Goal: Information Seeking & Learning: Learn about a topic

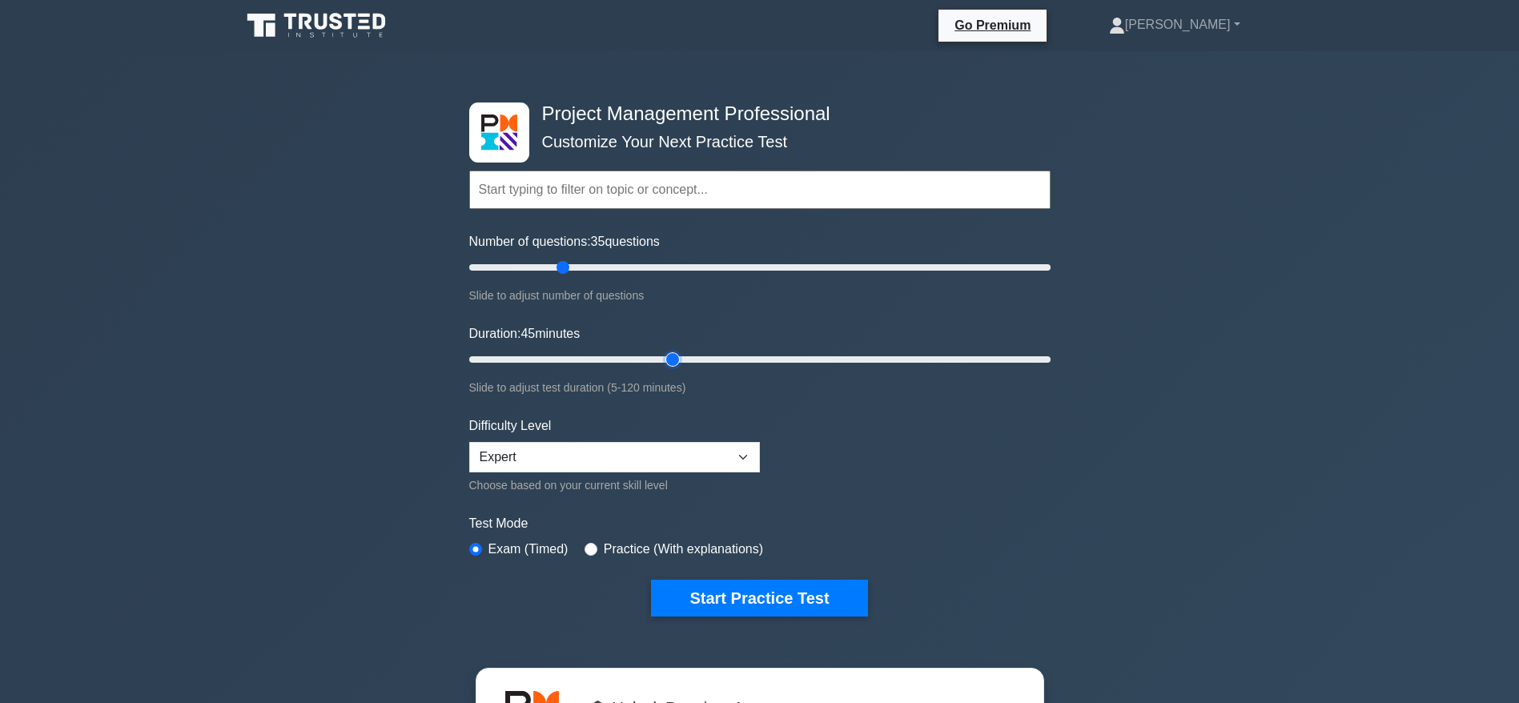
drag, startPoint x: 499, startPoint y: 359, endPoint x: 668, endPoint y: 362, distance: 168.9
type input "45"
click at [668, 362] on input "Duration: 45 minutes" at bounding box center [759, 359] width 581 height 19
click at [739, 589] on button "Start Practice Test" at bounding box center [759, 598] width 216 height 37
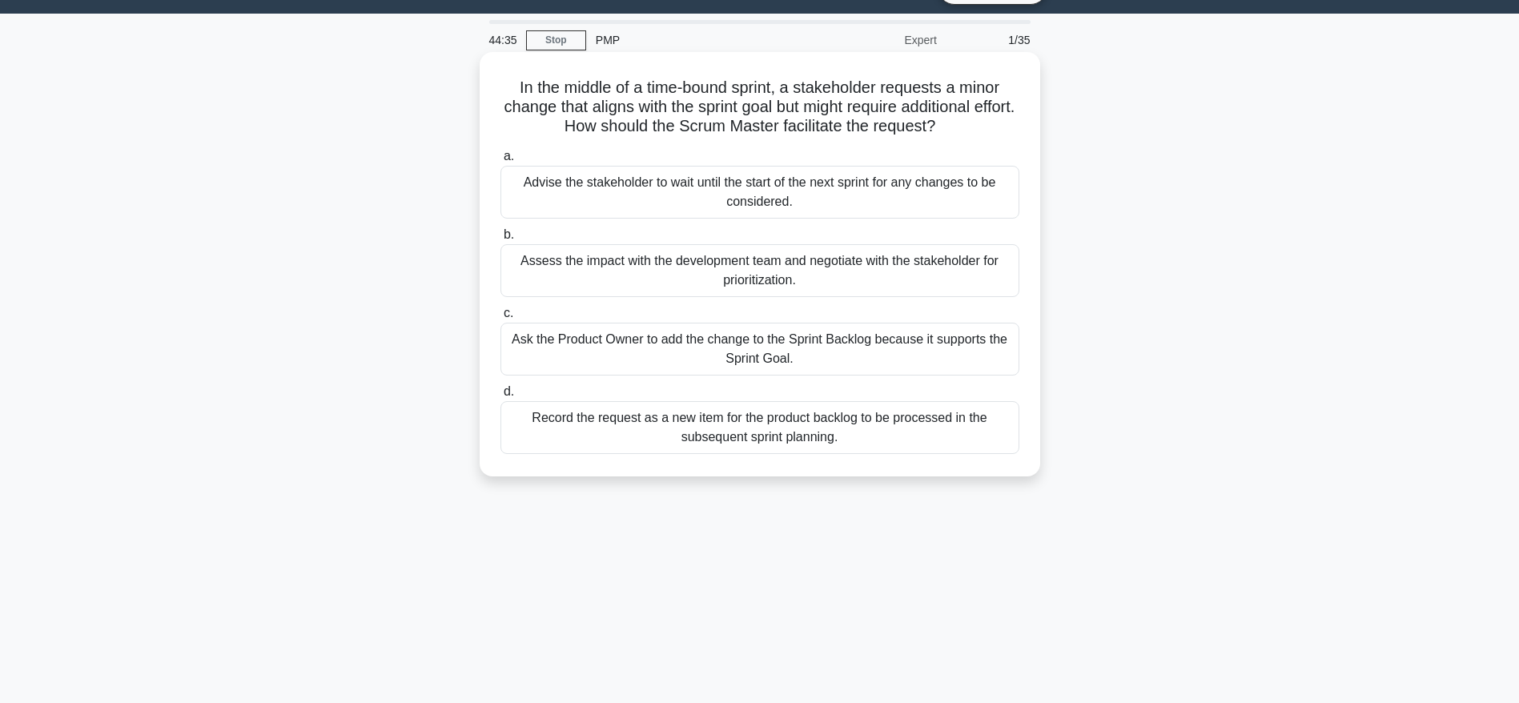
scroll to position [38, 0]
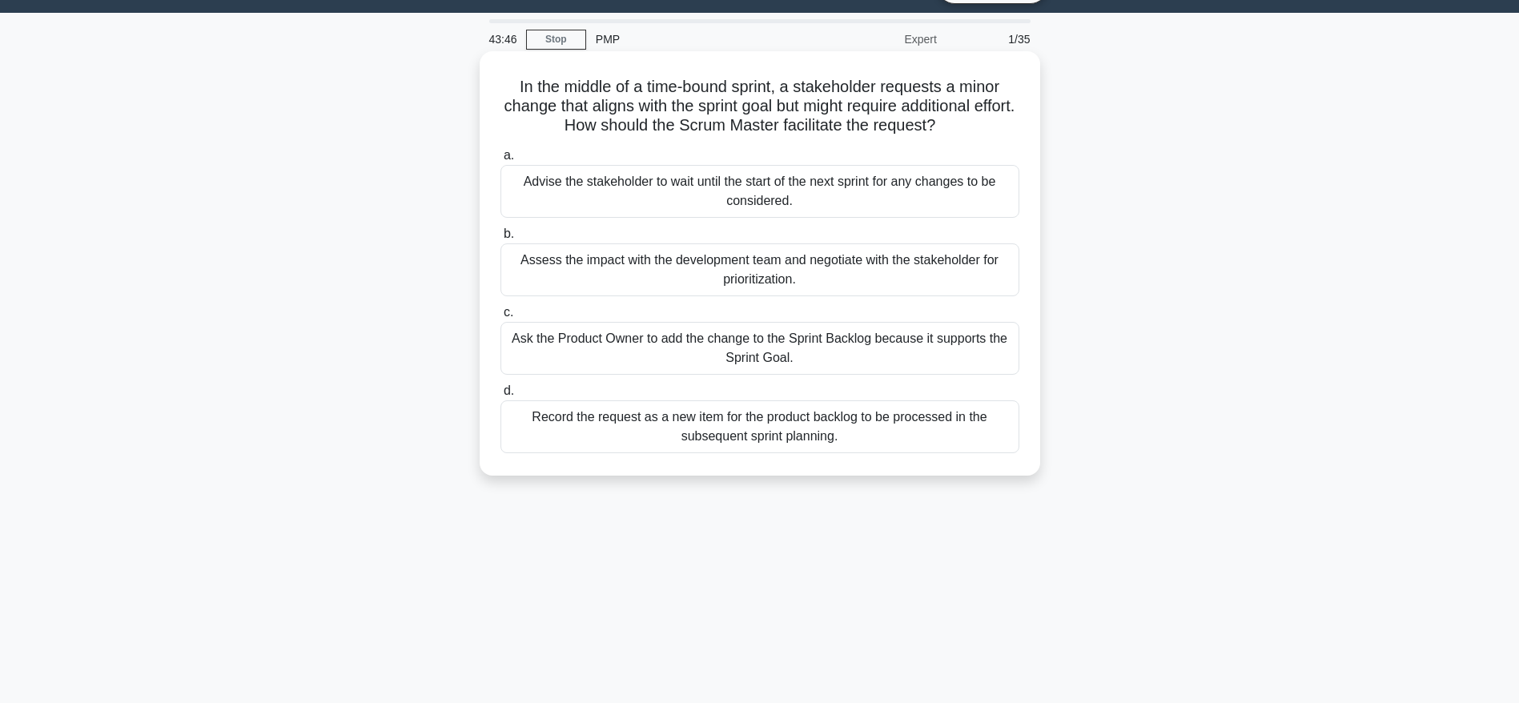
click at [768, 349] on div "Ask the Product Owner to add the change to the Sprint Backlog because it suppor…" at bounding box center [759, 348] width 519 height 53
click at [500, 318] on input "c. Ask the Product Owner to add the change to the Sprint Backlog because it sup…" at bounding box center [500, 312] width 0 height 10
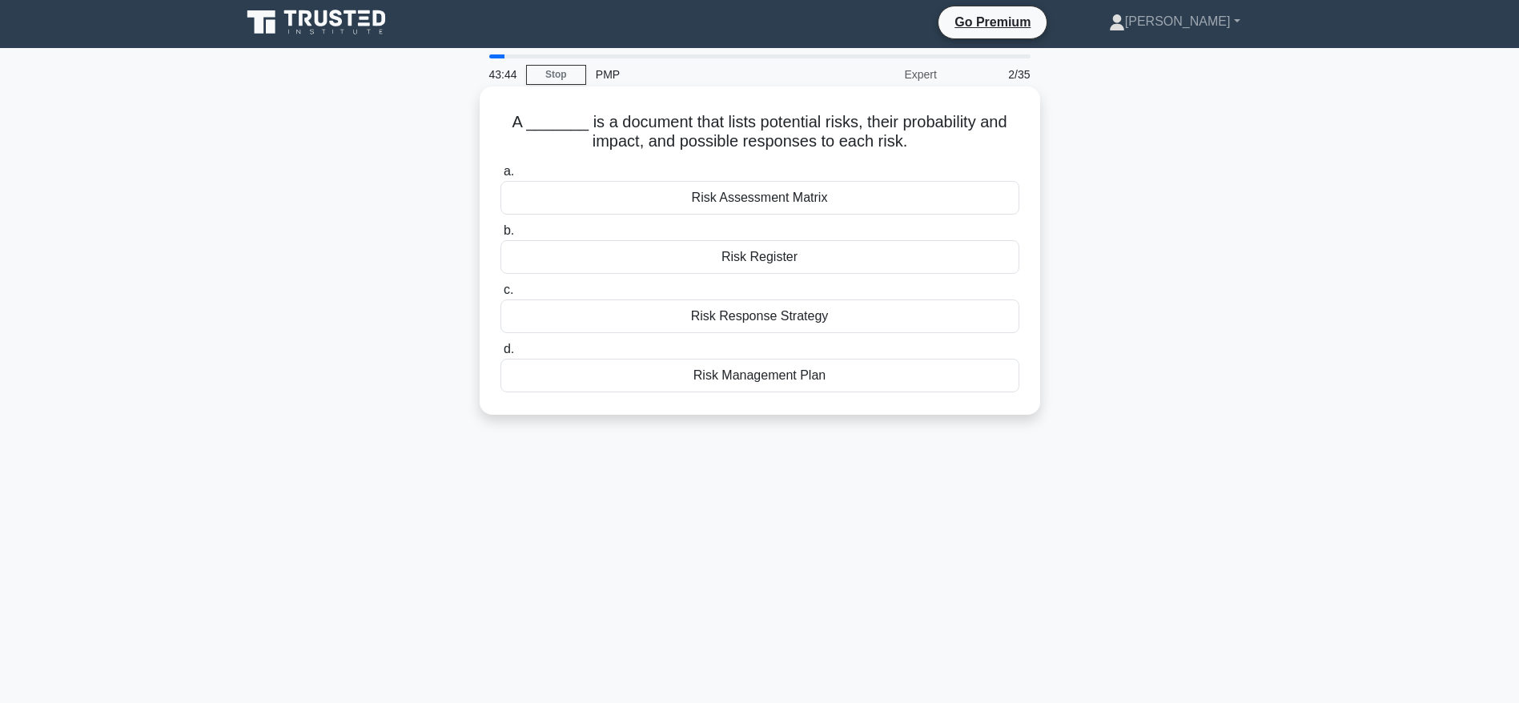
scroll to position [0, 0]
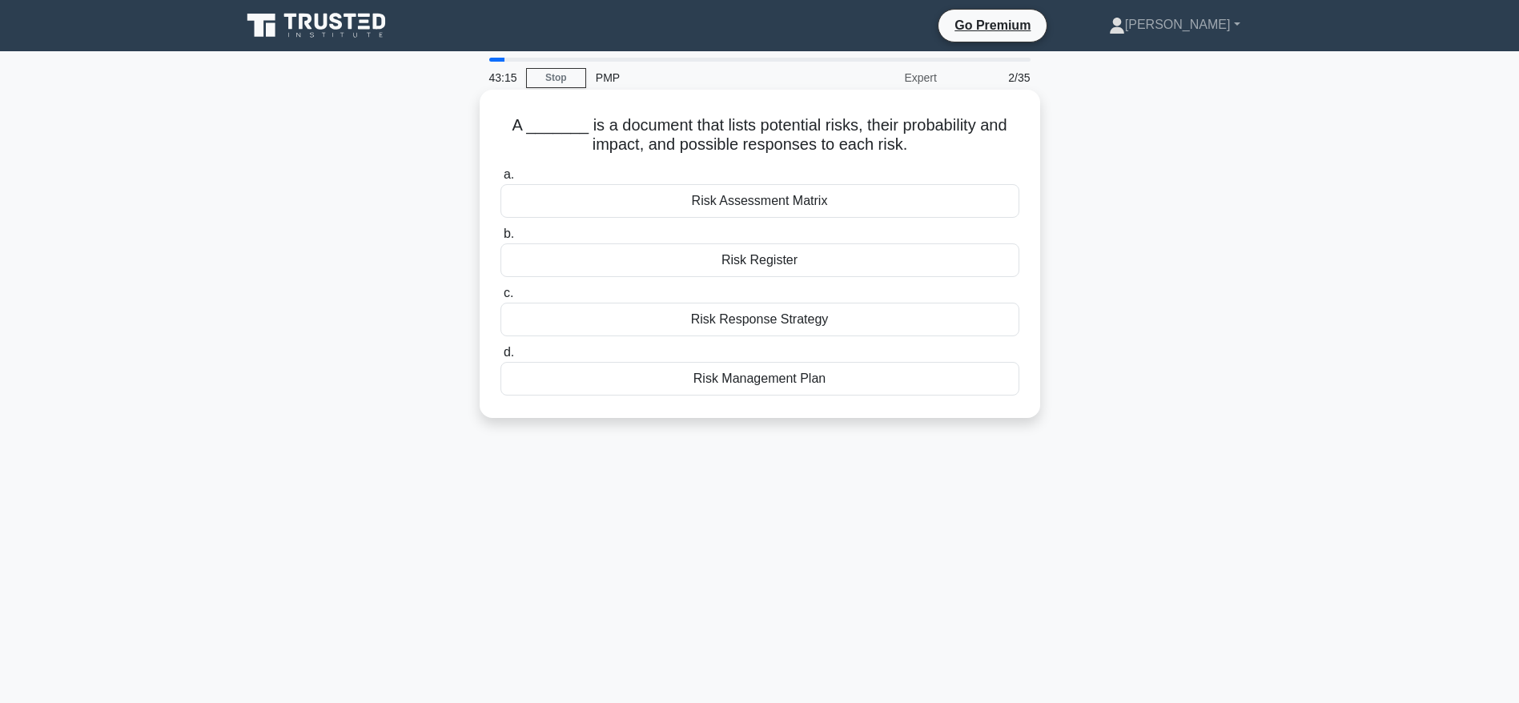
click at [733, 319] on div "Risk Response Strategy" at bounding box center [759, 320] width 519 height 34
click at [500, 299] on input "c. Risk Response Strategy" at bounding box center [500, 293] width 0 height 10
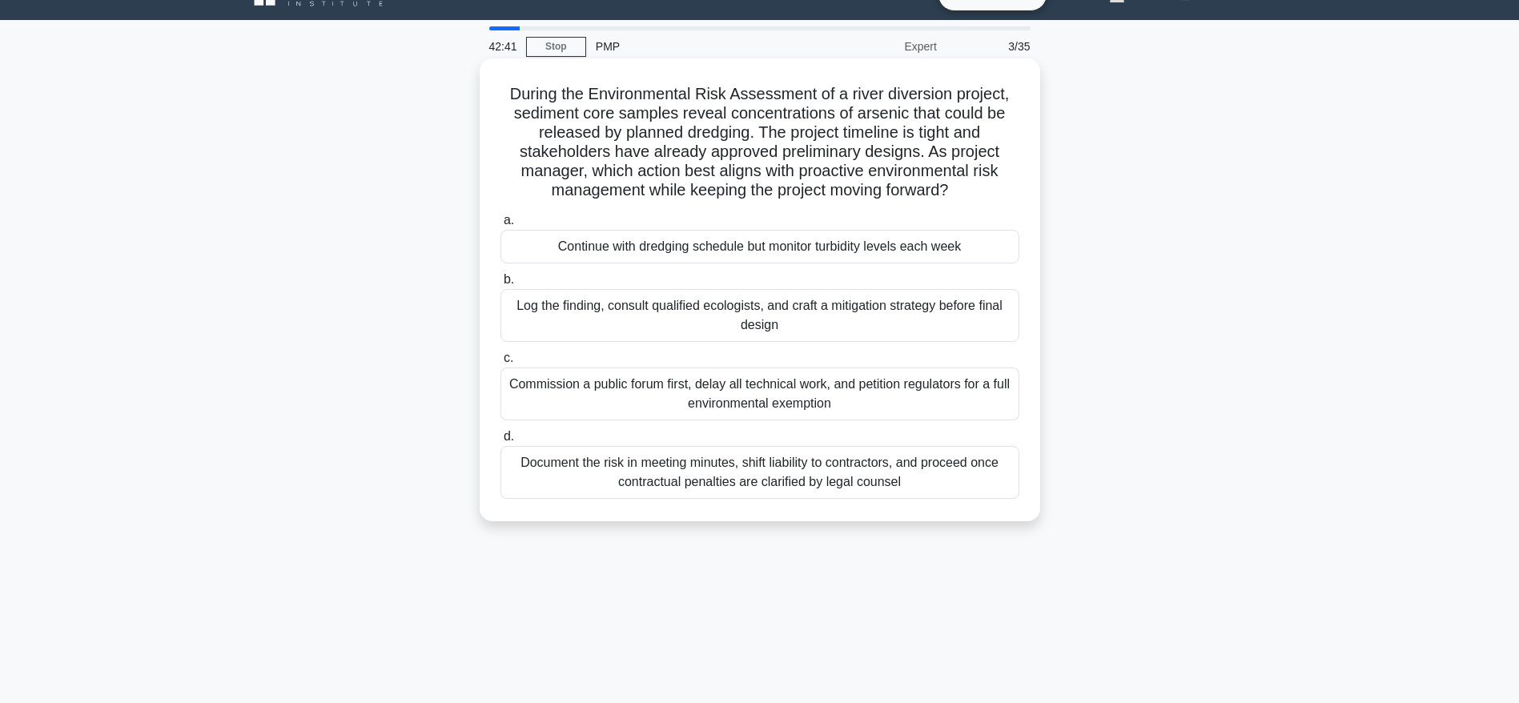
scroll to position [35, 0]
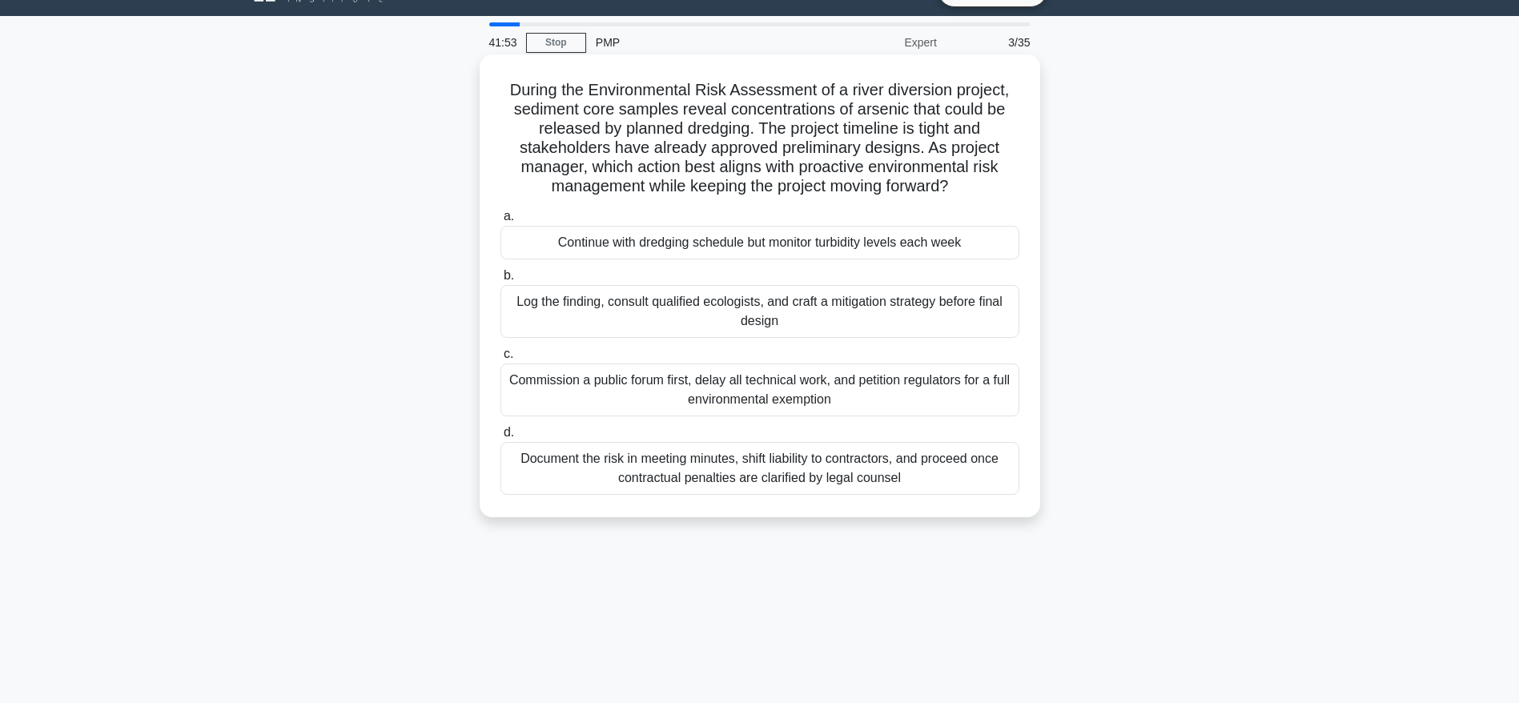
click at [717, 312] on div "Log the finding, consult qualified ecologists, and craft a mitigation strategy …" at bounding box center [759, 311] width 519 height 53
click at [500, 281] on input "b. Log the finding, consult qualified ecologists, and craft a mitigation strate…" at bounding box center [500, 276] width 0 height 10
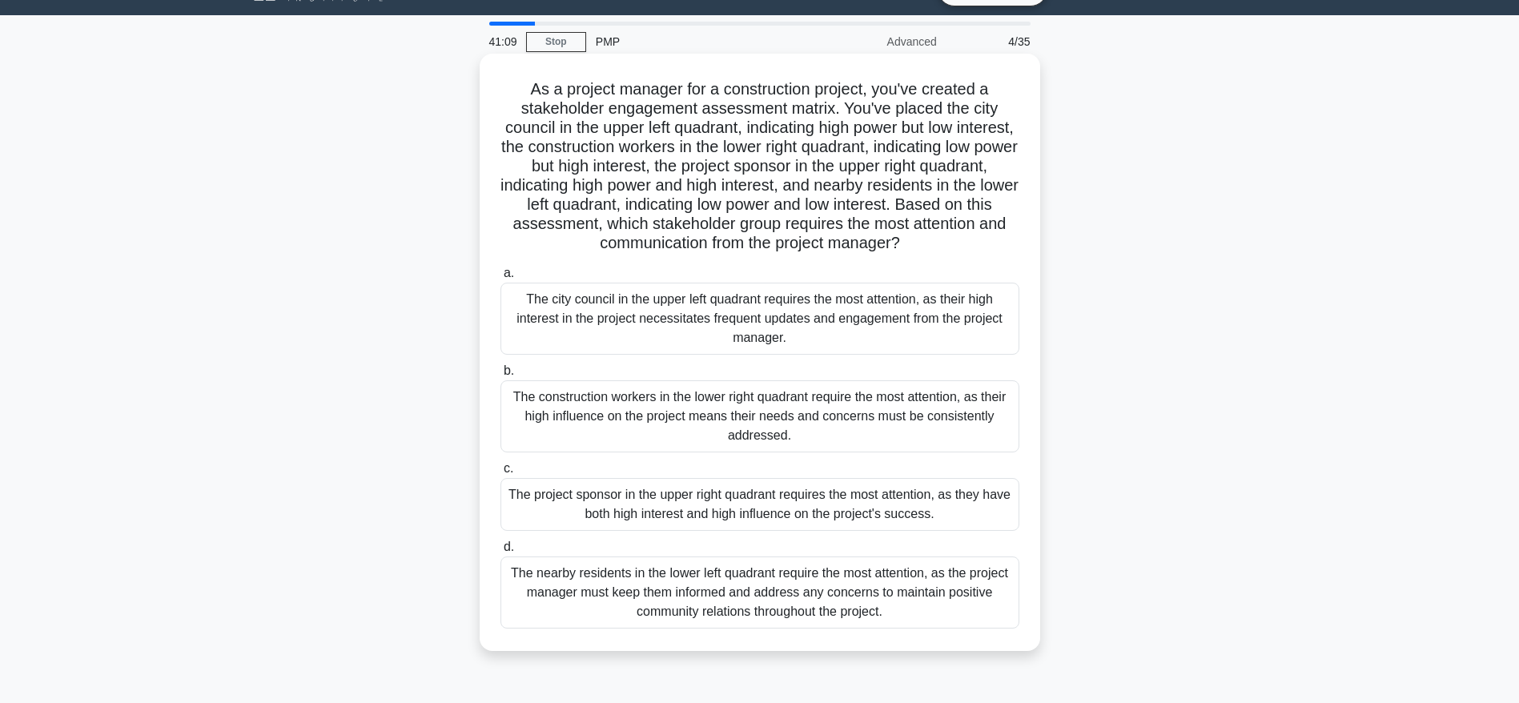
scroll to position [38, 0]
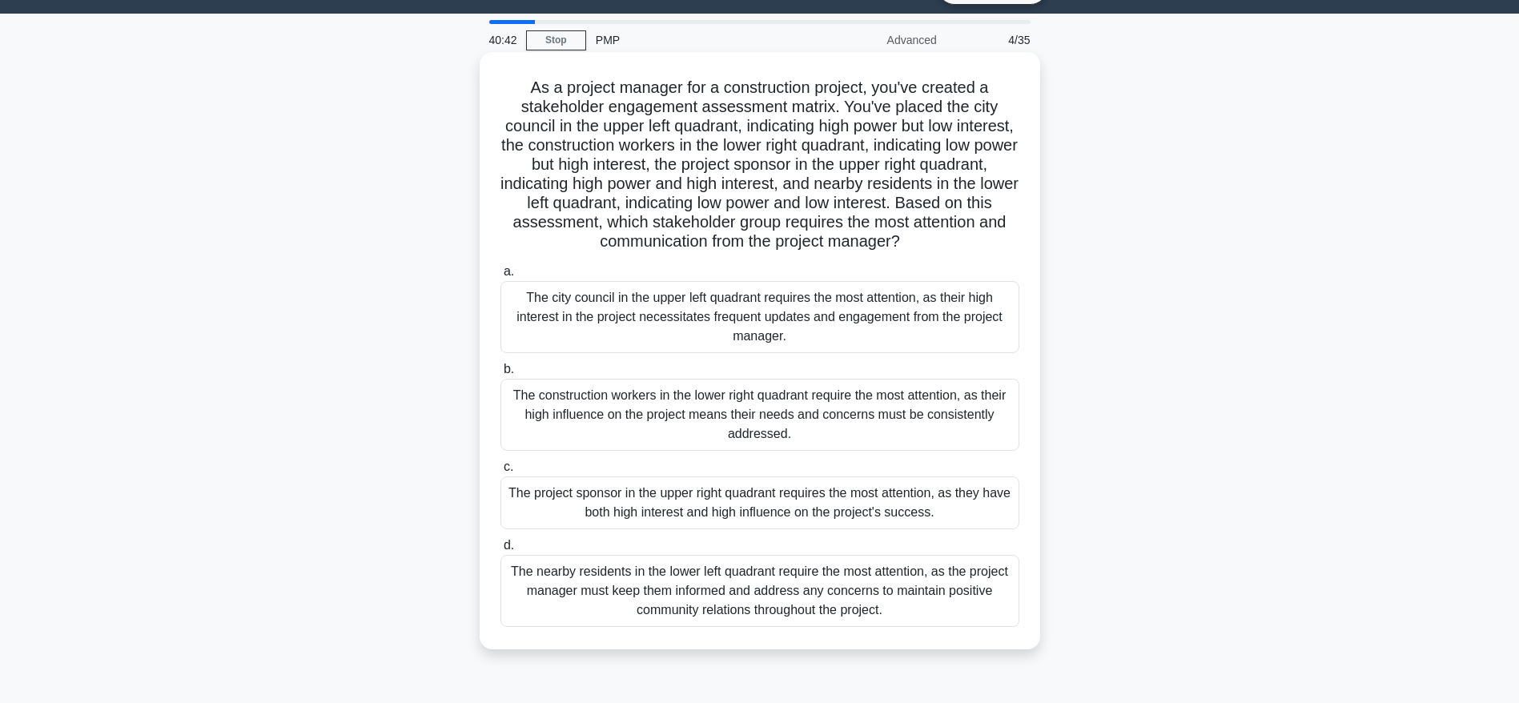
click at [774, 502] on div "The project sponsor in the upper right quadrant requires the most attention, as…" at bounding box center [759, 502] width 519 height 53
click at [500, 472] on input "c. The project sponsor in the upper right quadrant requires the most attention,…" at bounding box center [500, 467] width 0 height 10
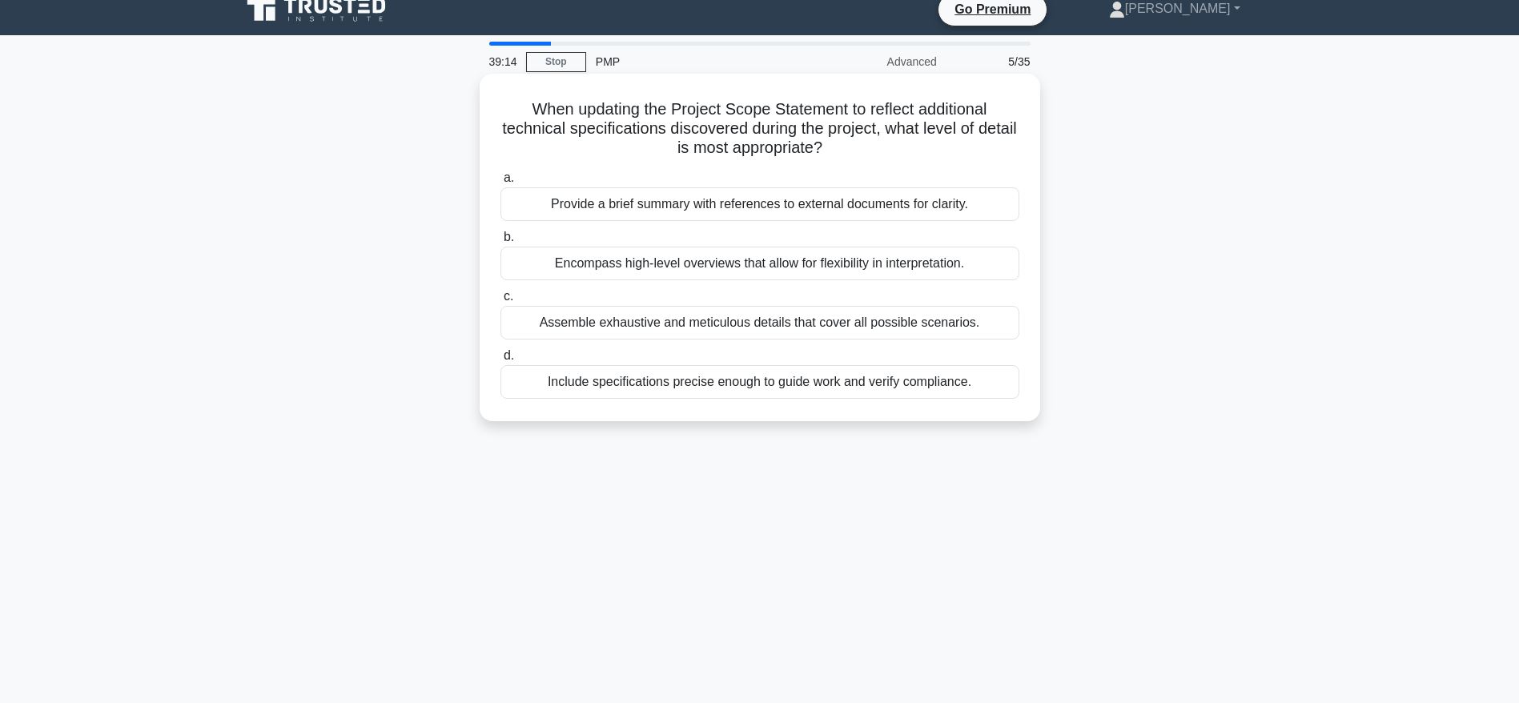
scroll to position [19, 0]
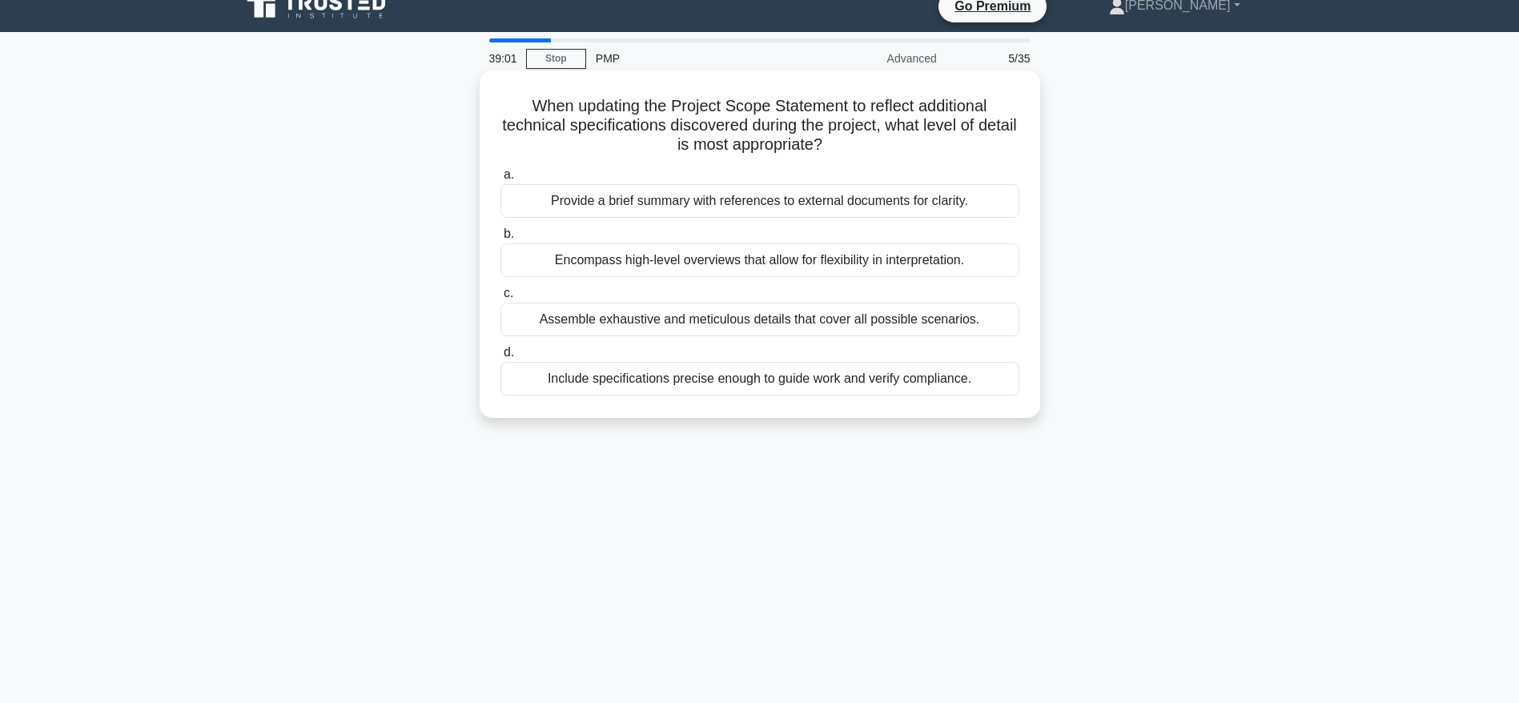
click at [741, 384] on div "Include specifications precise enough to guide work and verify compliance." at bounding box center [759, 379] width 519 height 34
click at [500, 358] on input "d. Include specifications precise enough to guide work and verify compliance." at bounding box center [500, 352] width 0 height 10
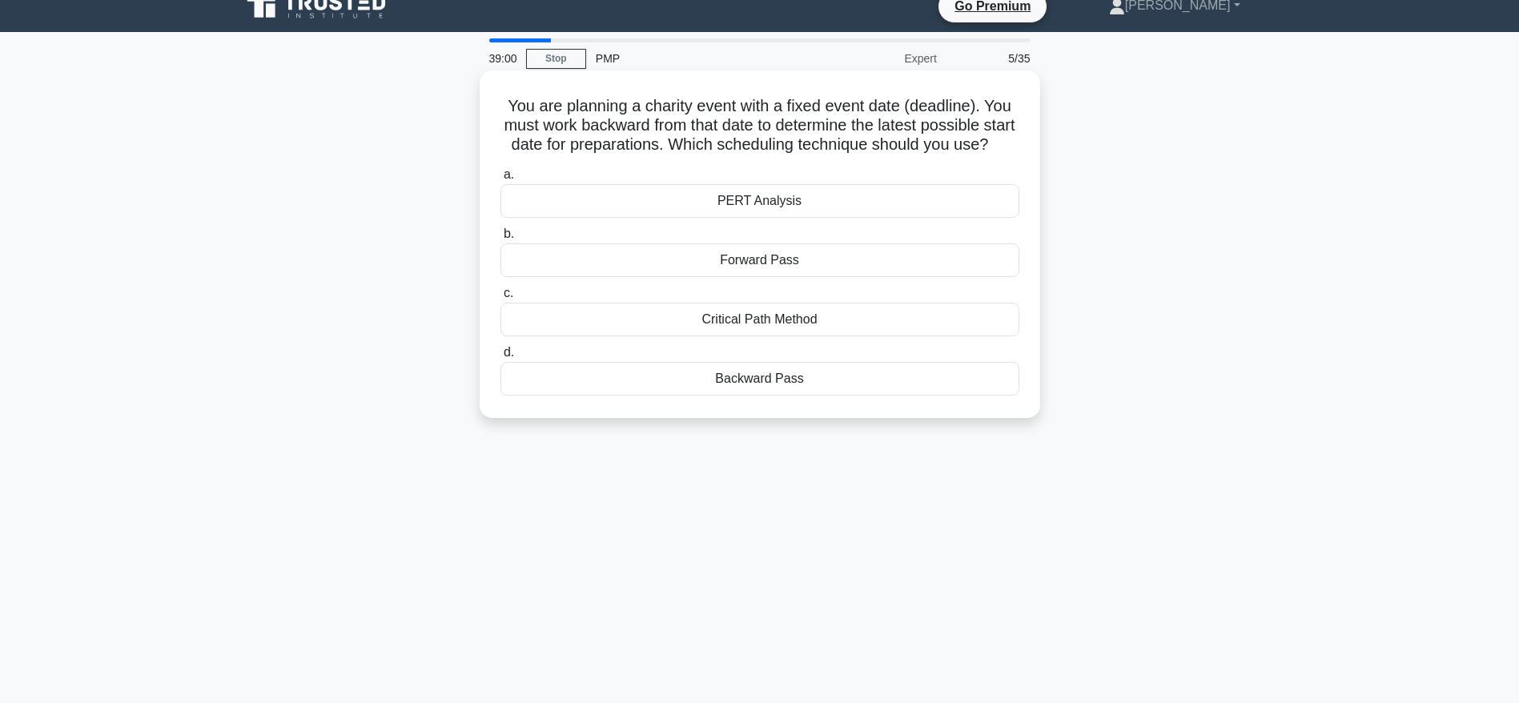
scroll to position [0, 0]
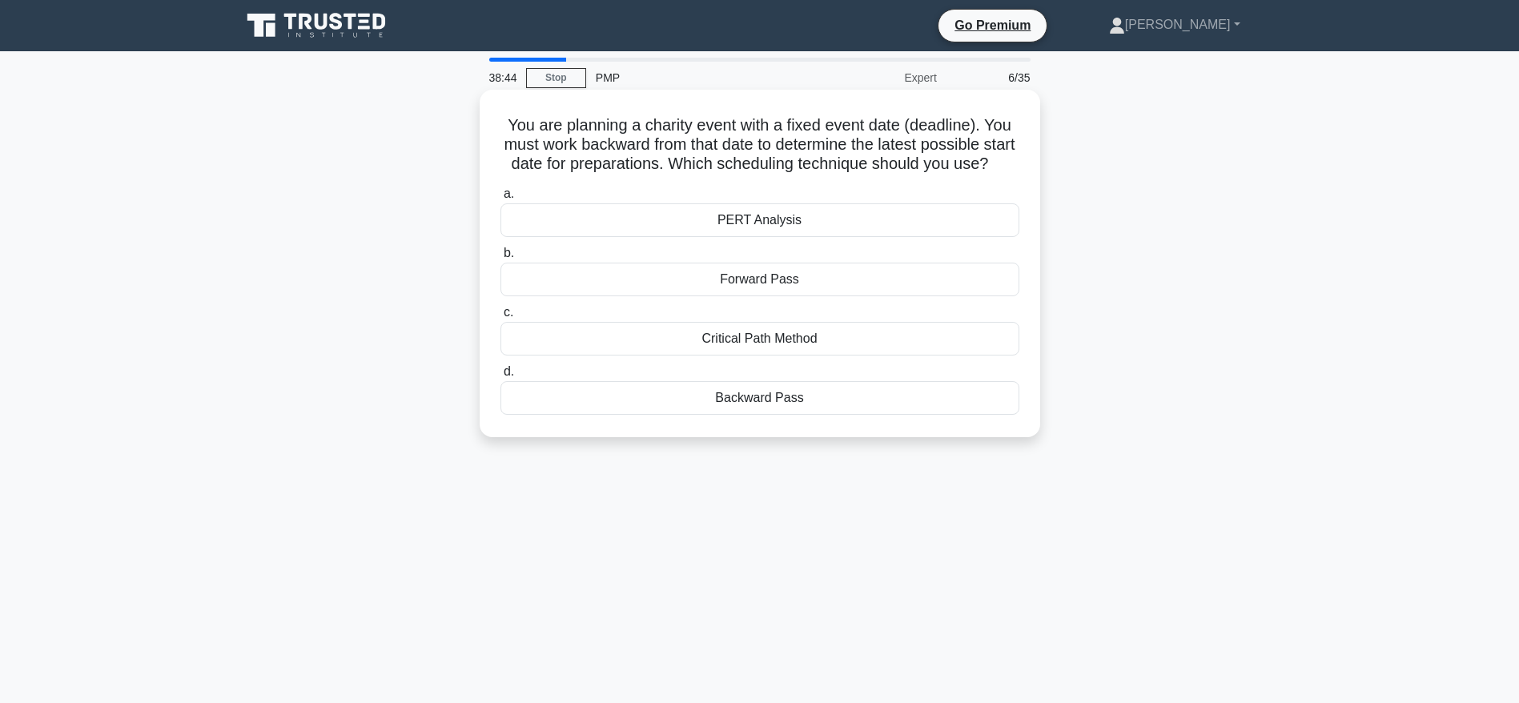
drag, startPoint x: 722, startPoint y: 168, endPoint x: 769, endPoint y: 186, distance: 49.7
click at [769, 175] on h5 "You are planning a charity event with a fixed event date (deadline). You must w…" at bounding box center [760, 144] width 522 height 59
click at [798, 175] on h5 "You are planning a charity event with a fixed event date (deadline). You must w…" at bounding box center [760, 144] width 522 height 59
click at [768, 415] on div "Backward Pass" at bounding box center [759, 398] width 519 height 34
click at [500, 377] on input "d. Backward Pass" at bounding box center [500, 372] width 0 height 10
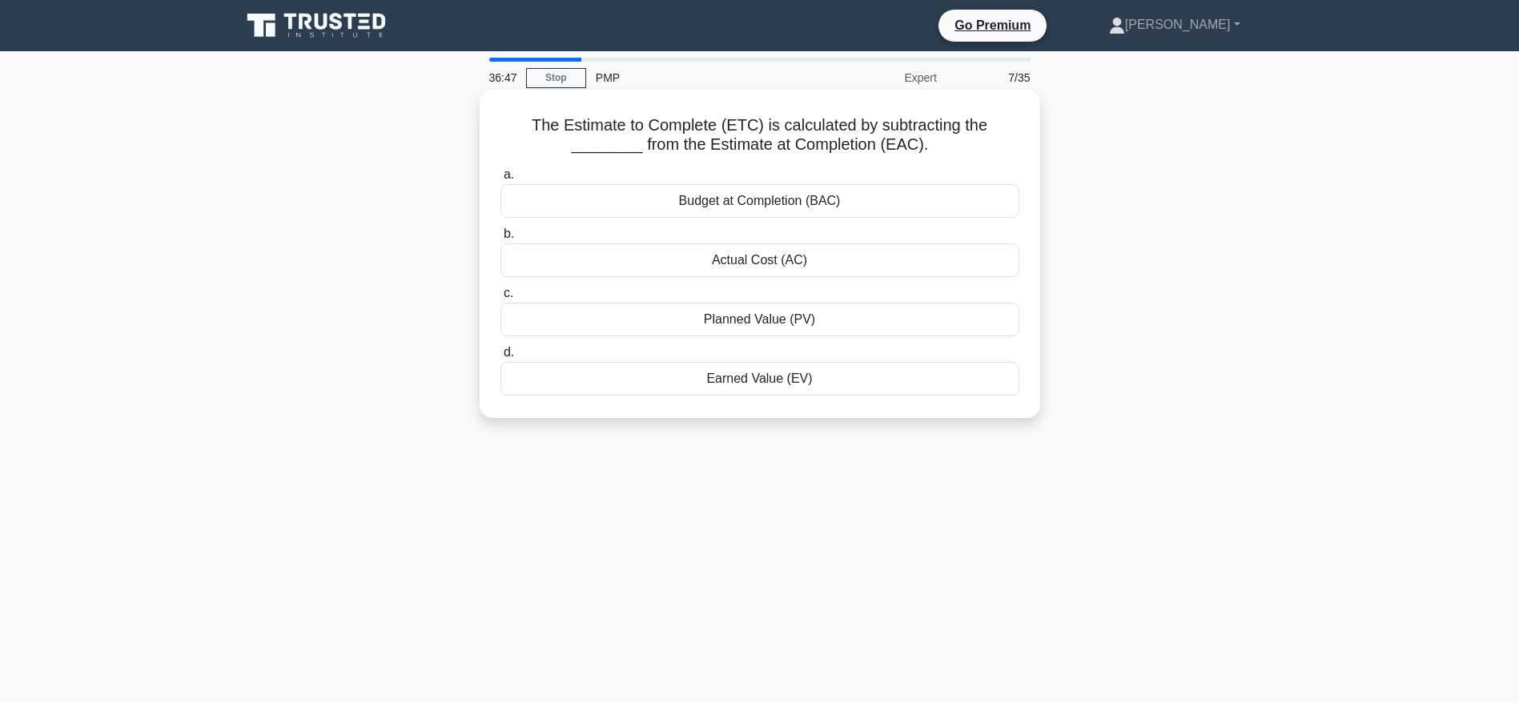
click at [775, 265] on div "Actual Cost (AC)" at bounding box center [759, 260] width 519 height 34
click at [500, 239] on input "b. Actual Cost (AC)" at bounding box center [500, 234] width 0 height 10
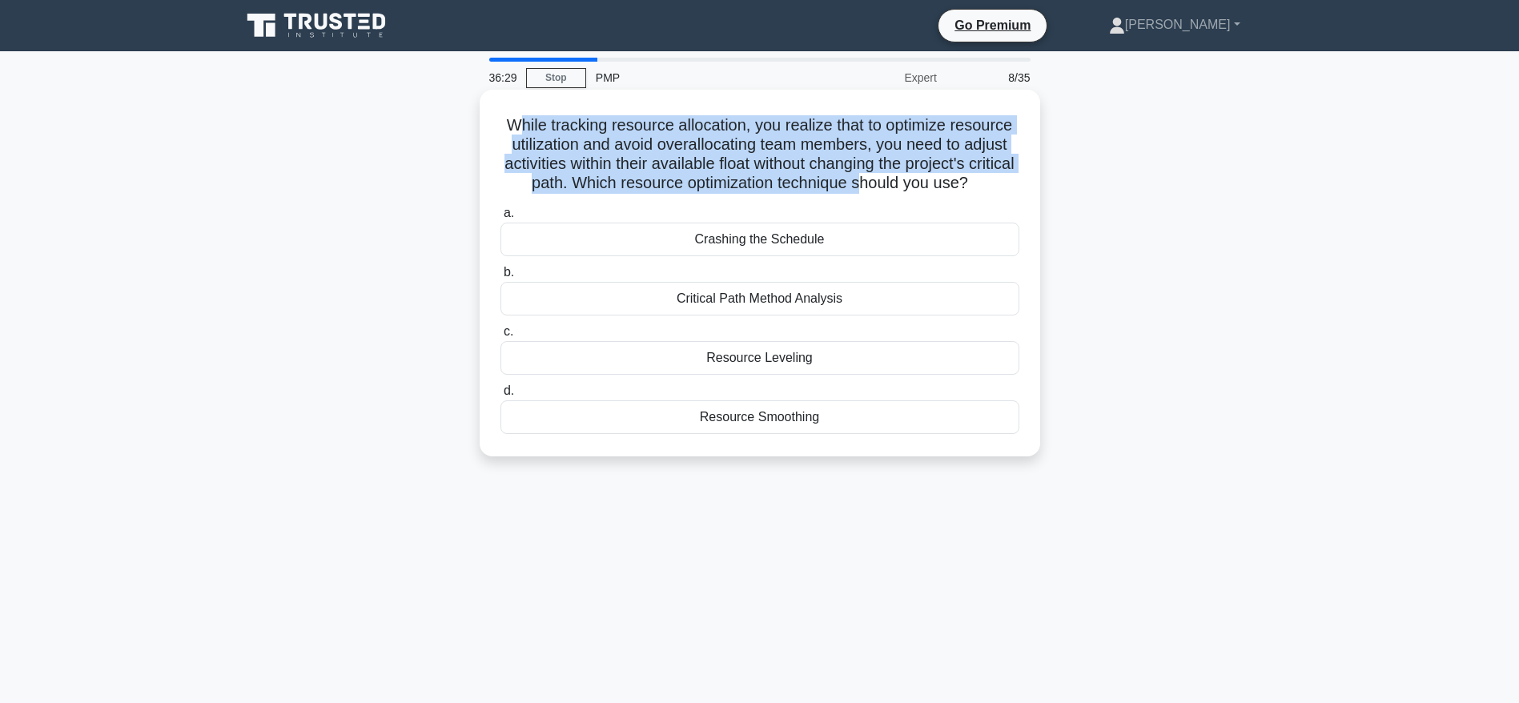
drag, startPoint x: 508, startPoint y: 129, endPoint x: 903, endPoint y: 176, distance: 397.5
click at [903, 176] on h5 "While tracking resource allocation, you realize that to optimize resource utili…" at bounding box center [760, 154] width 522 height 78
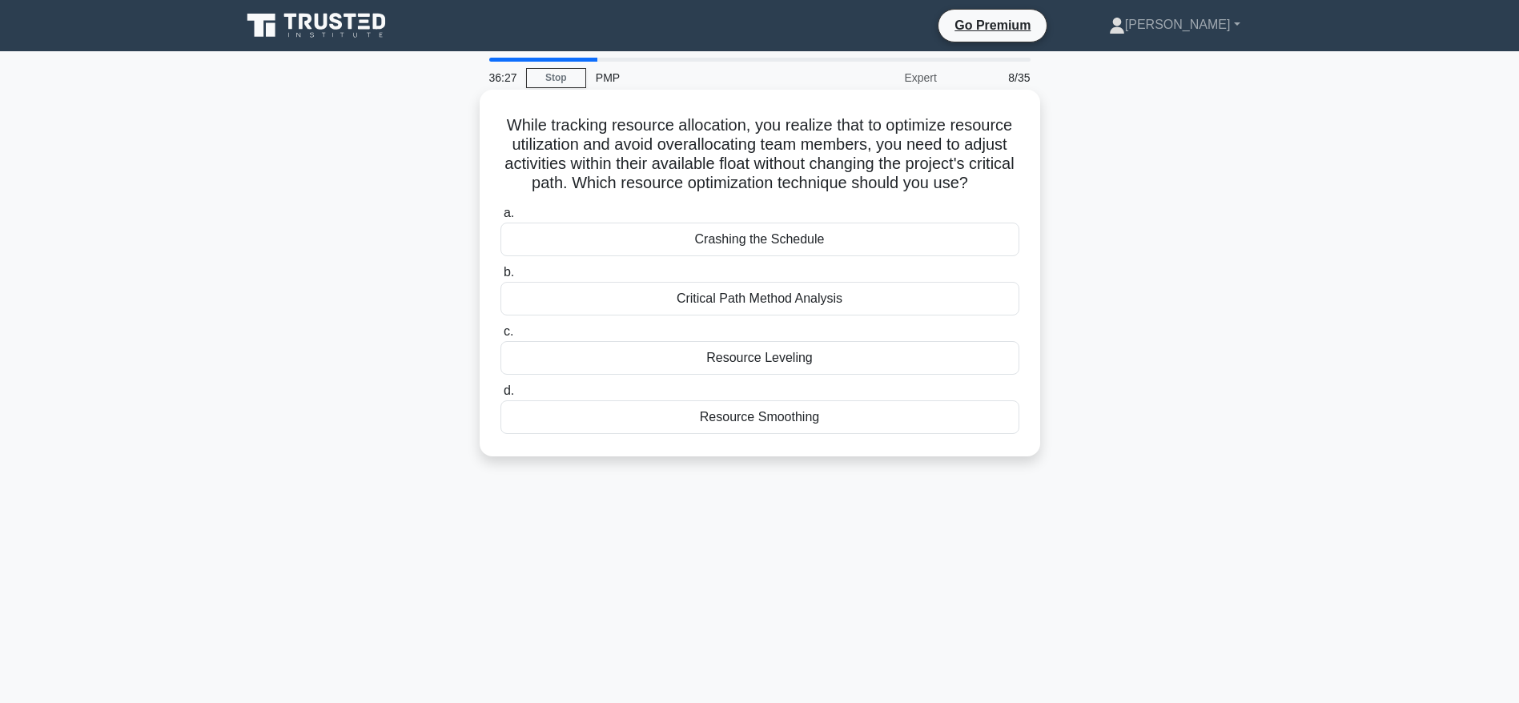
click at [966, 193] on icon at bounding box center [973, 183] width 14 height 19
drag, startPoint x: 608, startPoint y: 182, endPoint x: 932, endPoint y: 216, distance: 326.0
click at [932, 216] on div "While tracking resource allocation, you realize that to optimize resource utili…" at bounding box center [760, 273] width 548 height 354
click at [769, 375] on div "Resource Leveling" at bounding box center [759, 358] width 519 height 34
click at [500, 337] on input "c. Resource Leveling" at bounding box center [500, 332] width 0 height 10
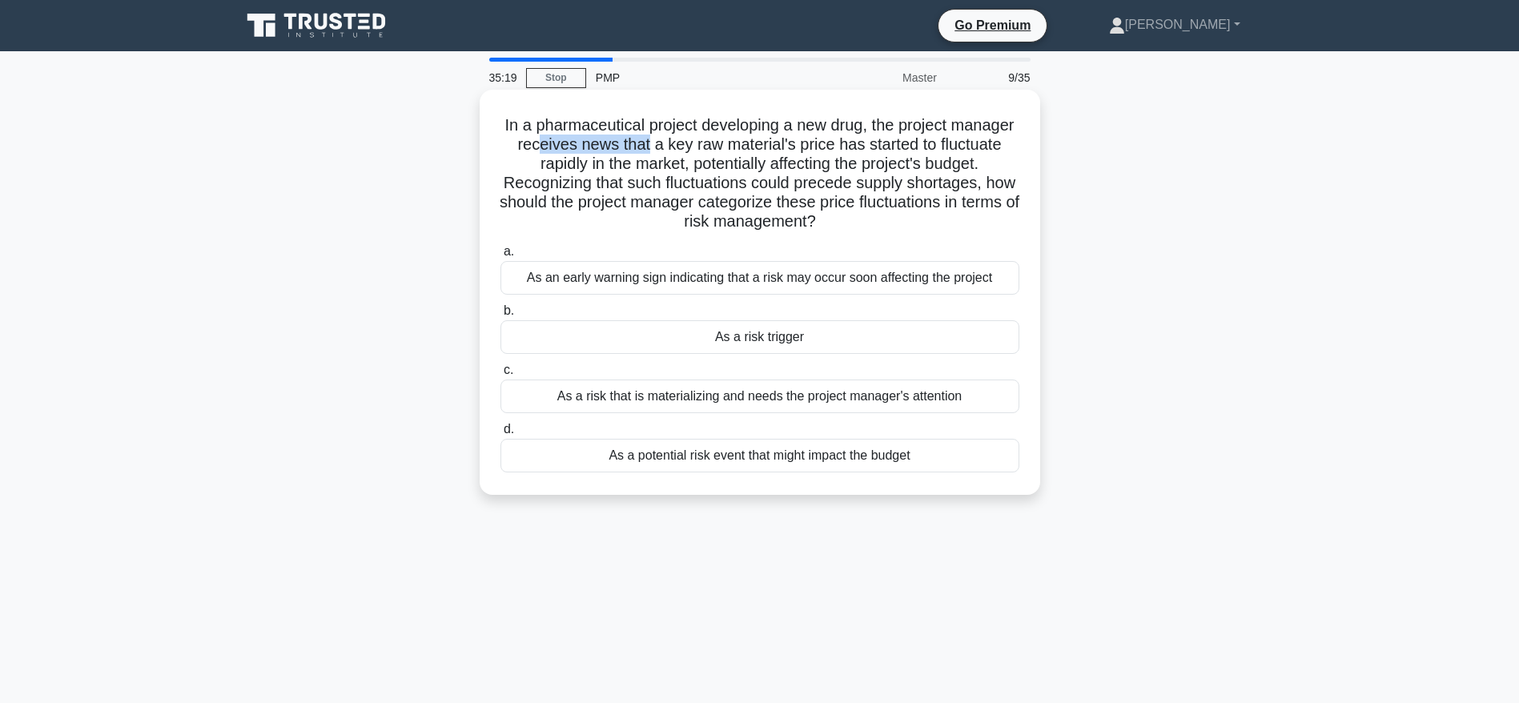
drag, startPoint x: 603, startPoint y: 142, endPoint x: 716, endPoint y: 142, distance: 112.9
click at [716, 142] on h5 "In a pharmaceutical project developing a new drug, the project manager receives…" at bounding box center [760, 173] width 522 height 117
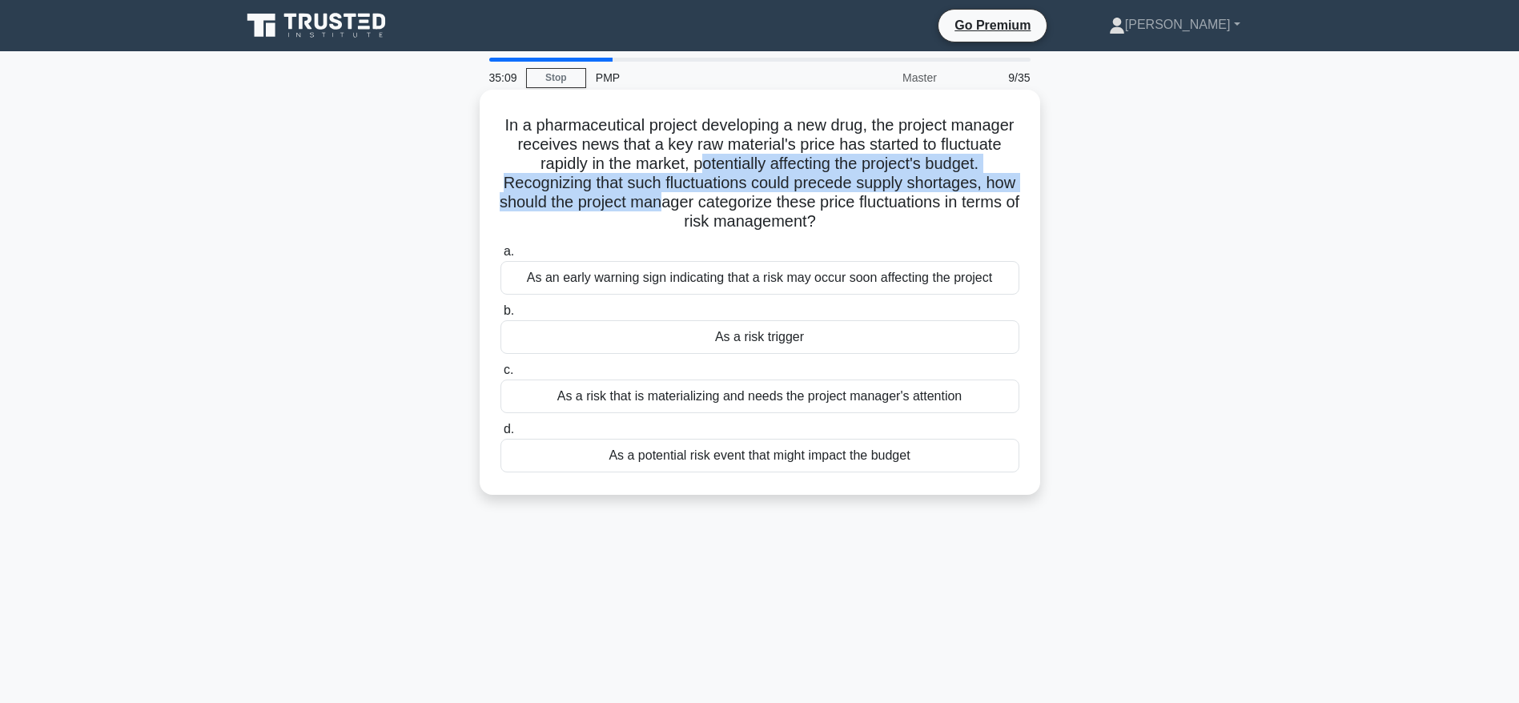
drag, startPoint x: 761, startPoint y: 165, endPoint x: 802, endPoint y: 197, distance: 52.5
click at [802, 197] on h5 "In a pharmaceutical project developing a new drug, the project manager receives…" at bounding box center [760, 173] width 522 height 117
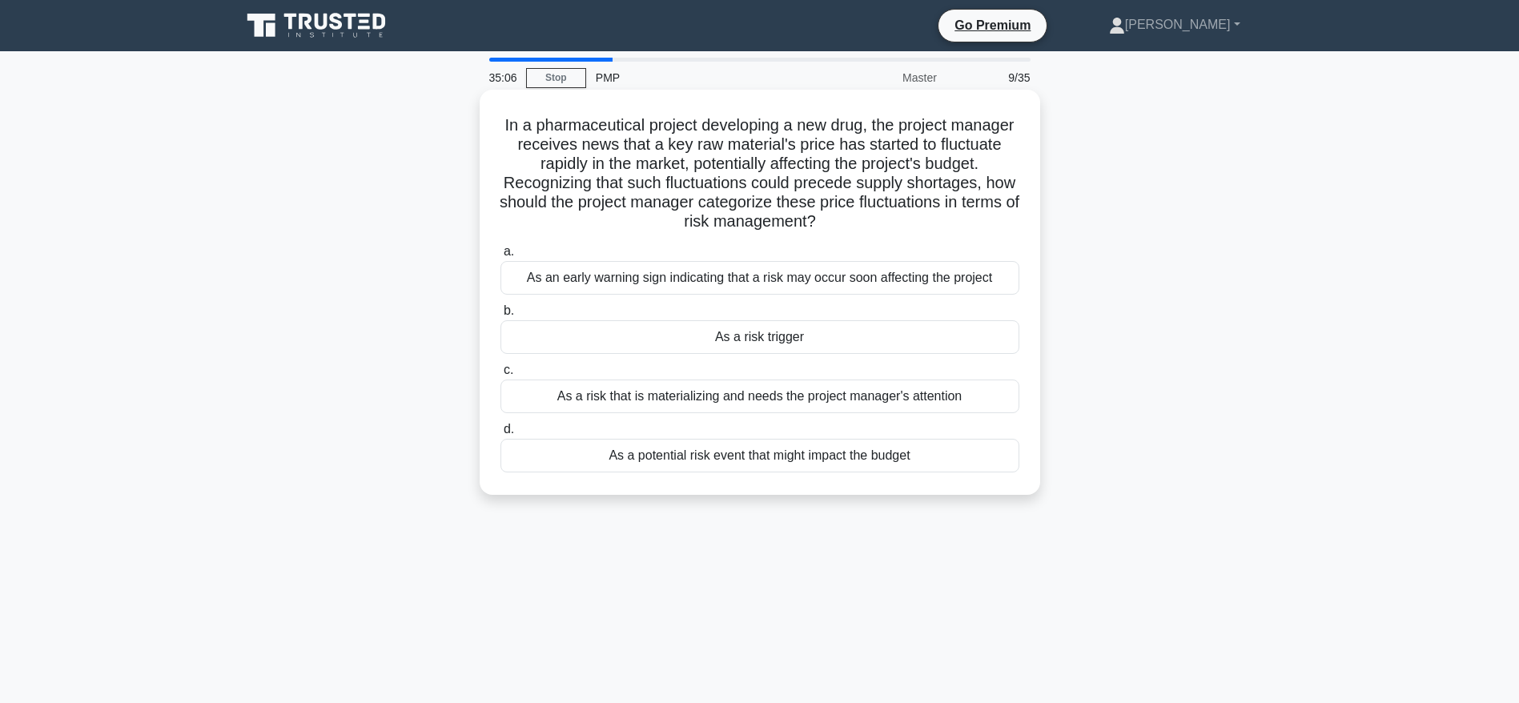
click at [697, 219] on h5 "In a pharmaceutical project developing a new drug, the project manager receives…" at bounding box center [760, 173] width 522 height 117
drag, startPoint x: 631, startPoint y: 202, endPoint x: 938, endPoint y: 219, distance: 307.9
click at [938, 219] on h5 "In a pharmaceutical project developing a new drug, the project manager receives…" at bounding box center [760, 173] width 522 height 117
click at [722, 282] on div "As an early warning sign indicating that a risk may occur soon affecting the pr…" at bounding box center [759, 278] width 519 height 34
click at [500, 257] on input "a. As an early warning sign indicating that a risk may occur soon affecting the…" at bounding box center [500, 252] width 0 height 10
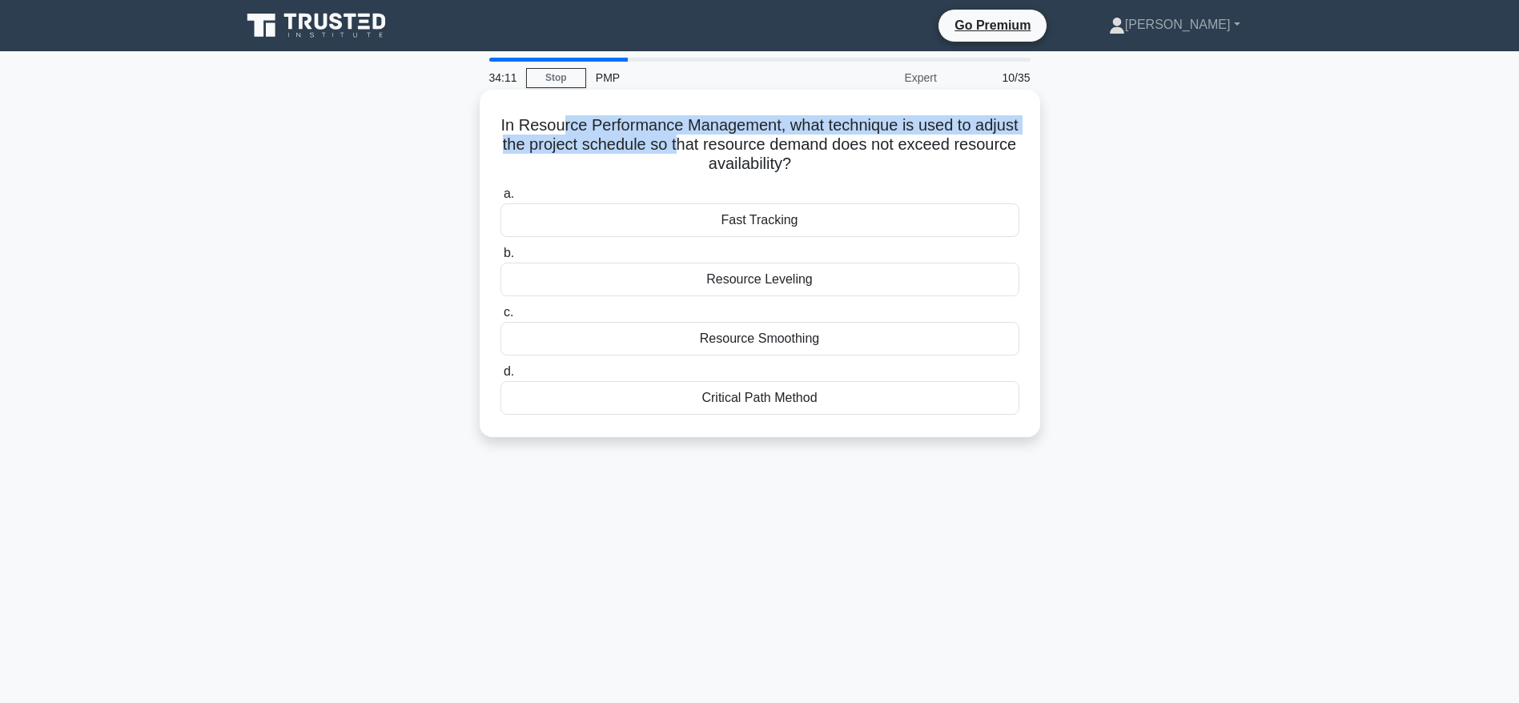
drag, startPoint x: 579, startPoint y: 130, endPoint x: 734, endPoint y: 147, distance: 156.2
click at [734, 147] on h5 "In Resource Performance Management, what technique is used to adjust the projec…" at bounding box center [760, 144] width 522 height 59
drag, startPoint x: 752, startPoint y: 146, endPoint x: 865, endPoint y: 169, distance: 116.0
click at [865, 169] on h5 "In Resource Performance Management, what technique is used to adjust the projec…" at bounding box center [760, 144] width 522 height 59
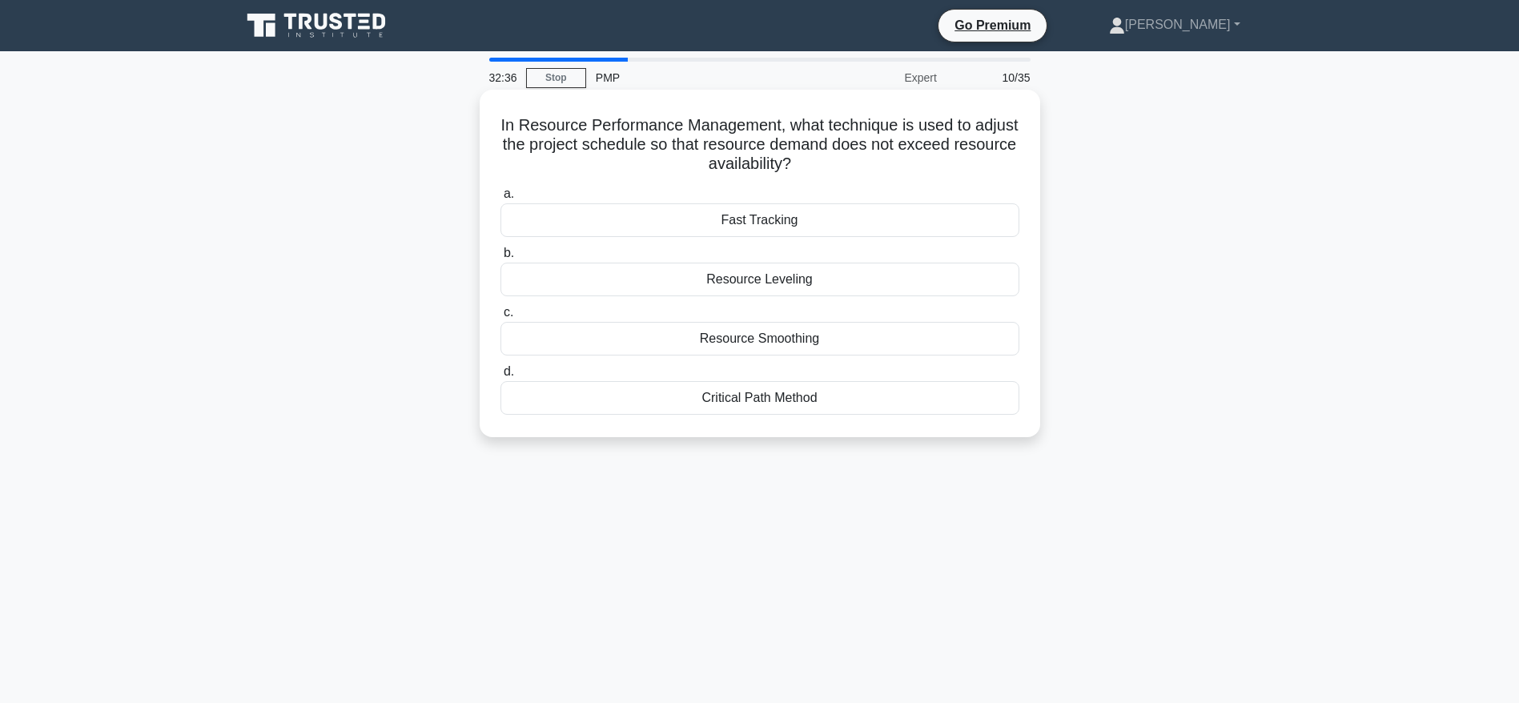
click at [801, 274] on div "Resource Leveling" at bounding box center [759, 280] width 519 height 34
click at [500, 259] on input "b. Resource Leveling" at bounding box center [500, 253] width 0 height 10
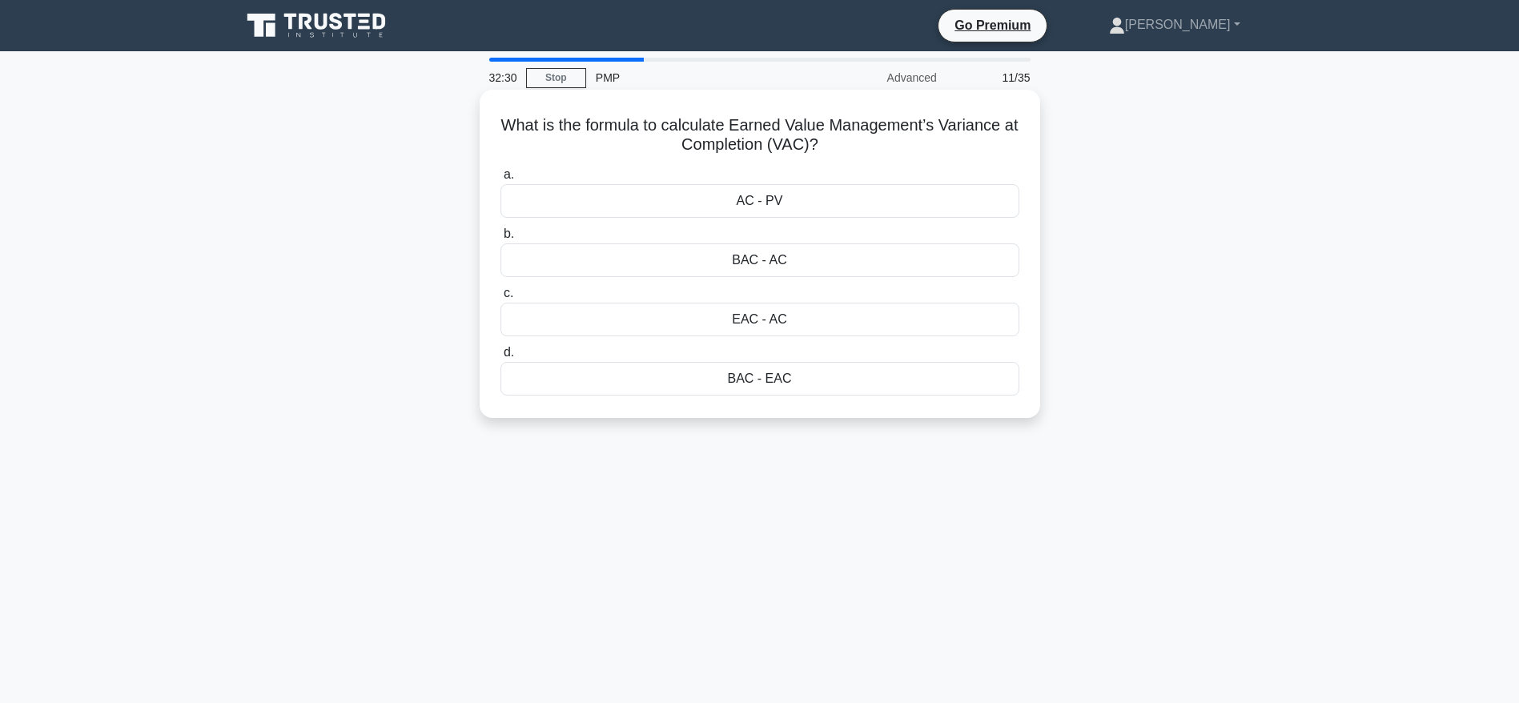
drag, startPoint x: 548, startPoint y: 129, endPoint x: 828, endPoint y: 147, distance: 280.7
click at [828, 147] on h5 "What is the formula to calculate Earned Value Management’s Variance at Completi…" at bounding box center [760, 135] width 522 height 40
click at [761, 383] on div "BAC - EAC" at bounding box center [759, 379] width 519 height 34
click at [500, 358] on input "d. BAC - EAC" at bounding box center [500, 352] width 0 height 10
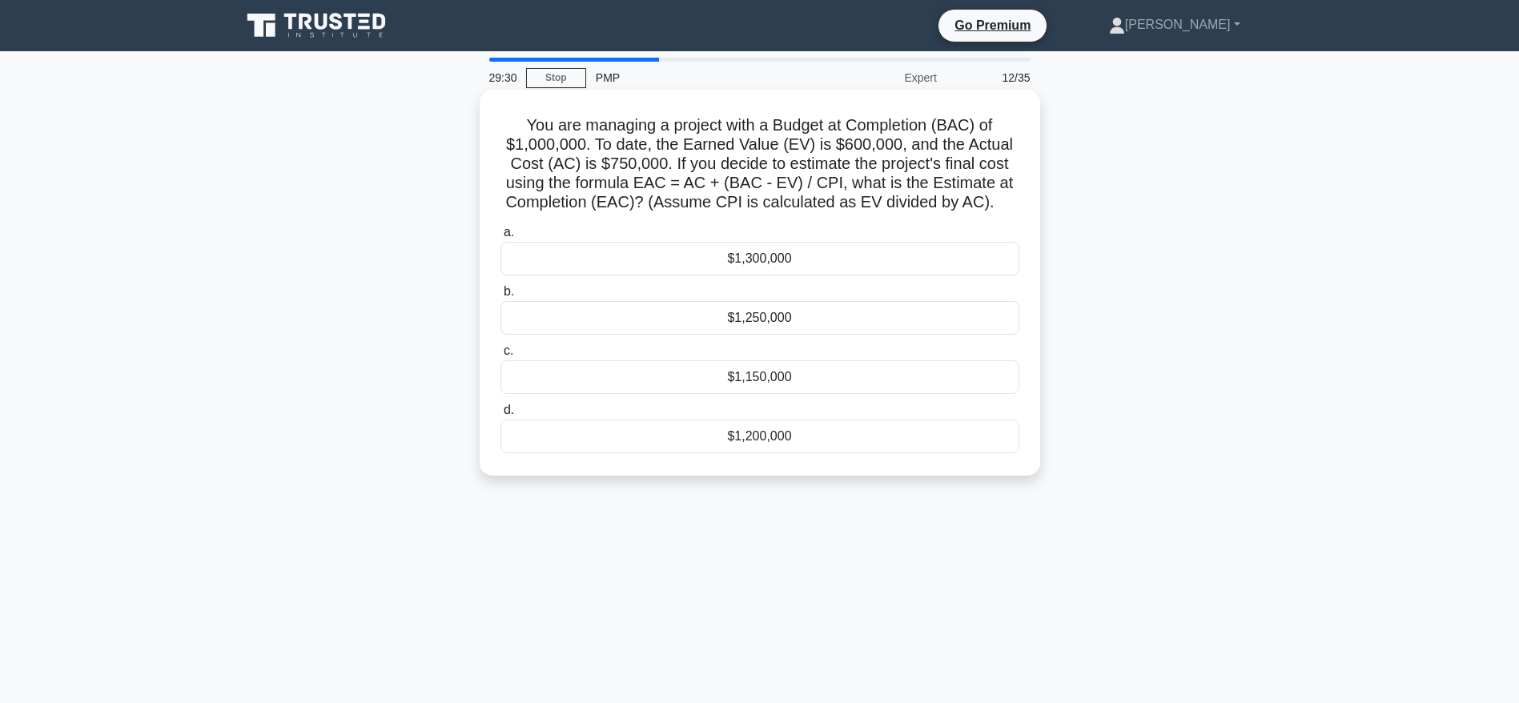
click at [768, 319] on div "$1,250,000" at bounding box center [759, 318] width 519 height 34
click at [500, 297] on input "b. $1,250,000" at bounding box center [500, 292] width 0 height 10
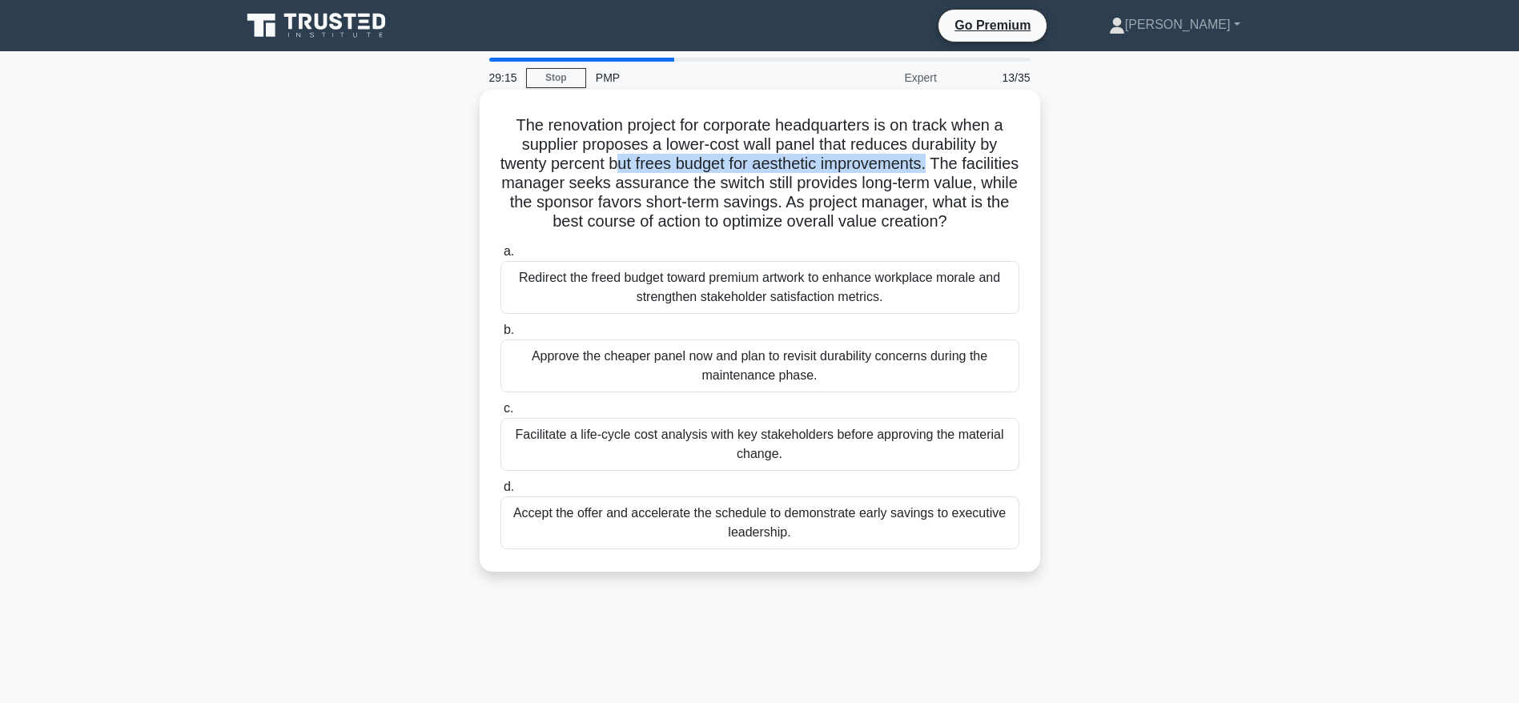
drag, startPoint x: 648, startPoint y: 168, endPoint x: 967, endPoint y: 164, distance: 318.6
click at [967, 164] on h5 "The renovation project for corporate headquarters is on track when a supplier p…" at bounding box center [760, 173] width 522 height 117
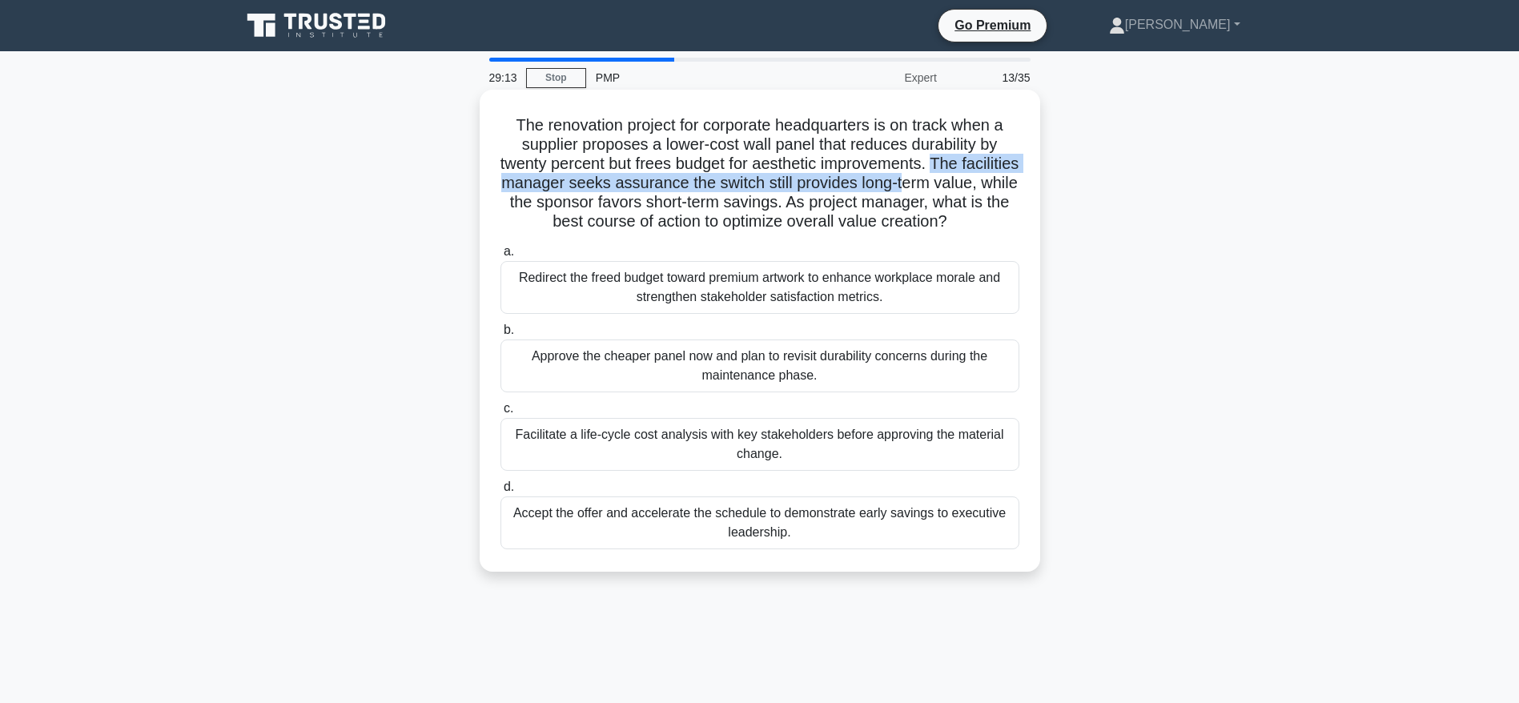
drag, startPoint x: 970, startPoint y: 164, endPoint x: 980, endPoint y: 188, distance: 25.9
click at [980, 188] on h5 "The renovation project for corporate headquarters is on track when a supplier p…" at bounding box center [760, 173] width 522 height 117
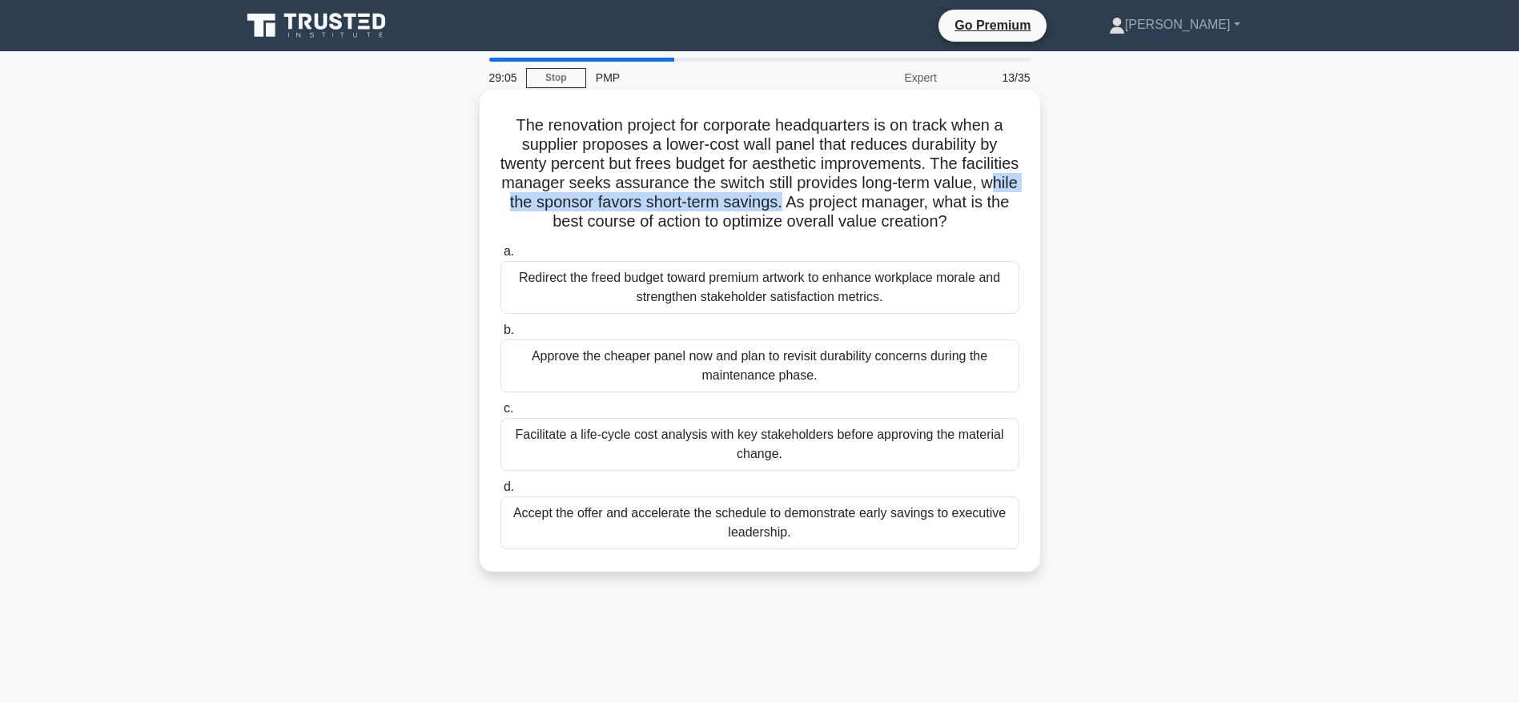
drag, startPoint x: 556, startPoint y: 202, endPoint x: 870, endPoint y: 197, distance: 314.7
click at [870, 197] on h5 "The renovation project for corporate headquarters is on track when a supplier p…" at bounding box center [760, 173] width 522 height 117
click at [680, 436] on div "Facilitate a life-cycle cost analysis with key stakeholders before approving th…" at bounding box center [759, 444] width 519 height 53
click at [500, 414] on input "c. Facilitate a life-cycle cost analysis with key stakeholders before approving…" at bounding box center [500, 408] width 0 height 10
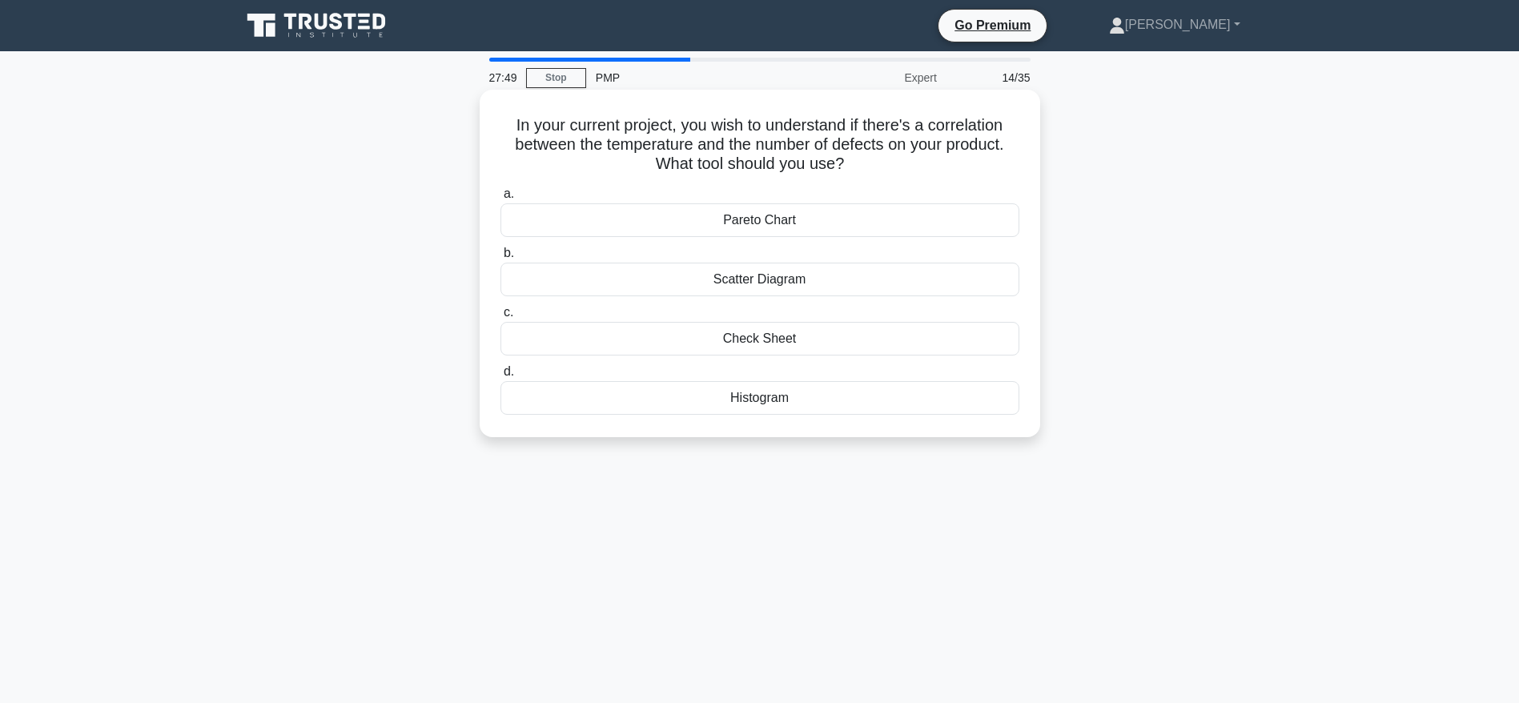
click at [759, 279] on div "Scatter Diagram" at bounding box center [759, 280] width 519 height 34
click at [500, 259] on input "b. Scatter Diagram" at bounding box center [500, 253] width 0 height 10
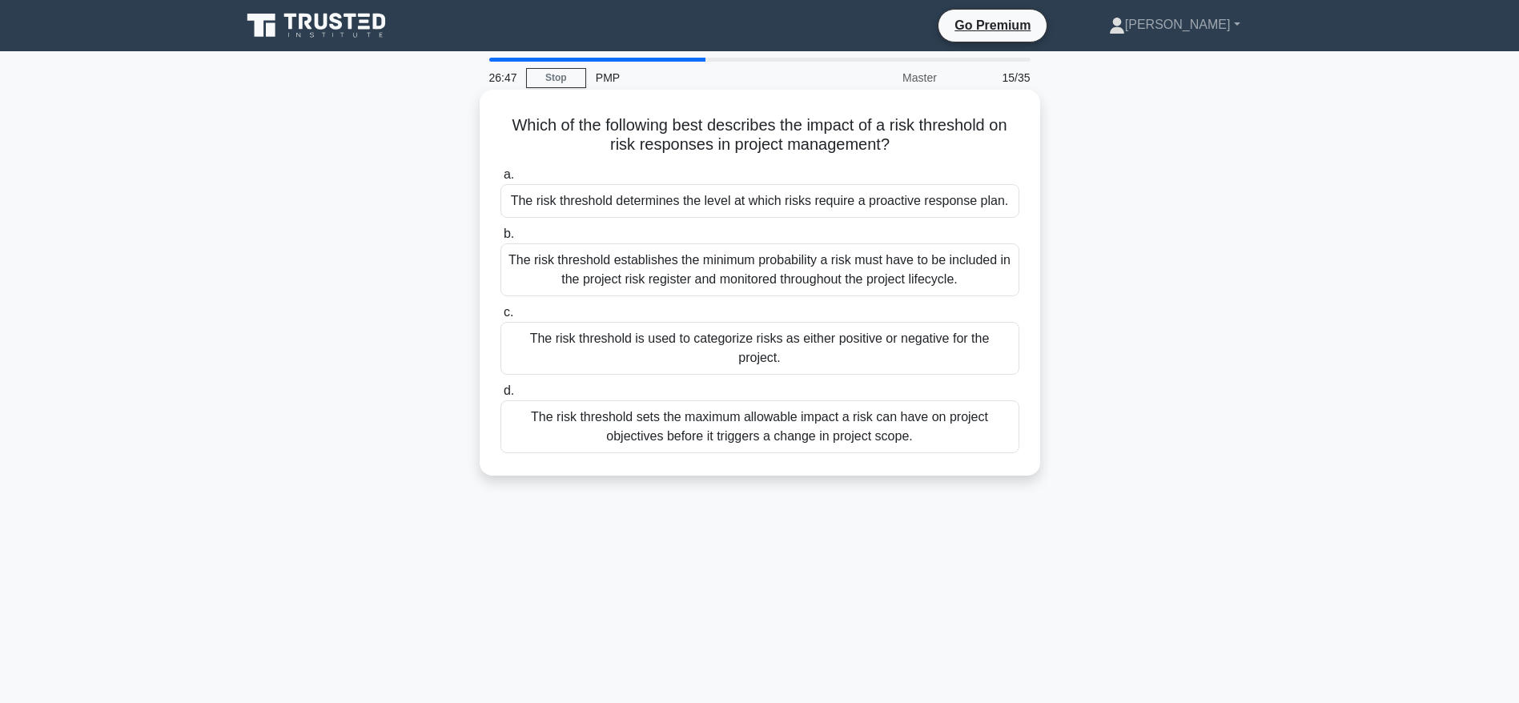
click at [803, 410] on div "The risk threshold sets the maximum allowable impact a risk can have on project…" at bounding box center [759, 426] width 519 height 53
click at [500, 396] on input "d. The risk threshold sets the maximum allowable impact a risk can have on proj…" at bounding box center [500, 391] width 0 height 10
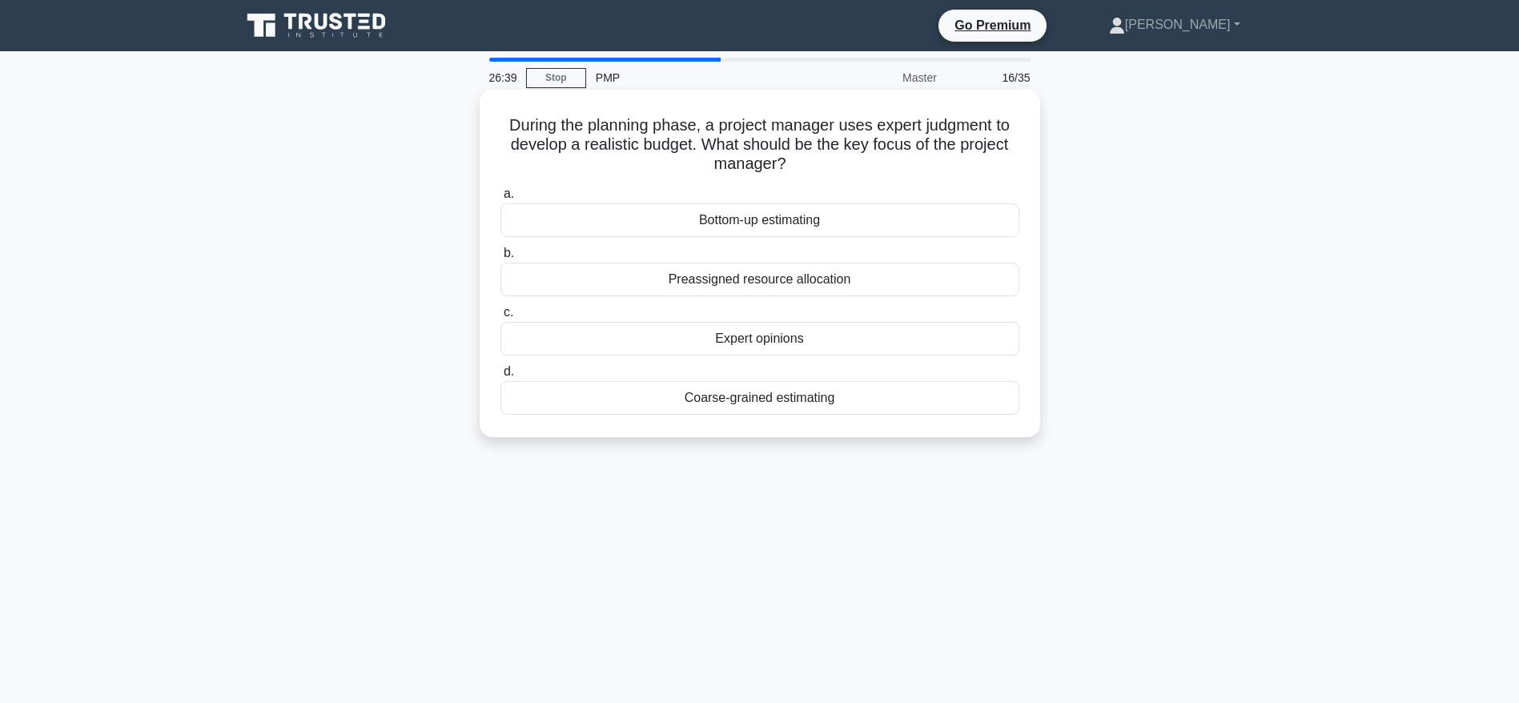
drag, startPoint x: 708, startPoint y: 147, endPoint x: 812, endPoint y: 166, distance: 105.0
click at [812, 166] on h5 "During the planning phase, a project manager uses expert judgment to develop a …" at bounding box center [760, 144] width 522 height 59
click at [665, 176] on div "During the planning phase, a project manager uses expert judgment to develop a …" at bounding box center [760, 263] width 548 height 335
click at [778, 225] on div "Bottom-up estimating" at bounding box center [759, 220] width 519 height 34
click at [500, 199] on input "a. Bottom-up estimating" at bounding box center [500, 194] width 0 height 10
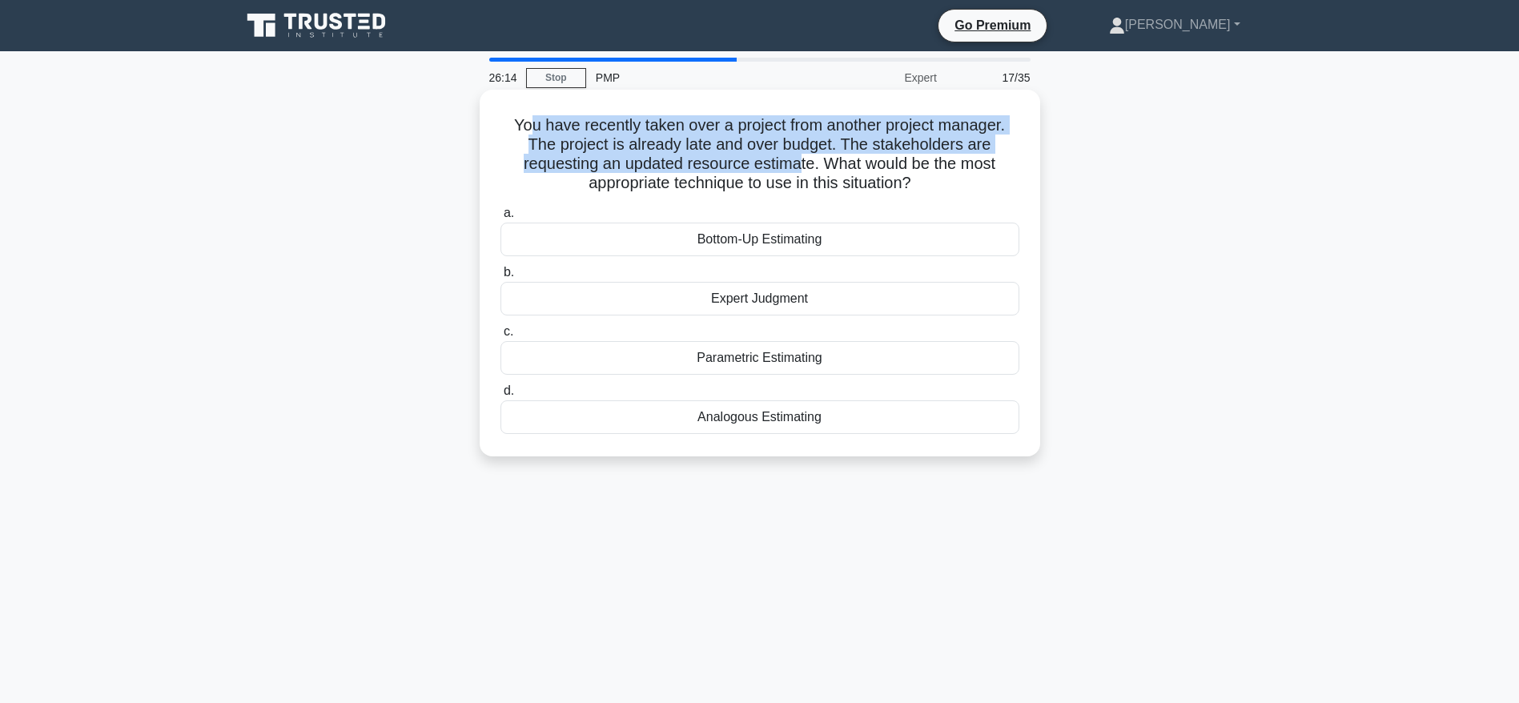
drag, startPoint x: 523, startPoint y: 126, endPoint x: 797, endPoint y: 159, distance: 276.5
click at [797, 159] on h5 "You have recently taken over a project from another project manager. The projec…" at bounding box center [760, 154] width 522 height 78
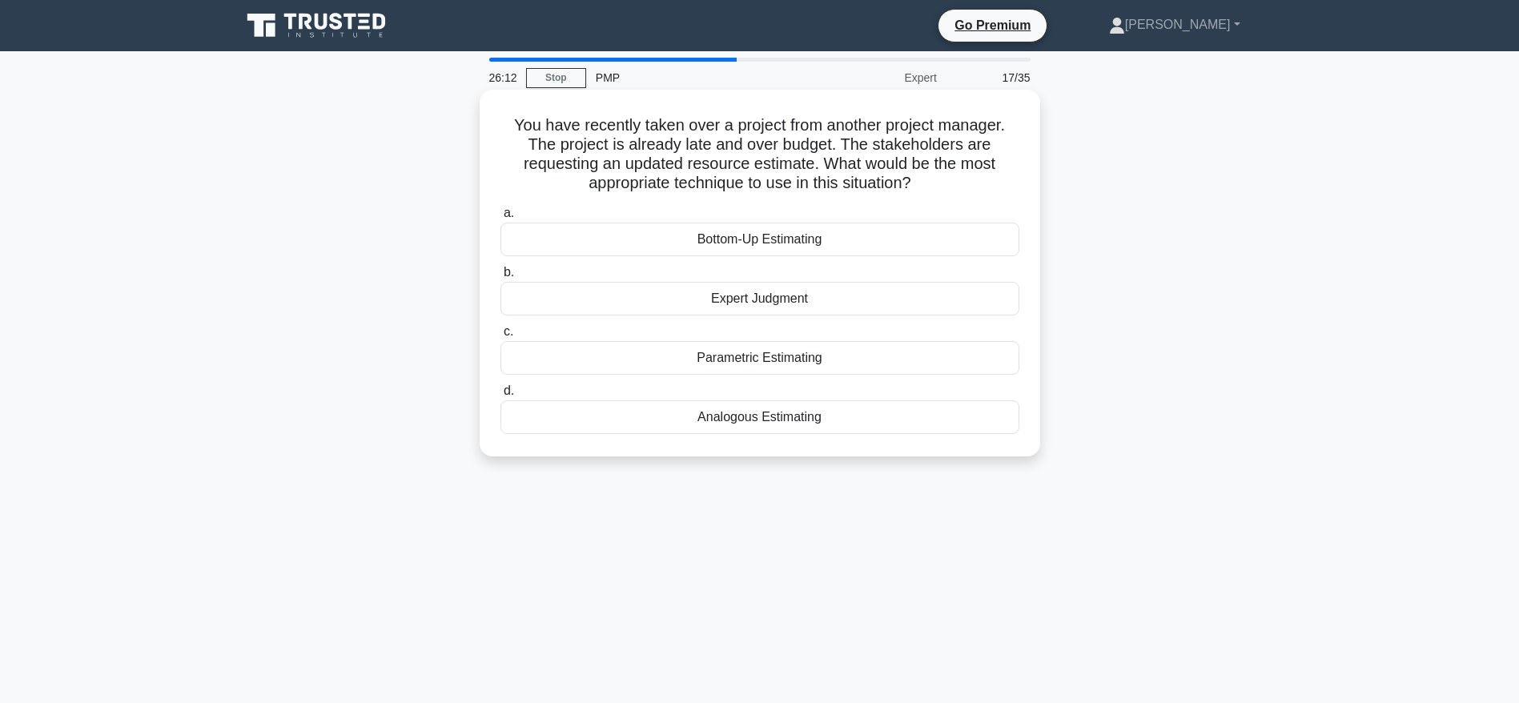
click at [664, 179] on h5 "You have recently taken over a project from another project manager. The projec…" at bounding box center [760, 154] width 522 height 78
drag, startPoint x: 851, startPoint y: 145, endPoint x: 860, endPoint y: 165, distance: 21.9
click at [860, 165] on h5 "You have recently taken over a project from another project manager. The projec…" at bounding box center [760, 154] width 522 height 78
click at [743, 244] on div "Bottom-Up Estimating" at bounding box center [759, 240] width 519 height 34
click at [500, 219] on input "a. Bottom-Up Estimating" at bounding box center [500, 213] width 0 height 10
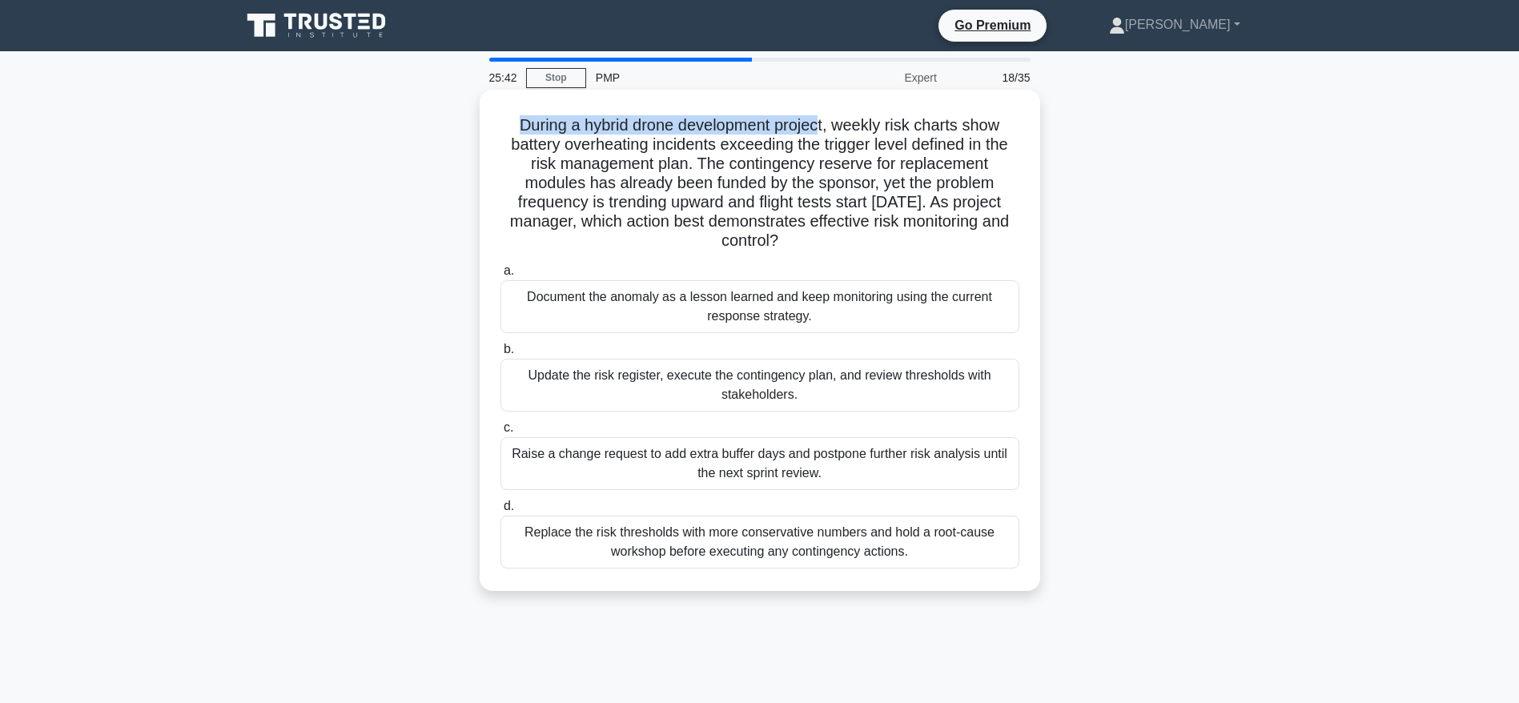
drag, startPoint x: 516, startPoint y: 126, endPoint x: 823, endPoint y: 132, distance: 307.5
click at [823, 132] on h5 "During a hybrid drone development project, weekly risk charts show battery over…" at bounding box center [760, 183] width 522 height 136
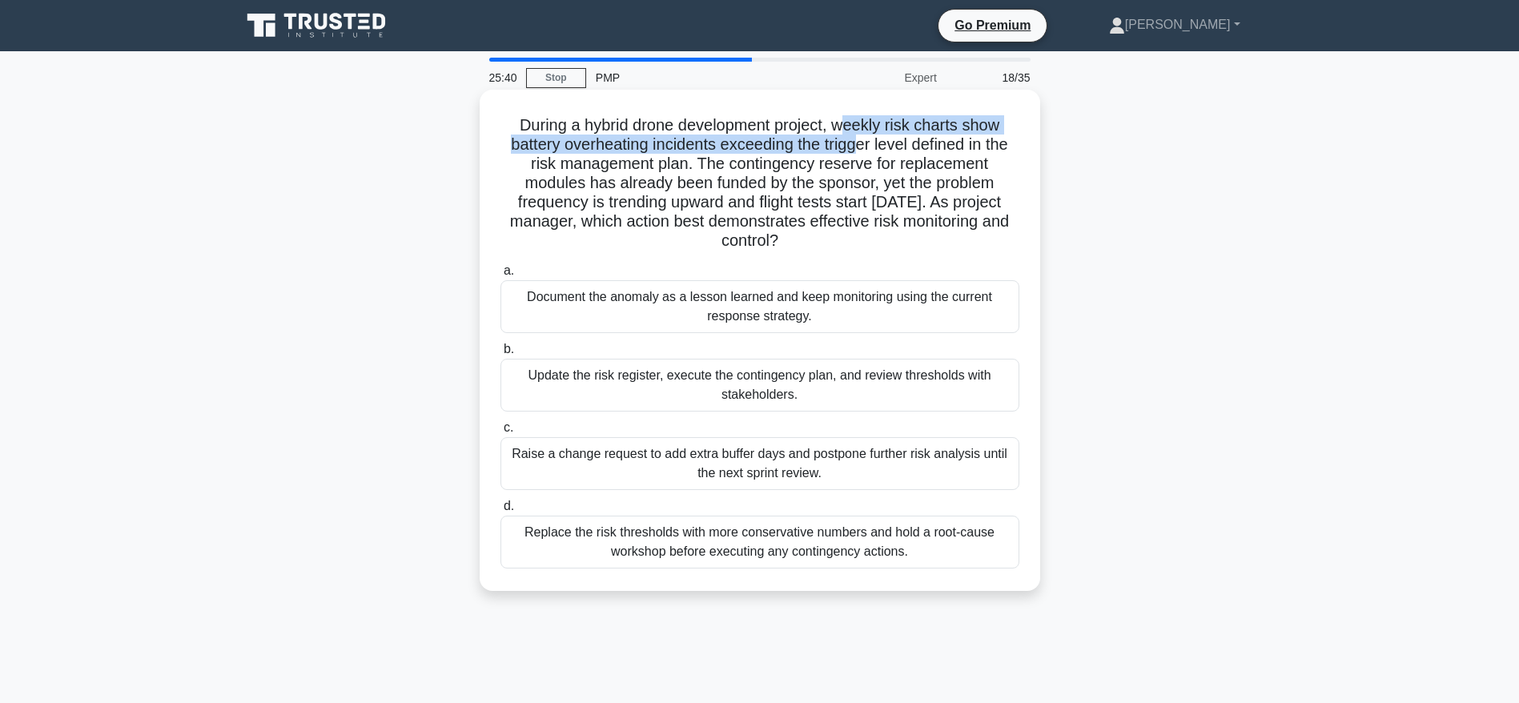
drag, startPoint x: 849, startPoint y: 128, endPoint x: 861, endPoint y: 138, distance: 15.4
click at [861, 138] on h5 "During a hybrid drone development project, weekly risk charts show battery over…" at bounding box center [760, 183] width 522 height 136
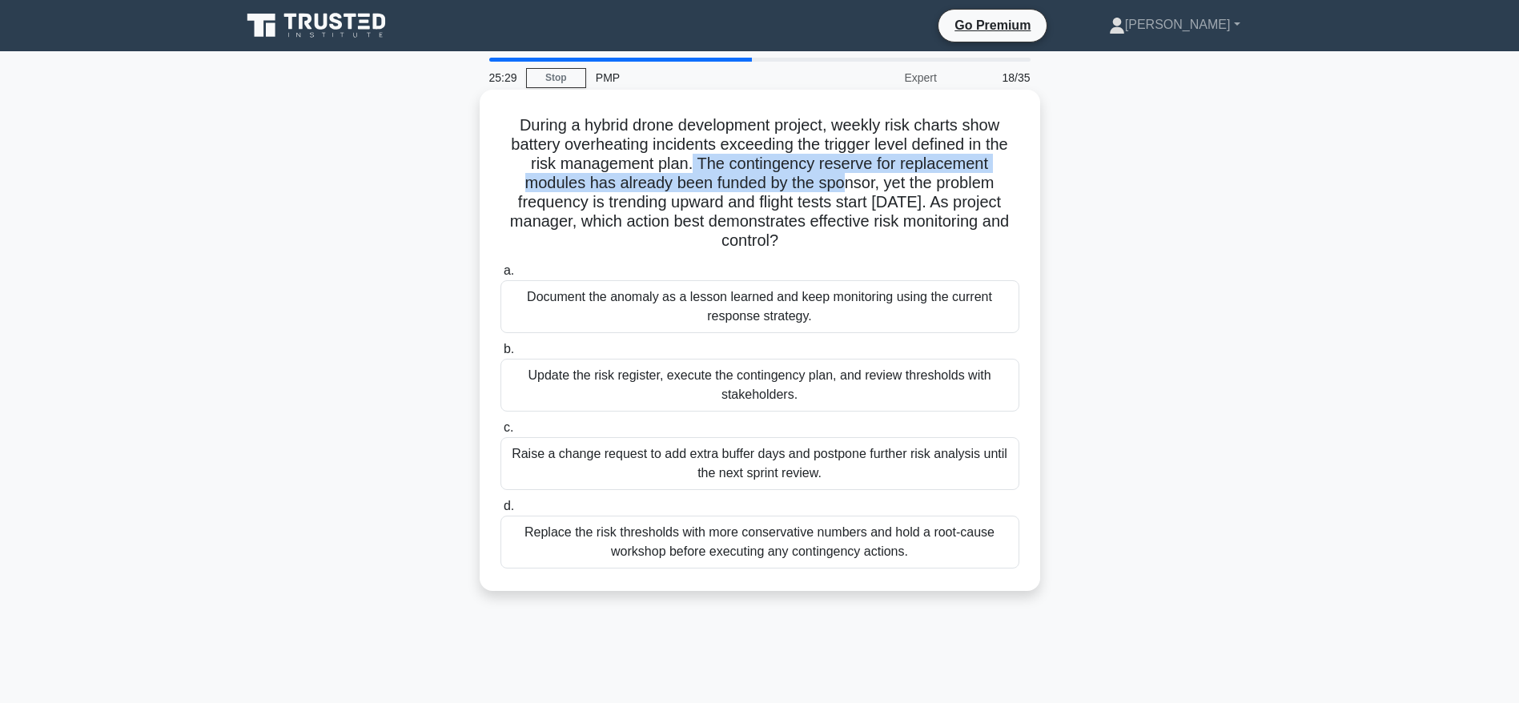
drag, startPoint x: 693, startPoint y: 162, endPoint x: 844, endPoint y: 176, distance: 151.2
click at [844, 176] on h5 "During a hybrid drone development project, weekly risk charts show battery over…" at bounding box center [760, 183] width 522 height 136
drag, startPoint x: 681, startPoint y: 226, endPoint x: 827, endPoint y: 245, distance: 147.0
click at [827, 245] on h5 "During a hybrid drone development project, weekly risk charts show battery over…" at bounding box center [760, 183] width 522 height 136
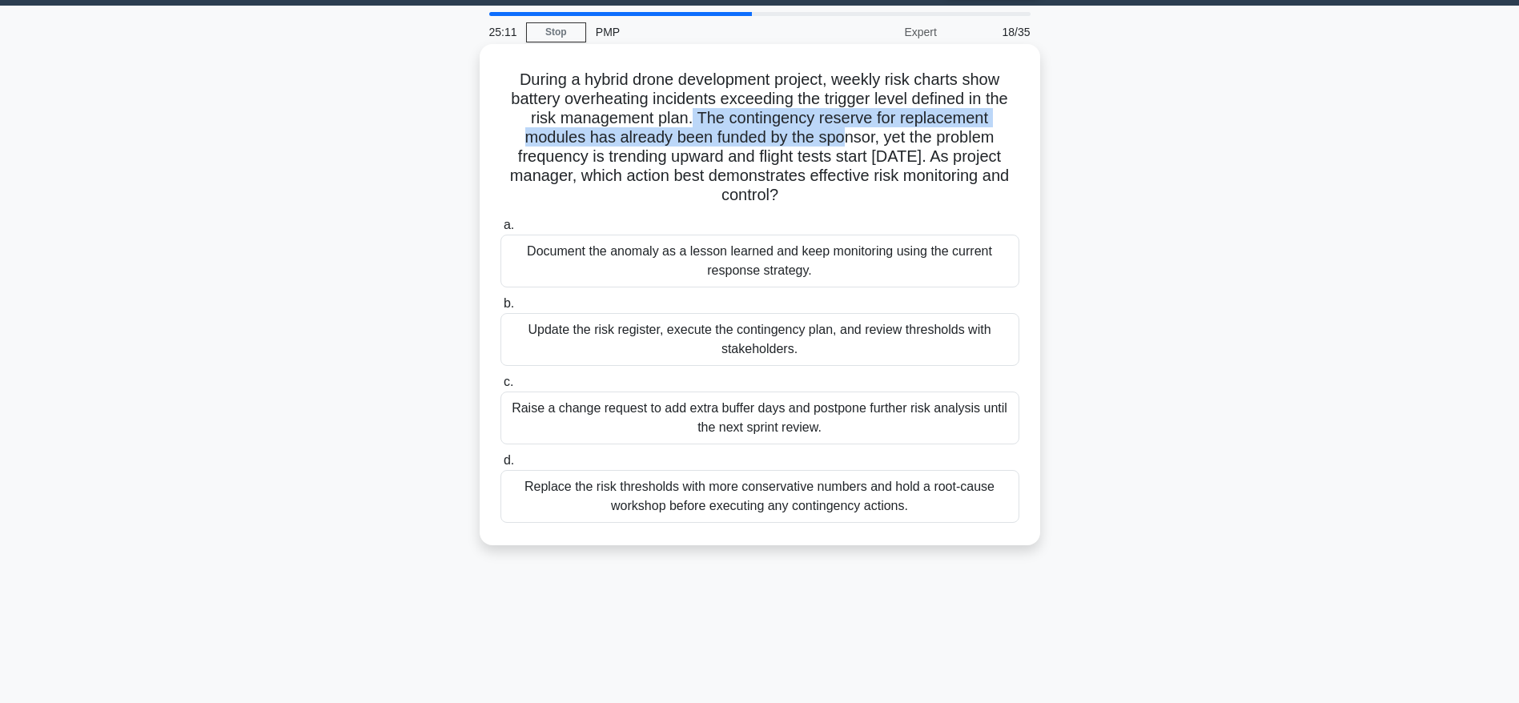
scroll to position [48, 0]
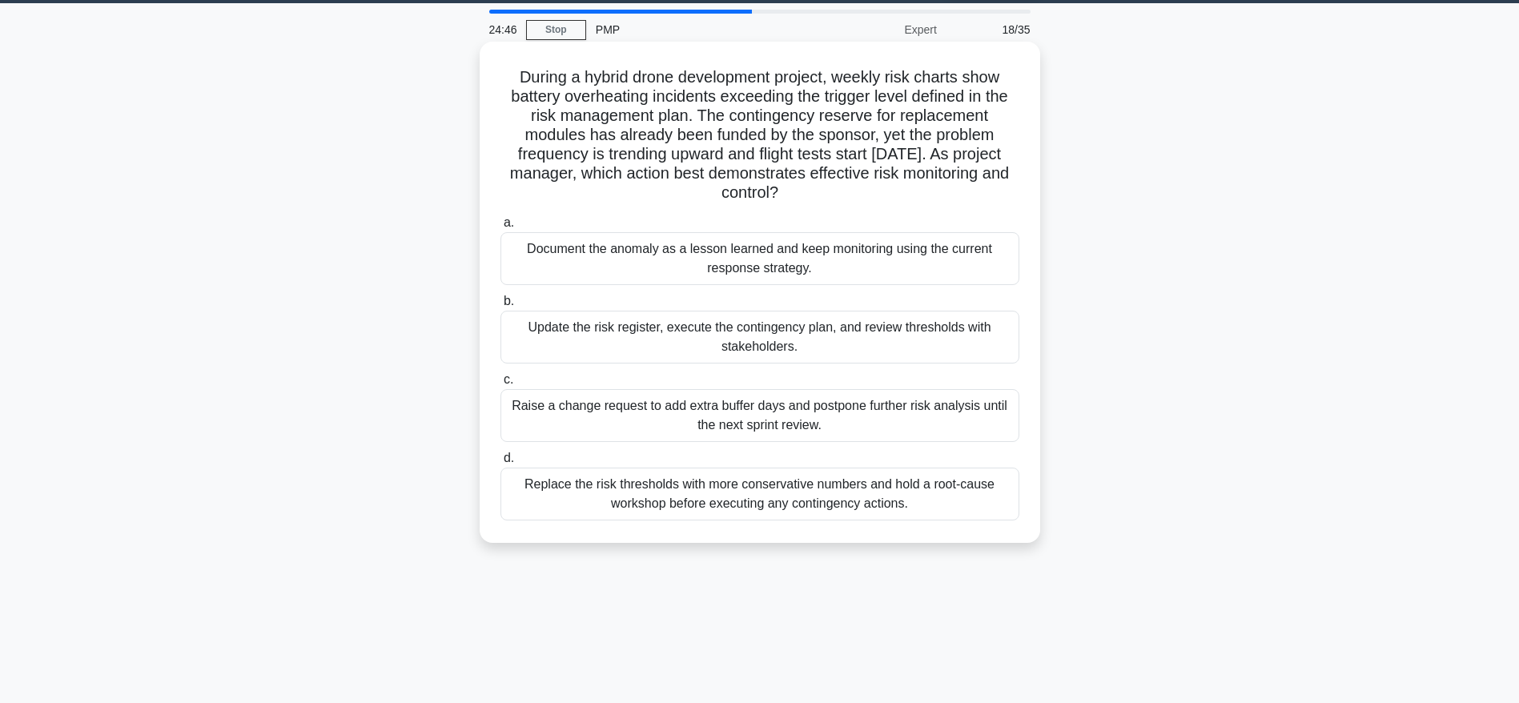
click at [778, 502] on div "Replace the risk thresholds with more conservative numbers and hold a root-caus…" at bounding box center [759, 494] width 519 height 53
click at [500, 464] on input "d. Replace the risk thresholds with more conservative numbers and hold a root-c…" at bounding box center [500, 458] width 0 height 10
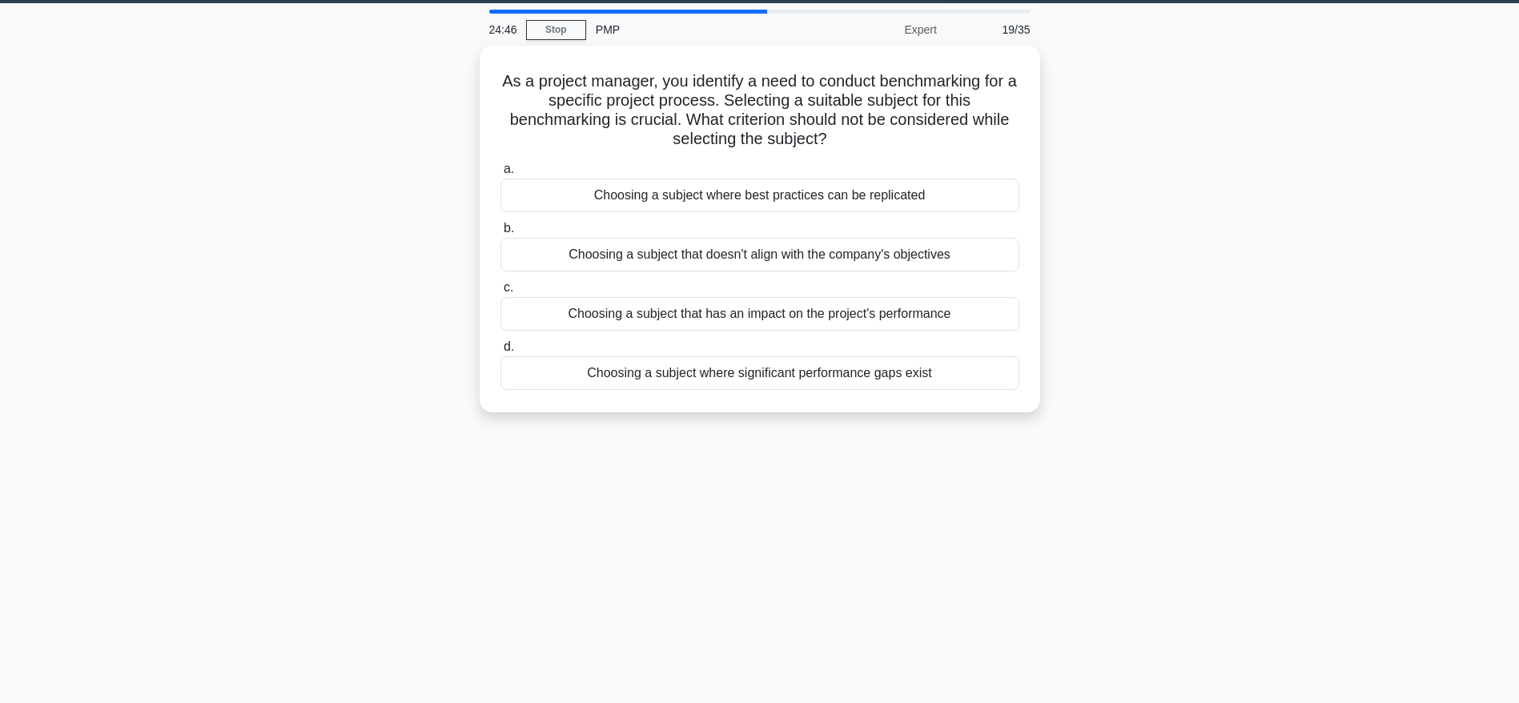
scroll to position [0, 0]
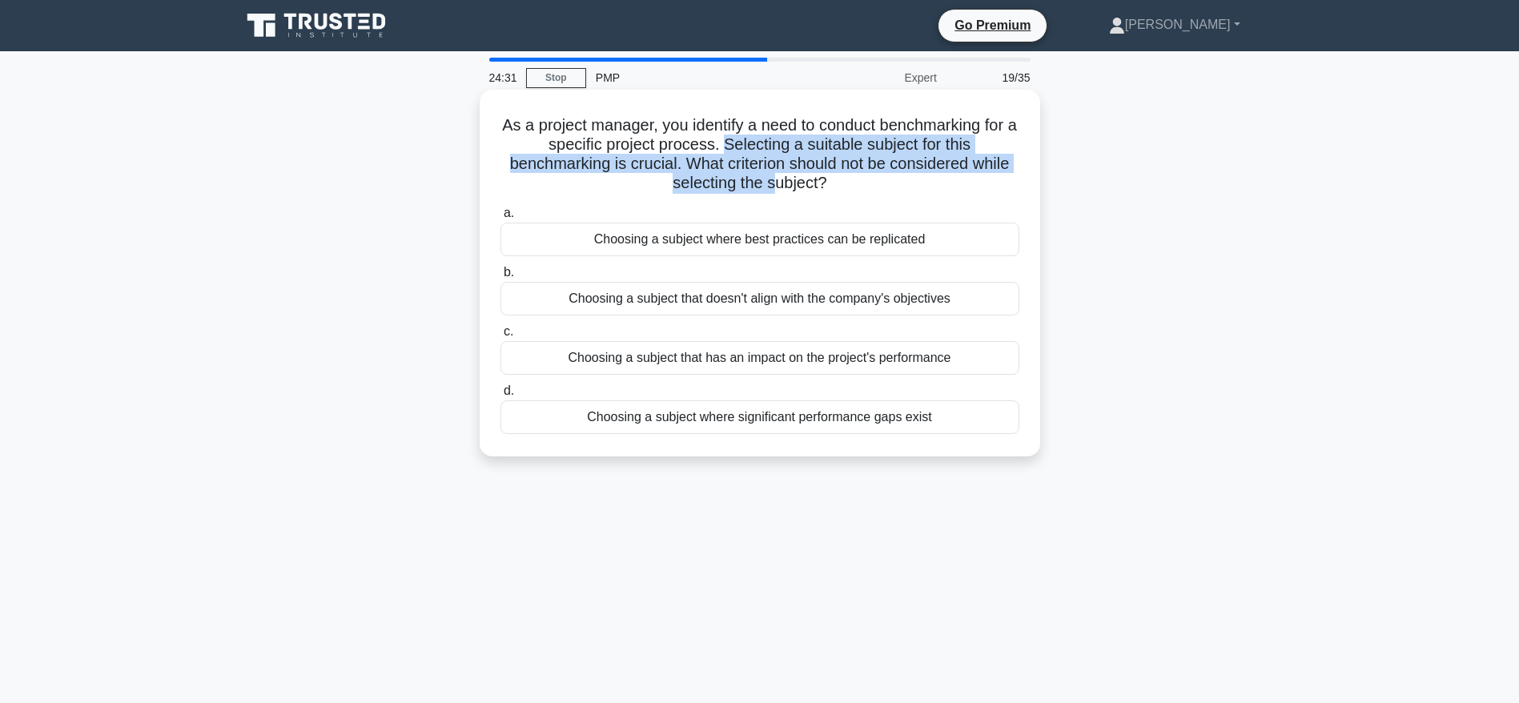
drag, startPoint x: 728, startPoint y: 140, endPoint x: 778, endPoint y: 187, distance: 69.1
click at [778, 187] on h5 "As a project manager, you identify a need to conduct benchmarking for a specifi…" at bounding box center [760, 154] width 522 height 78
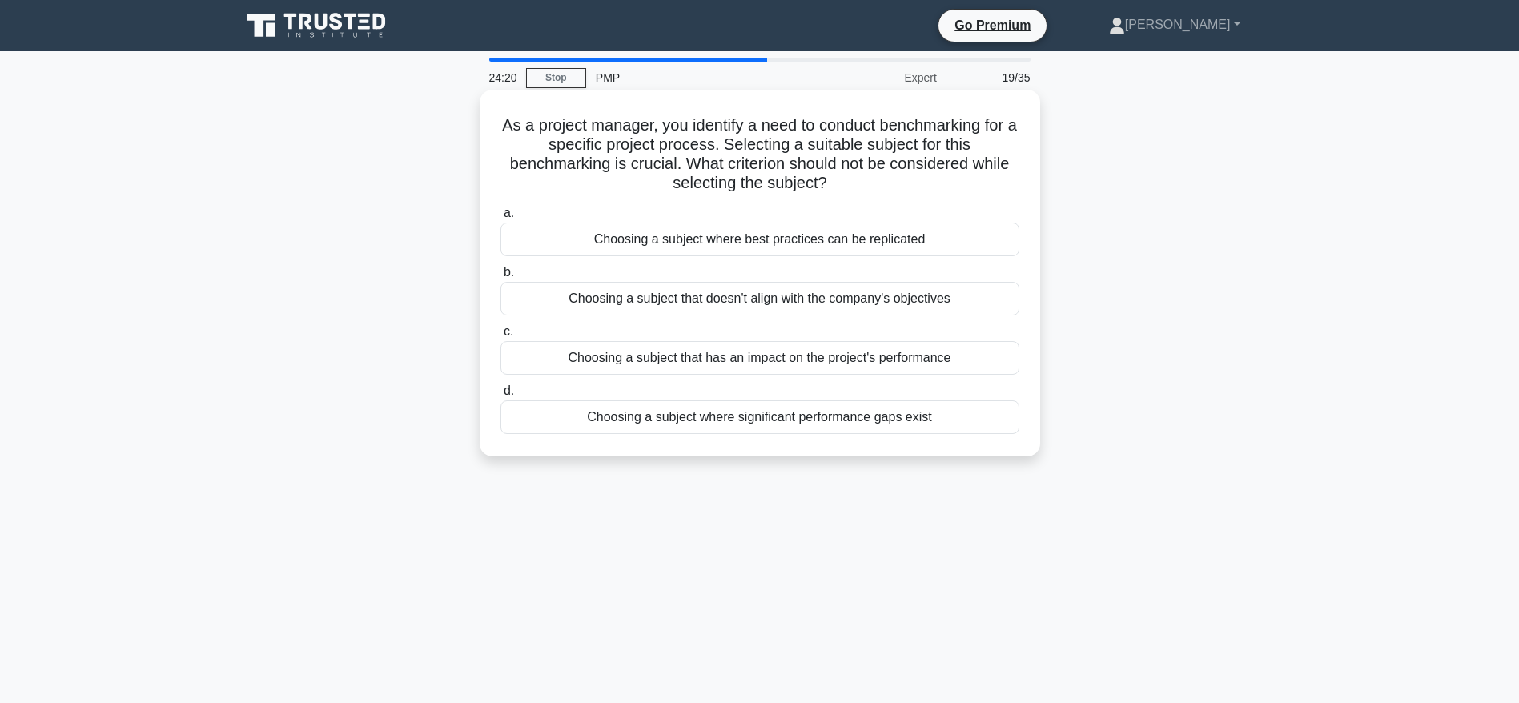
click at [839, 199] on div "As a project manager, you identify a need to conduct benchmarking for a specifi…" at bounding box center [760, 273] width 548 height 354
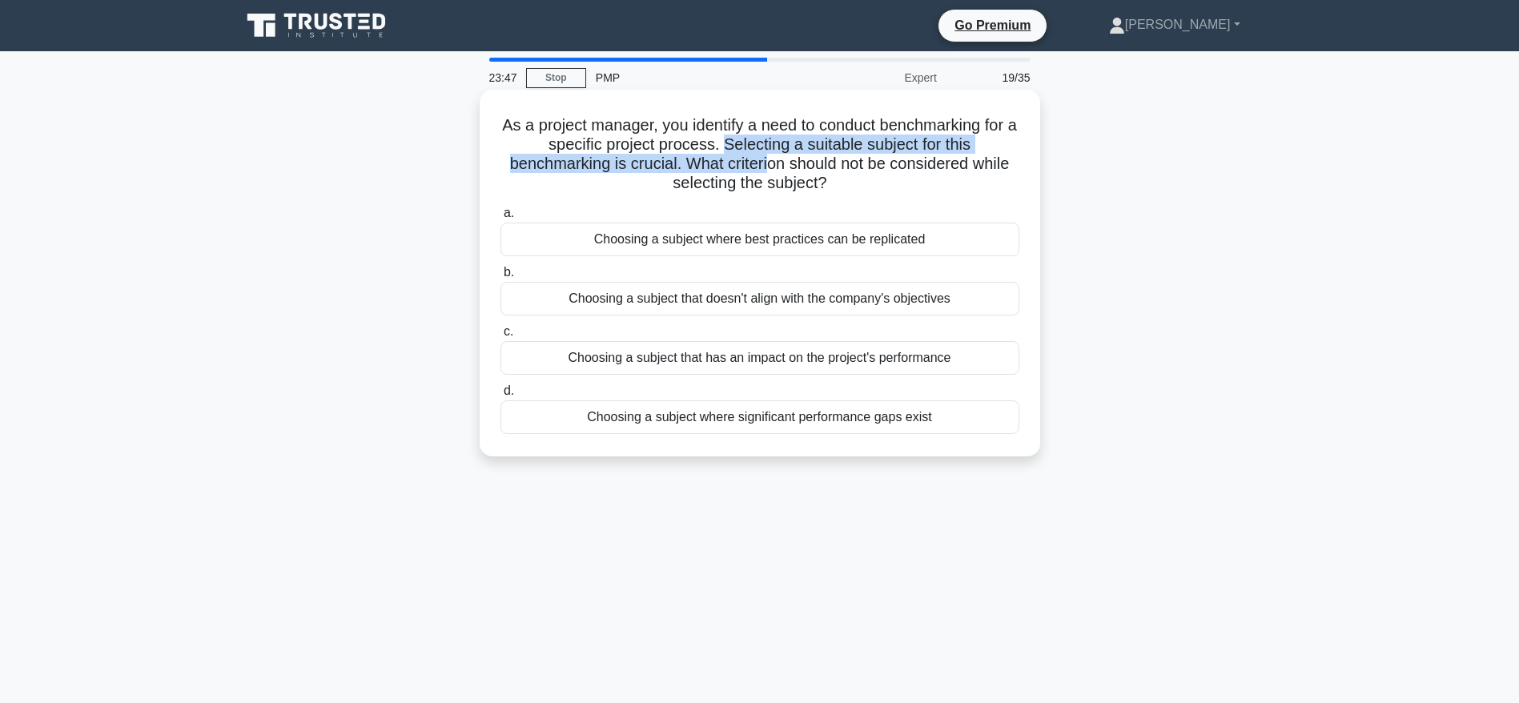
drag, startPoint x: 732, startPoint y: 147, endPoint x: 765, endPoint y: 171, distance: 40.7
click at [765, 171] on h5 "As a project manager, you identify a need to conduct benchmarking for a specifi…" at bounding box center [760, 154] width 522 height 78
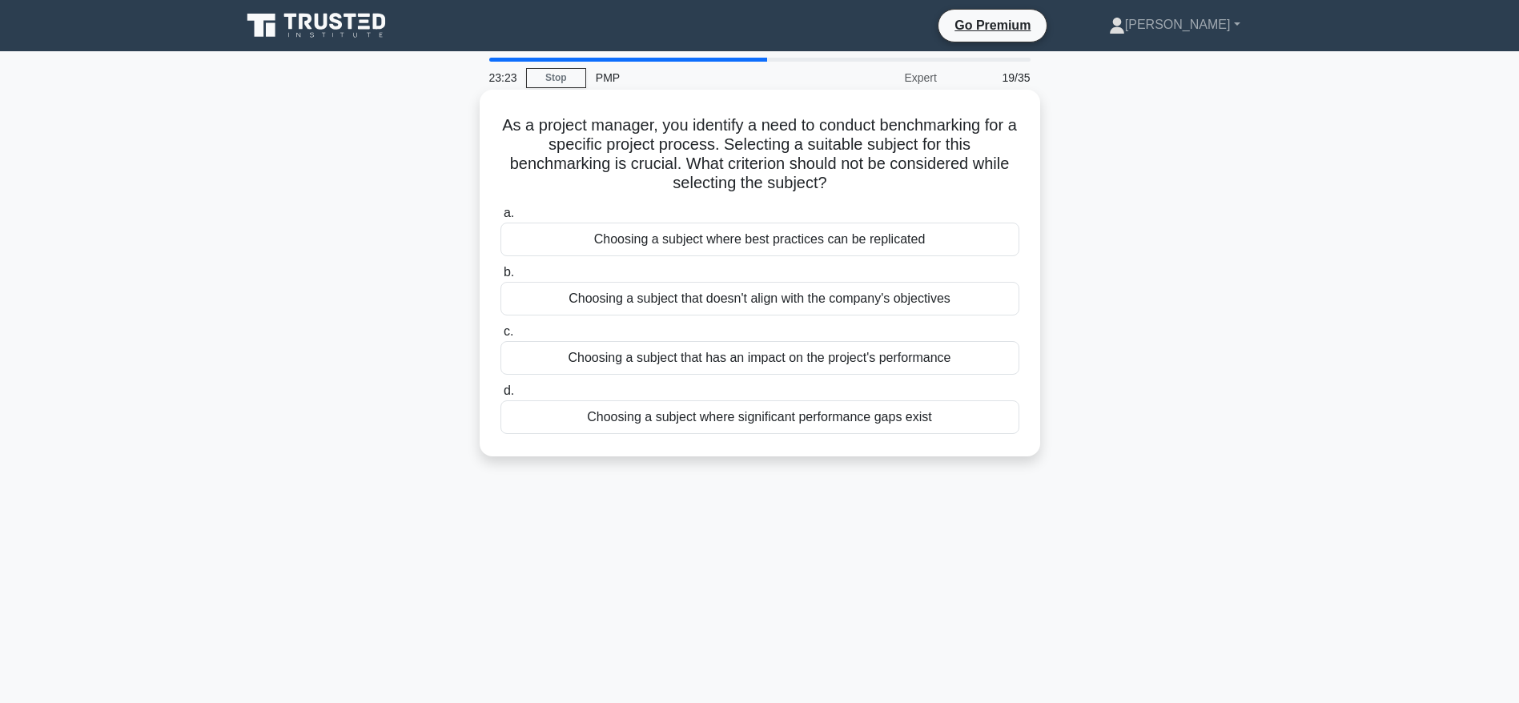
click at [844, 187] on icon ".spinner_0XTQ{transform-origin:center;animation:spinner_y6GP .75s linear infini…" at bounding box center [836, 184] width 19 height 19
click at [813, 303] on div "Choosing a subject that doesn't align with the company's objectives" at bounding box center [759, 299] width 519 height 34
click at [500, 278] on input "b. Choosing a subject that doesn't align with the company's objectives" at bounding box center [500, 272] width 0 height 10
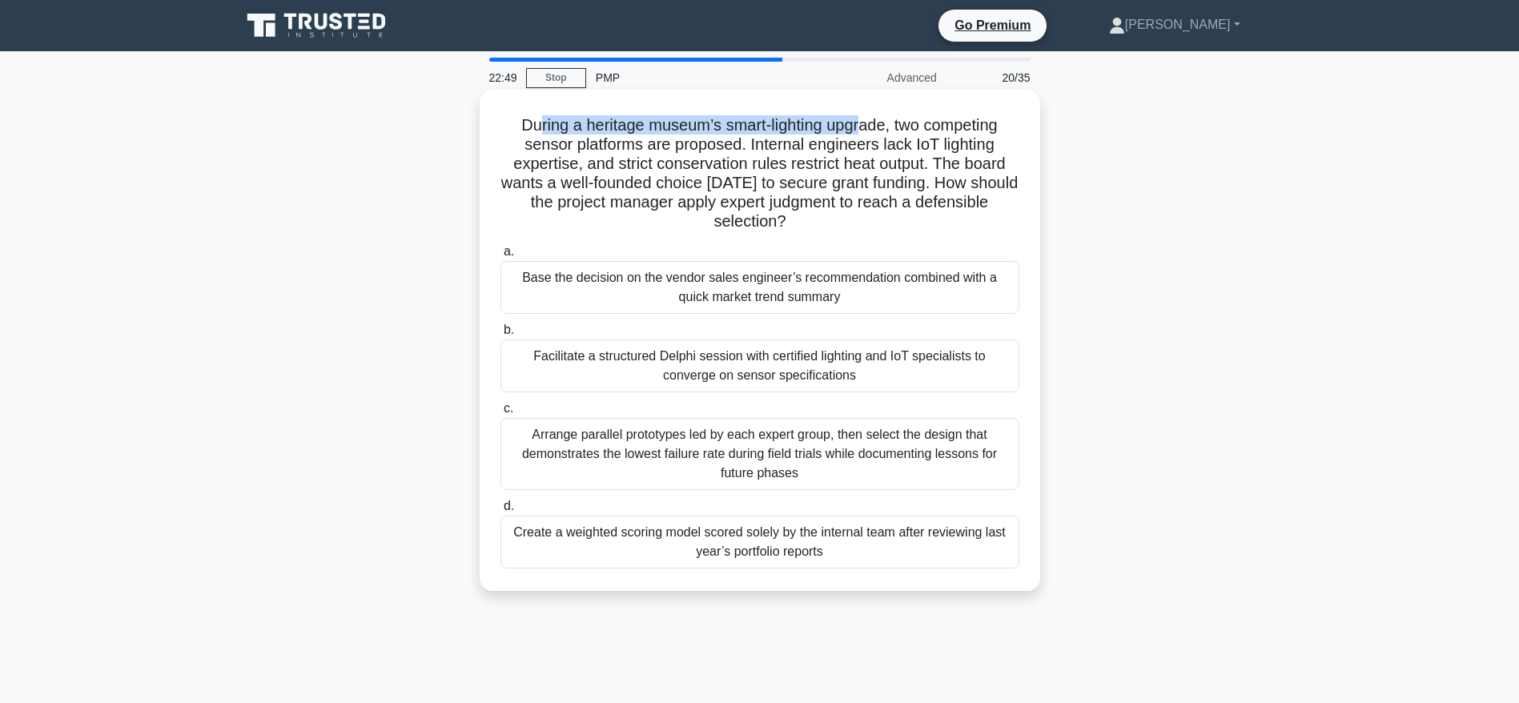
drag, startPoint x: 532, startPoint y: 127, endPoint x: 860, endPoint y: 128, distance: 328.2
click at [860, 128] on h5 "During a heritage museum’s smart-lighting upgrade, two competing sensor platfor…" at bounding box center [760, 173] width 522 height 117
drag, startPoint x: 544, startPoint y: 153, endPoint x: 705, endPoint y: 153, distance: 161.7
click at [705, 153] on h5 "During a heritage museum’s smart-lighting upgrade, two competing sensor platfor…" at bounding box center [760, 173] width 522 height 117
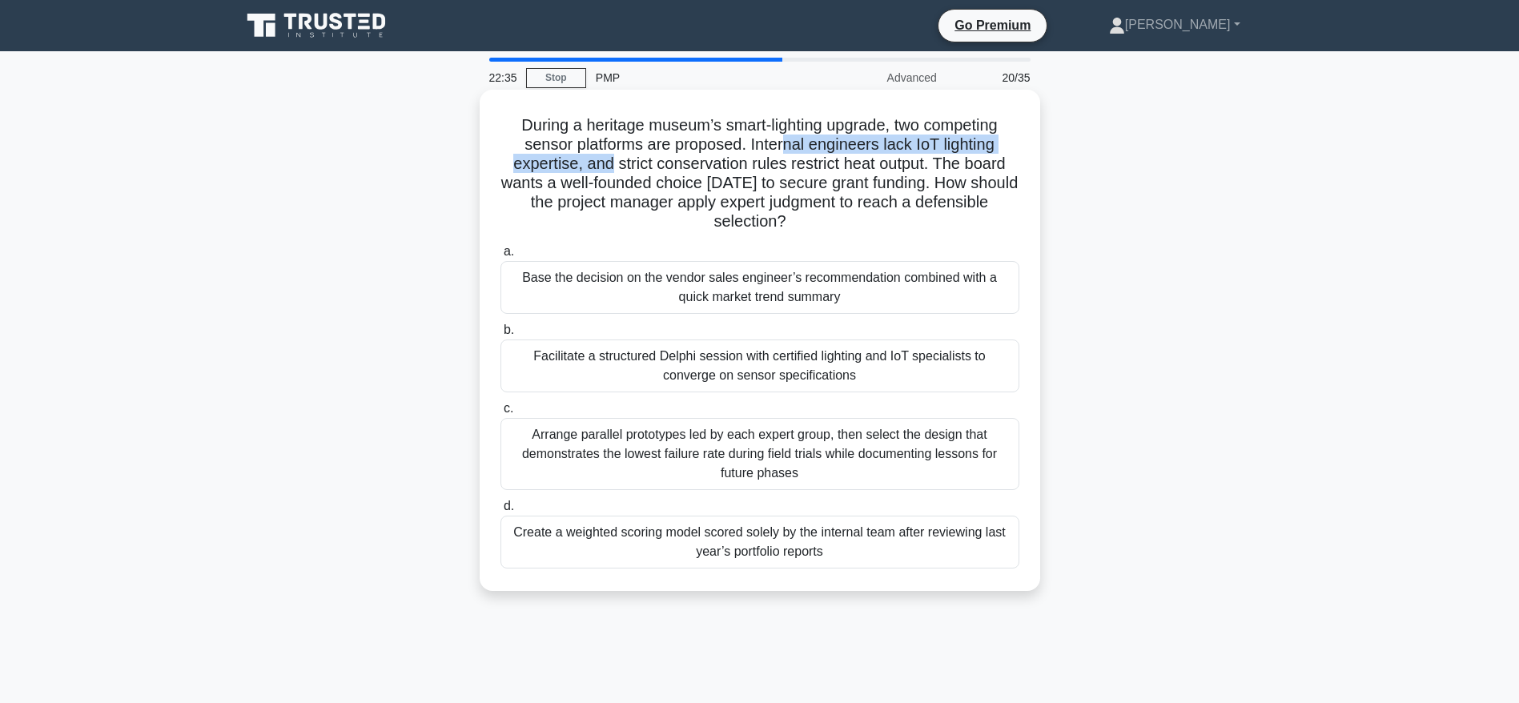
drag, startPoint x: 785, startPoint y: 147, endPoint x: 609, endPoint y: 167, distance: 176.6
click at [609, 167] on h5 "During a heritage museum’s smart-lighting upgrade, two competing sensor platfor…" at bounding box center [760, 173] width 522 height 117
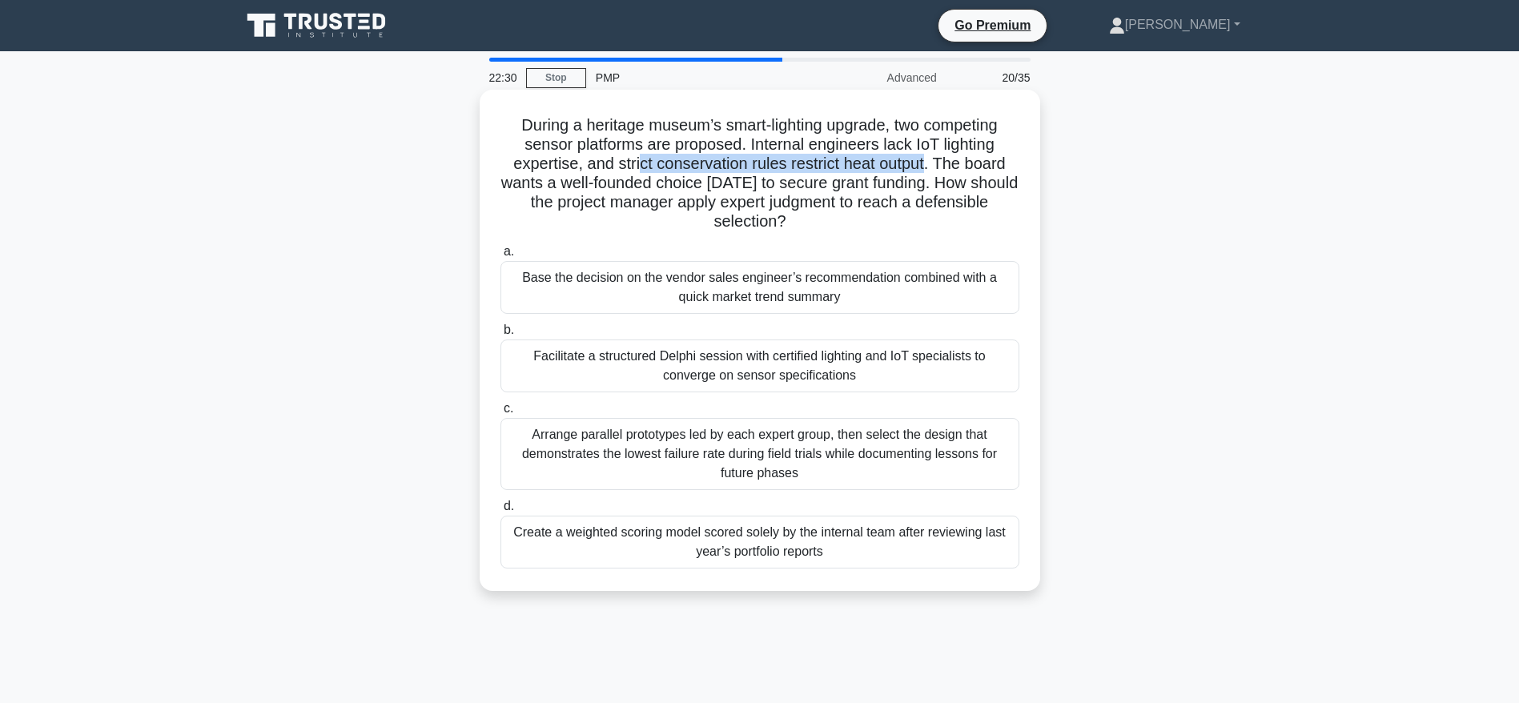
drag, startPoint x: 633, startPoint y: 167, endPoint x: 929, endPoint y: 163, distance: 296.2
click at [929, 163] on h5 "During a heritage museum’s smart-lighting upgrade, two competing sensor platfor…" at bounding box center [760, 173] width 522 height 117
drag, startPoint x: 809, startPoint y: 205, endPoint x: 823, endPoint y: 230, distance: 28.3
click at [823, 230] on h5 "During a heritage museum’s smart-lighting upgrade, two competing sensor platfor…" at bounding box center [760, 173] width 522 height 117
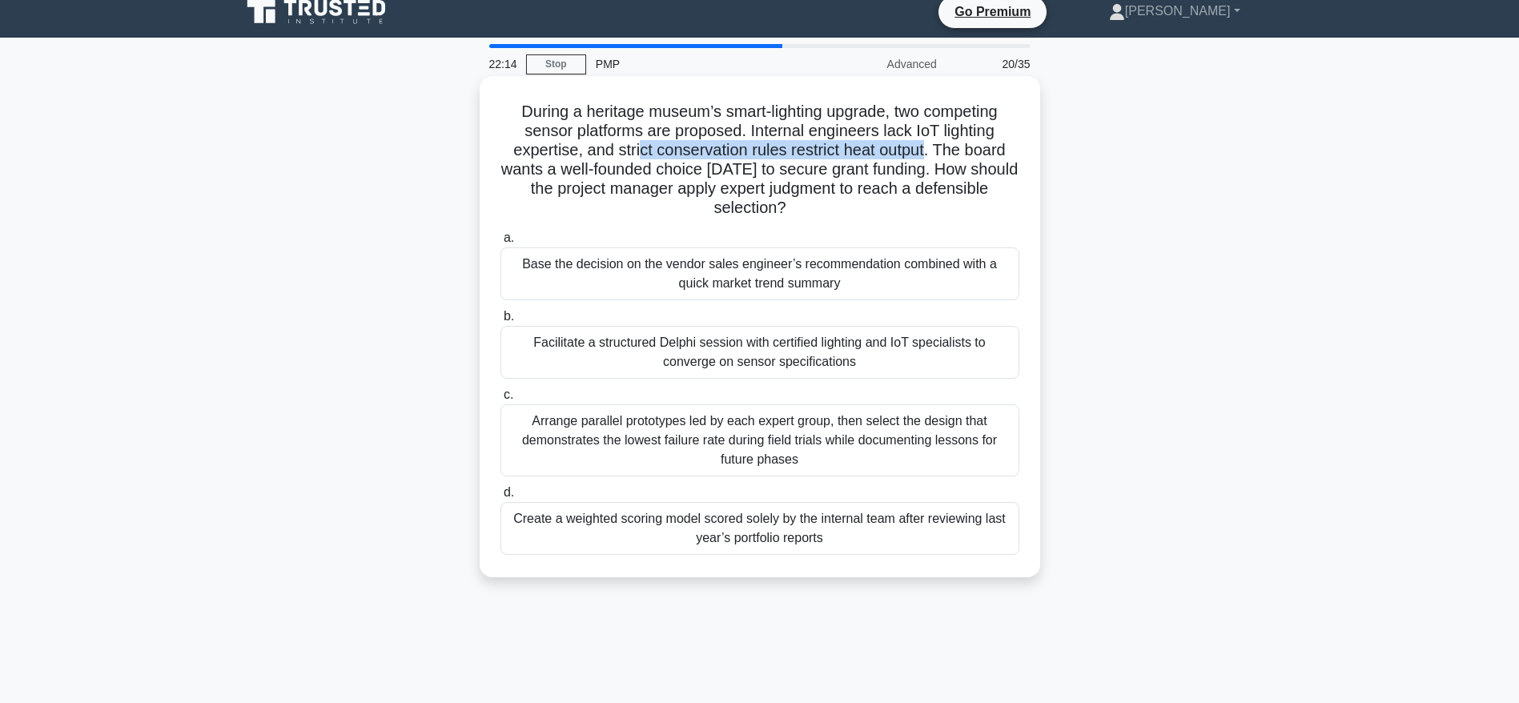
scroll to position [21, 0]
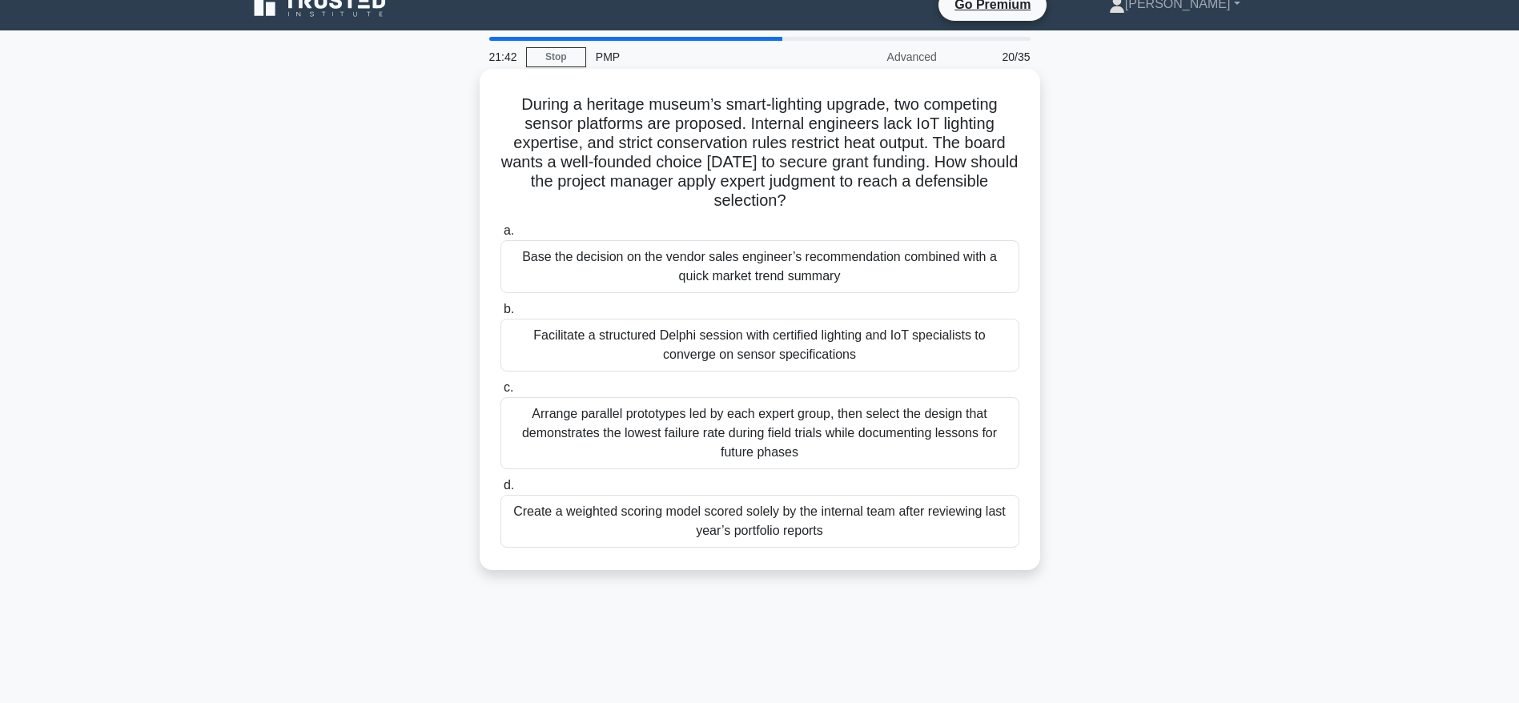
click at [762, 357] on div "Facilitate a structured Delphi session with certified lighting and IoT speciali…" at bounding box center [759, 345] width 519 height 53
click at [500, 315] on input "b. Facilitate a structured Delphi session with certified lighting and IoT speci…" at bounding box center [500, 309] width 0 height 10
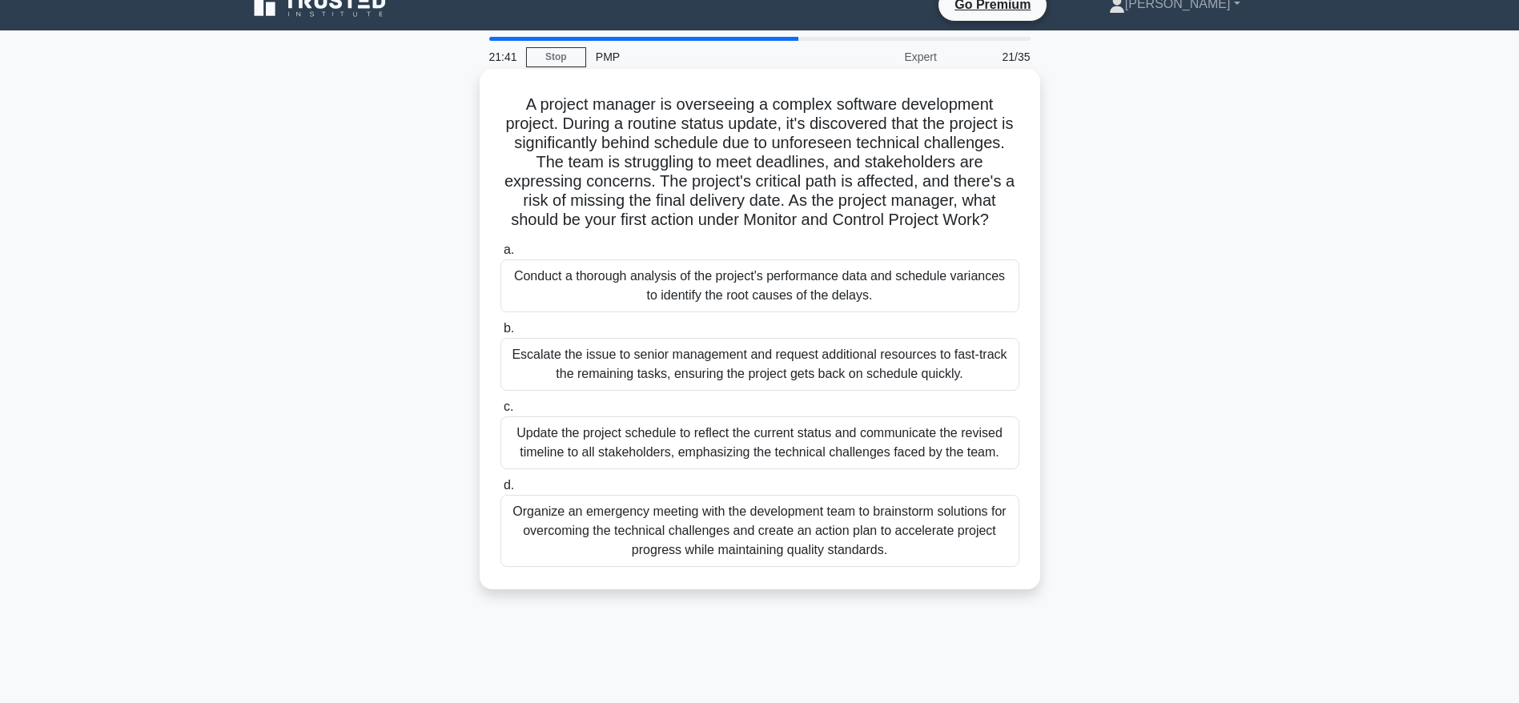
scroll to position [0, 0]
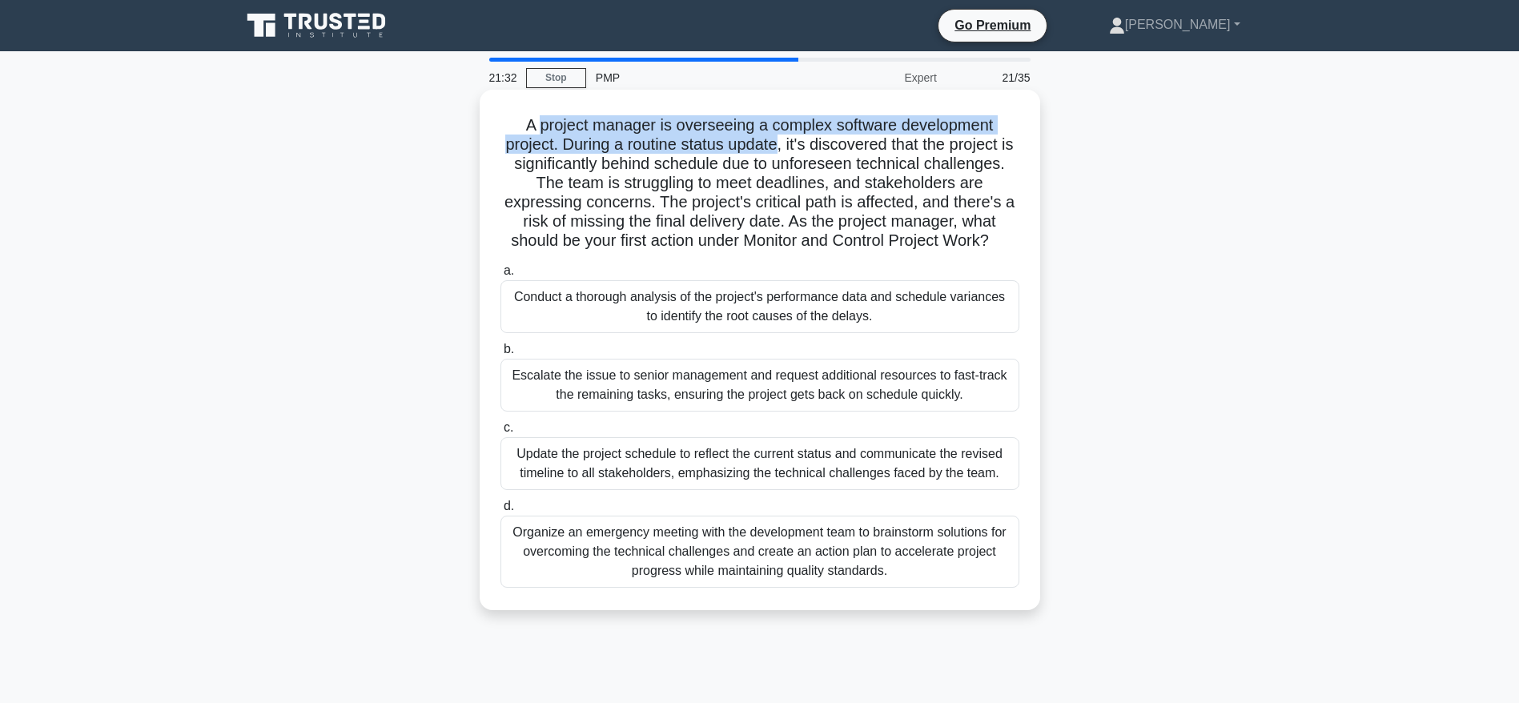
drag, startPoint x: 532, startPoint y: 126, endPoint x: 785, endPoint y: 153, distance: 253.6
click at [785, 153] on h5 "A project manager is overseeing a complex software development project. During …" at bounding box center [760, 183] width 522 height 136
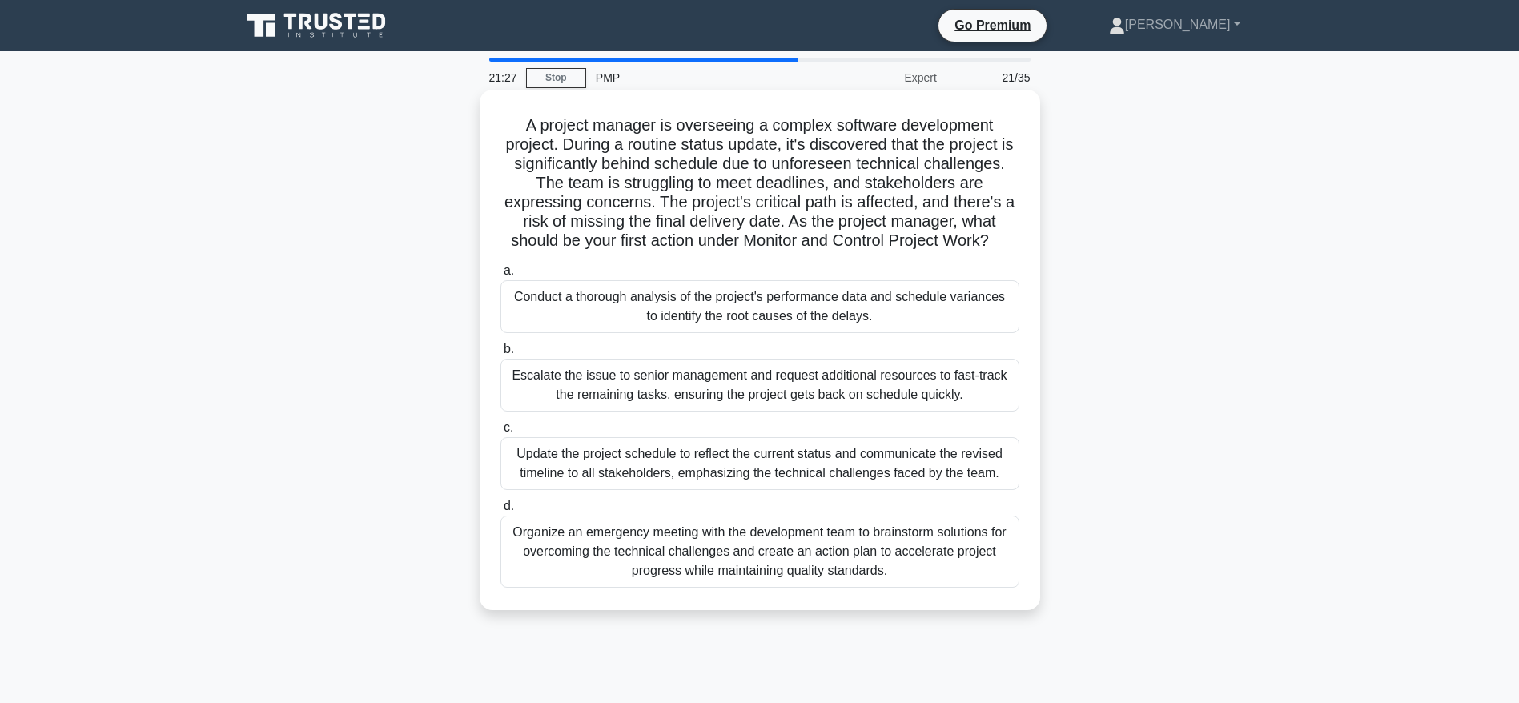
click at [741, 171] on h5 "A project manager is overseeing a complex software development project. During …" at bounding box center [760, 183] width 522 height 136
drag, startPoint x: 688, startPoint y: 138, endPoint x: 765, endPoint y: 155, distance: 78.5
click at [765, 155] on h5 "A project manager is overseeing a complex software development project. During …" at bounding box center [760, 183] width 522 height 136
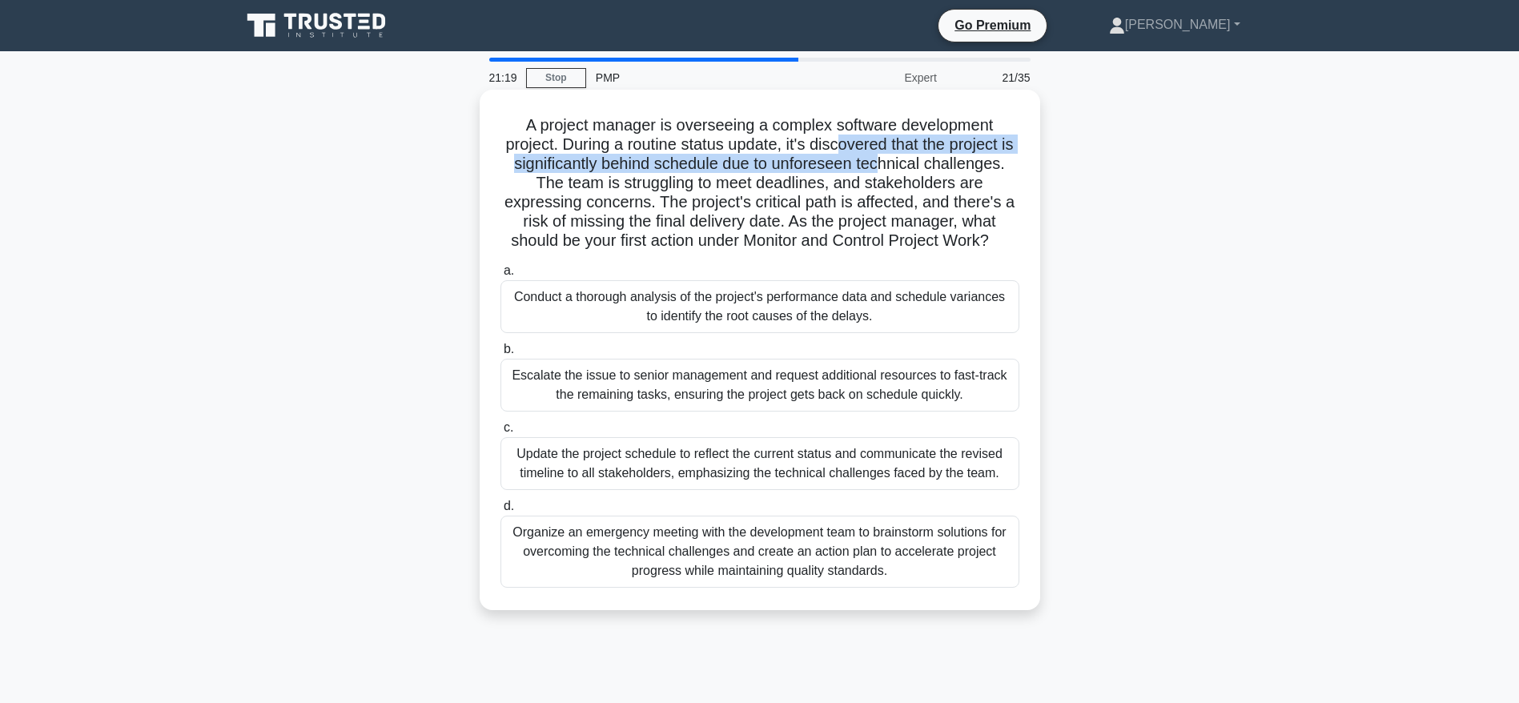
drag, startPoint x: 850, startPoint y: 153, endPoint x: 891, endPoint y: 173, distance: 45.5
click at [891, 173] on h5 "A project manager is overseeing a complex software development project. During …" at bounding box center [760, 183] width 522 height 136
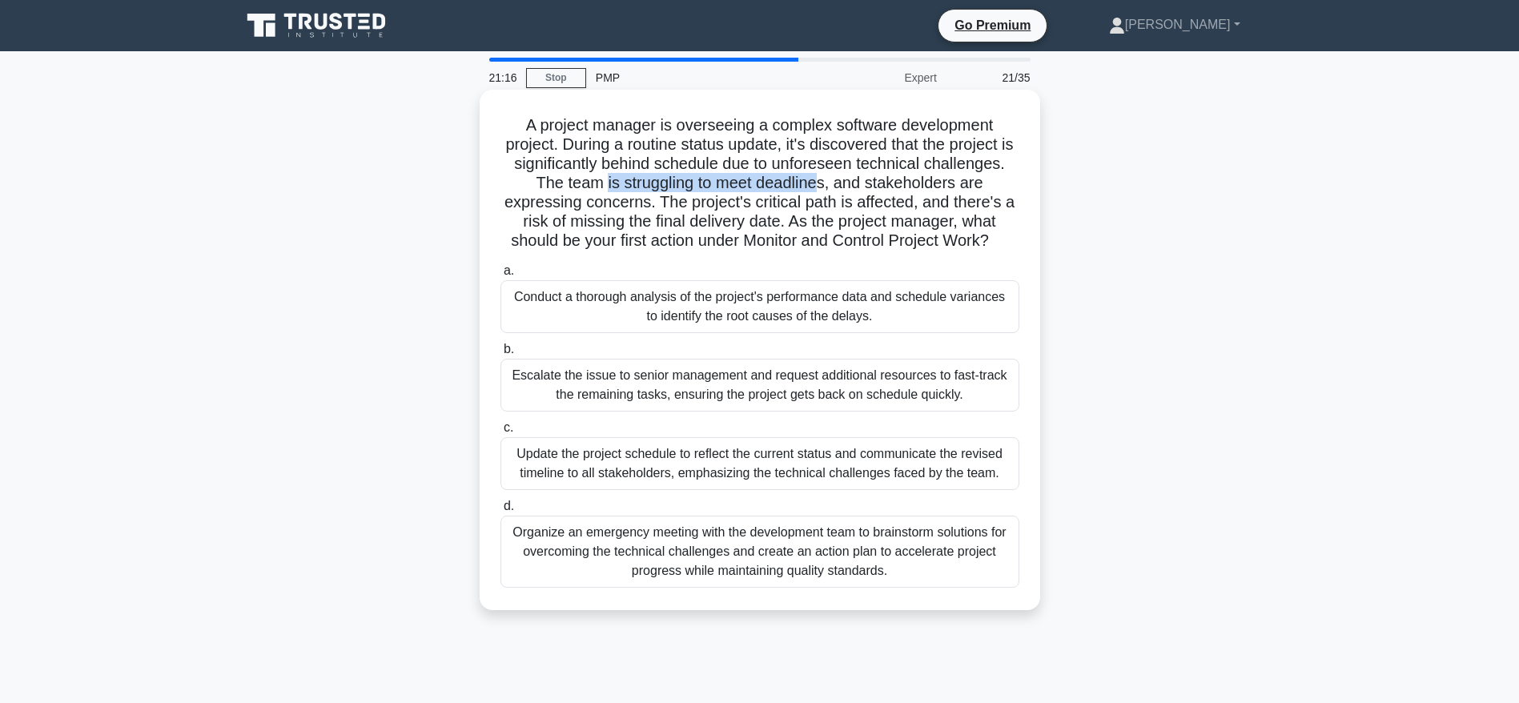
drag, startPoint x: 604, startPoint y: 183, endPoint x: 819, endPoint y: 188, distance: 215.4
click at [819, 188] on h5 "A project manager is overseeing a complex software development project. During …" at bounding box center [760, 183] width 522 height 136
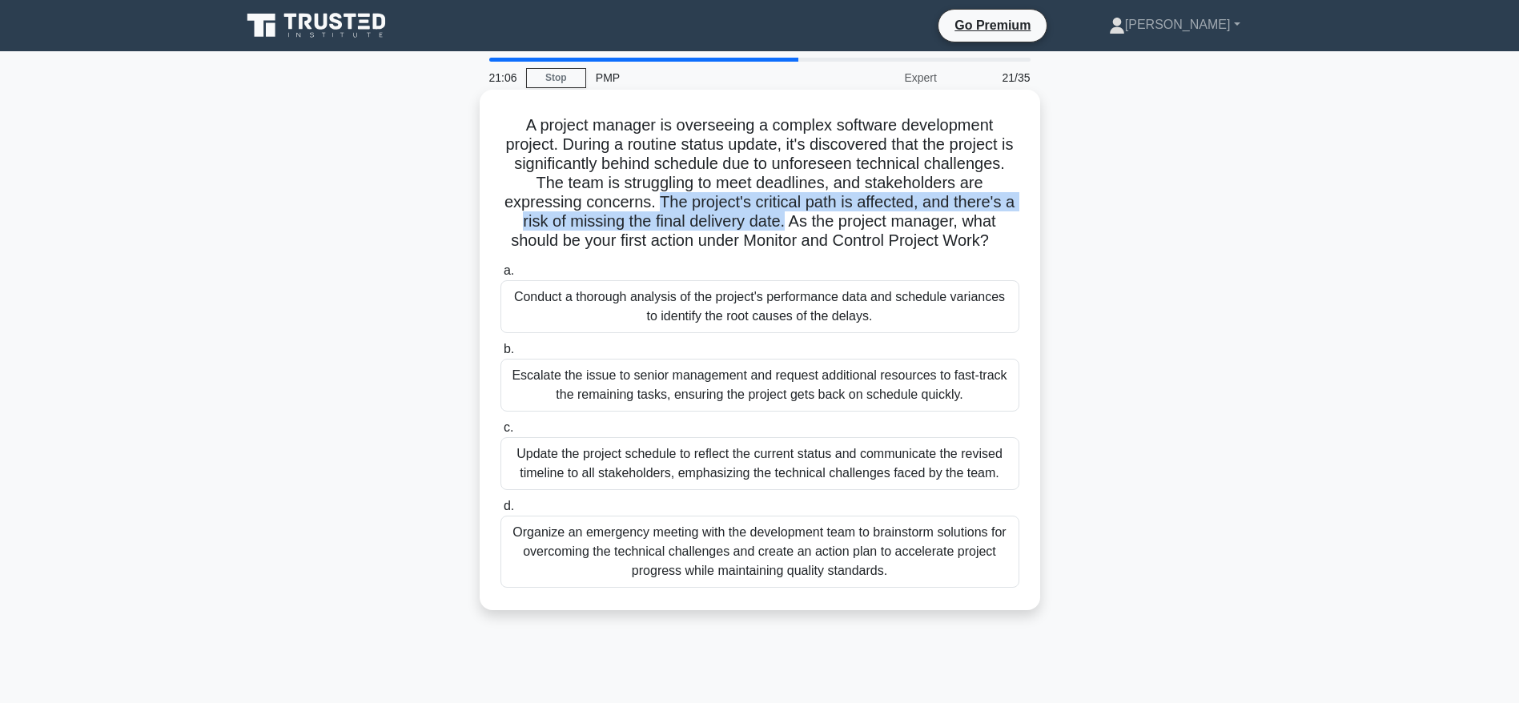
drag, startPoint x: 660, startPoint y: 203, endPoint x: 786, endPoint y: 223, distance: 128.1
click at [786, 223] on h5 "A project manager is overseeing a complex software development project. During …" at bounding box center [760, 183] width 522 height 136
drag, startPoint x: 801, startPoint y: 223, endPoint x: 1001, endPoint y: 244, distance: 201.3
click at [1001, 244] on h5 "A project manager is overseeing a complex software development project. During …" at bounding box center [760, 183] width 522 height 136
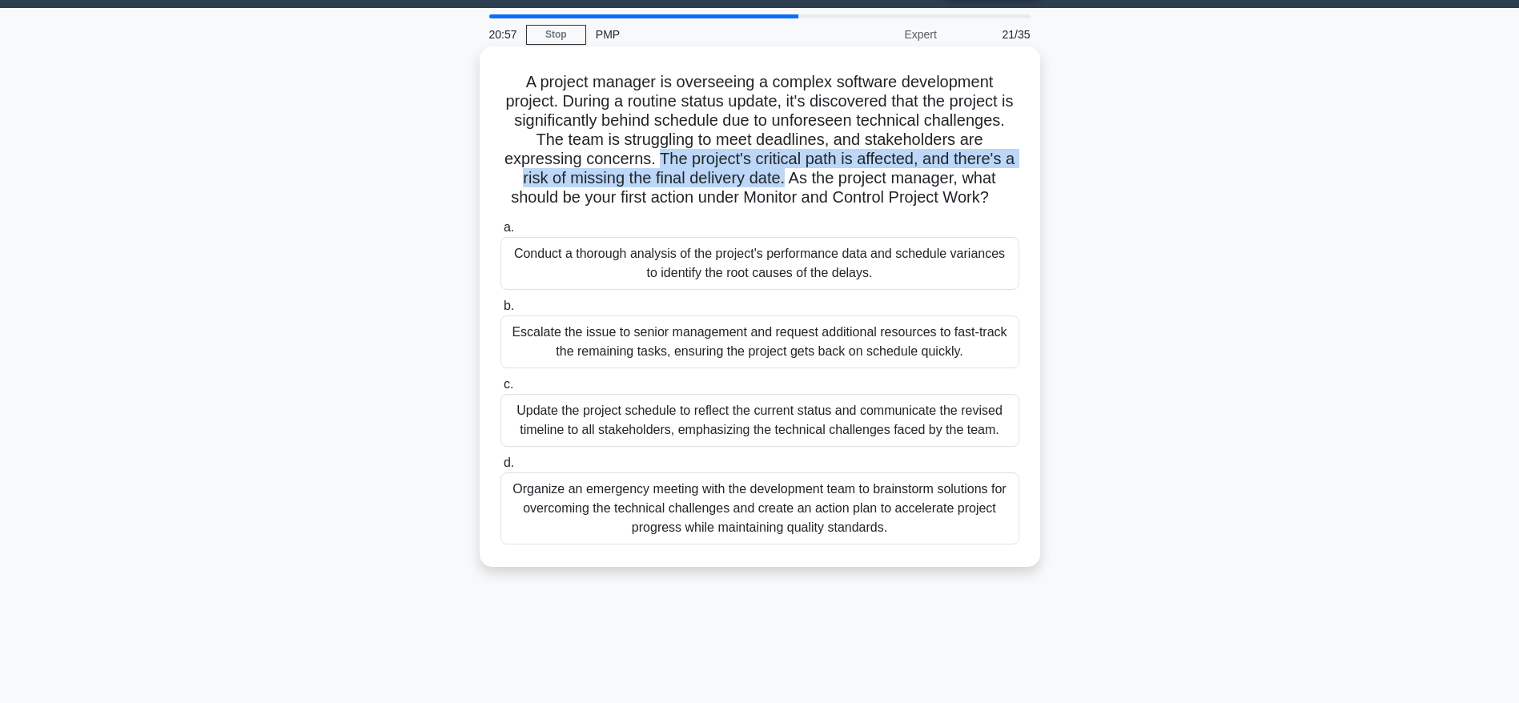
scroll to position [46, 0]
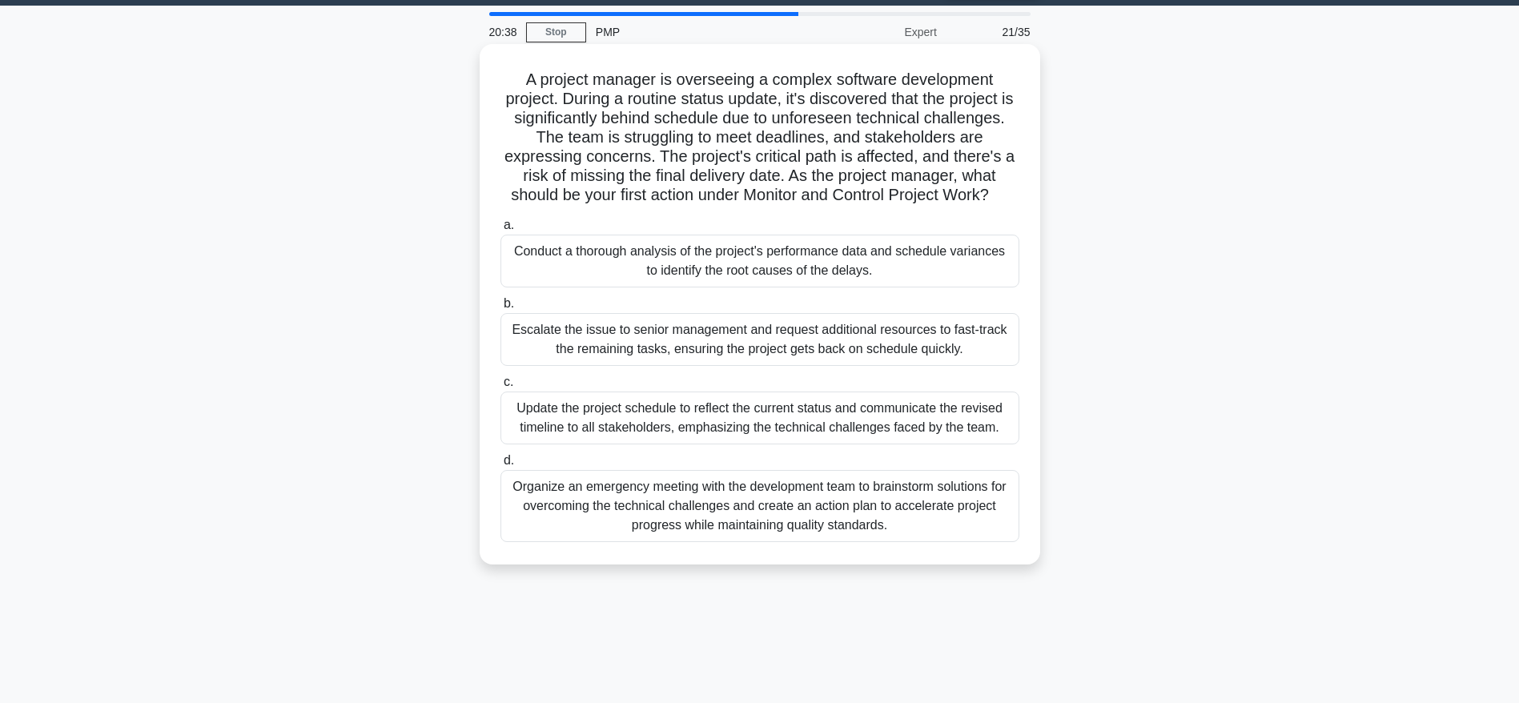
click at [742, 270] on div "Conduct a thorough analysis of the project's performance data and schedule vari…" at bounding box center [759, 261] width 519 height 53
click at [500, 231] on input "a. Conduct a thorough analysis of the project's performance data and schedule v…" at bounding box center [500, 225] width 0 height 10
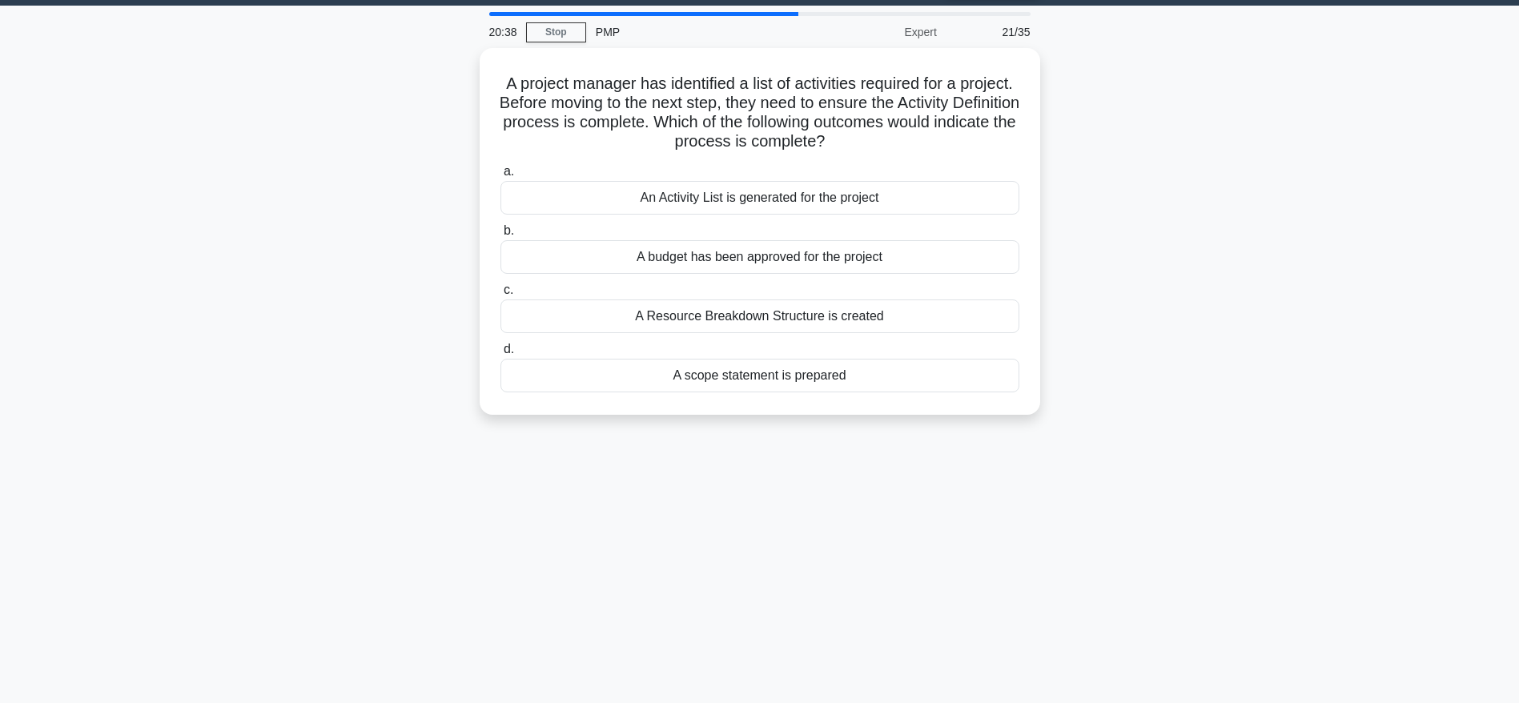
scroll to position [0, 0]
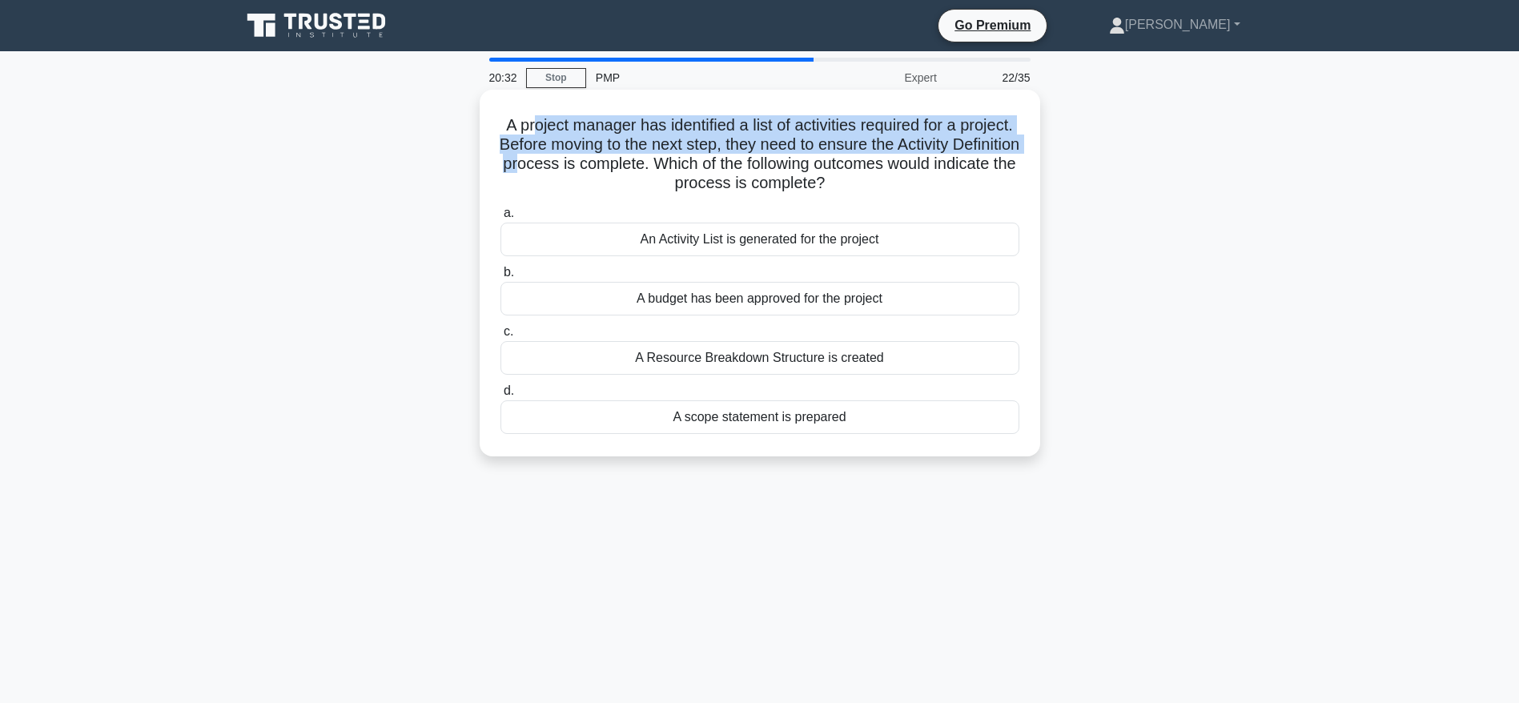
drag, startPoint x: 556, startPoint y: 121, endPoint x: 685, endPoint y: 160, distance: 135.5
click at [685, 160] on h5 "A project manager has identified a list of activities required for a project. B…" at bounding box center [760, 154] width 522 height 78
click at [660, 159] on h5 "A project manager has identified a list of activities required for a project. B…" at bounding box center [760, 154] width 522 height 78
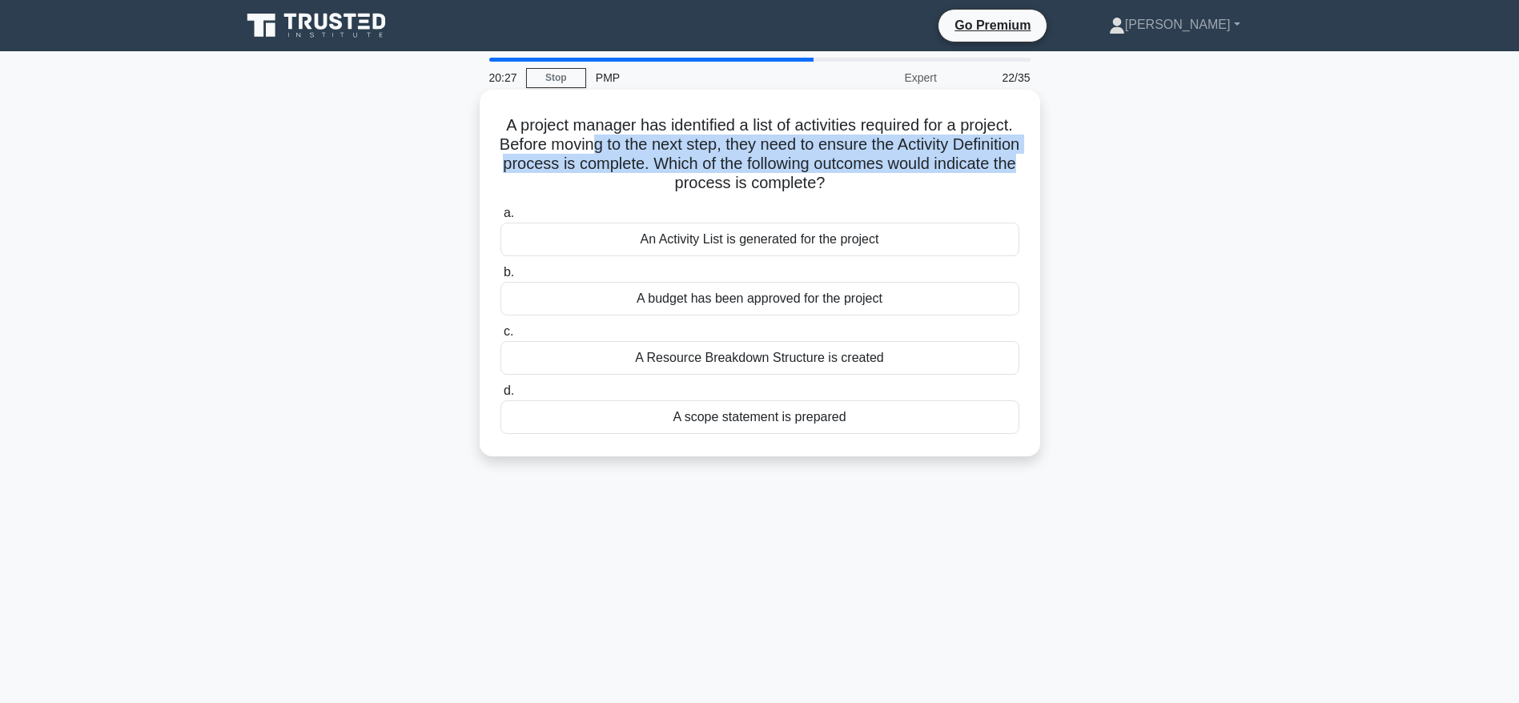
drag, startPoint x: 685, startPoint y: 146, endPoint x: 775, endPoint y: 176, distance: 94.7
click at [775, 176] on h5 "A project manager has identified a list of activities required for a project. B…" at bounding box center [760, 154] width 522 height 78
click at [671, 191] on h5 "A project manager has identified a list of activities required for a project. B…" at bounding box center [760, 154] width 522 height 78
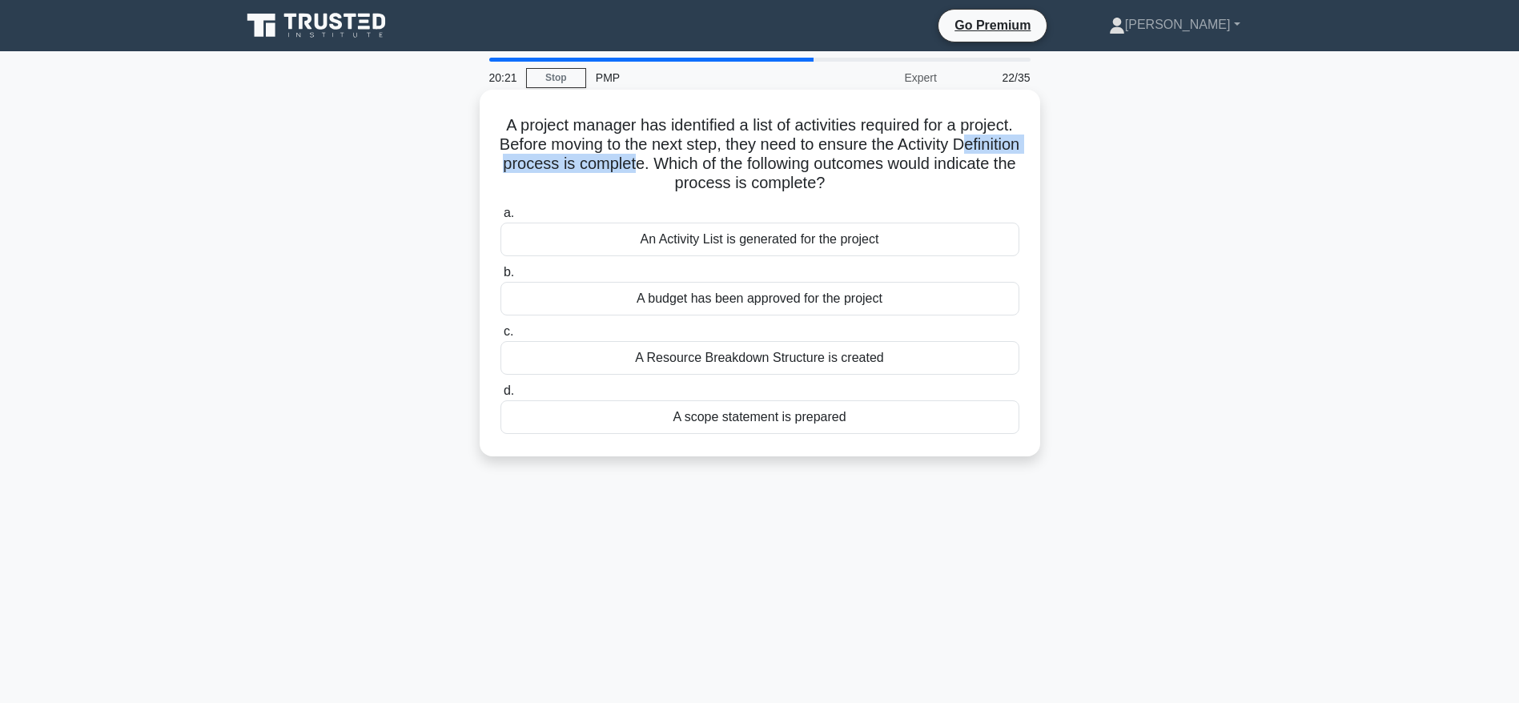
drag, startPoint x: 599, startPoint y: 162, endPoint x: 802, endPoint y: 167, distance: 203.4
click at [802, 167] on h5 "A project manager has identified a list of activities required for a project. B…" at bounding box center [760, 154] width 522 height 78
drag, startPoint x: 827, startPoint y: 167, endPoint x: 945, endPoint y: 186, distance: 119.9
click at [945, 186] on h5 "A project manager has identified a list of activities required for a project. B…" at bounding box center [760, 154] width 522 height 78
click at [768, 203] on label "a. An Activity List is generated for the project" at bounding box center [759, 229] width 519 height 53
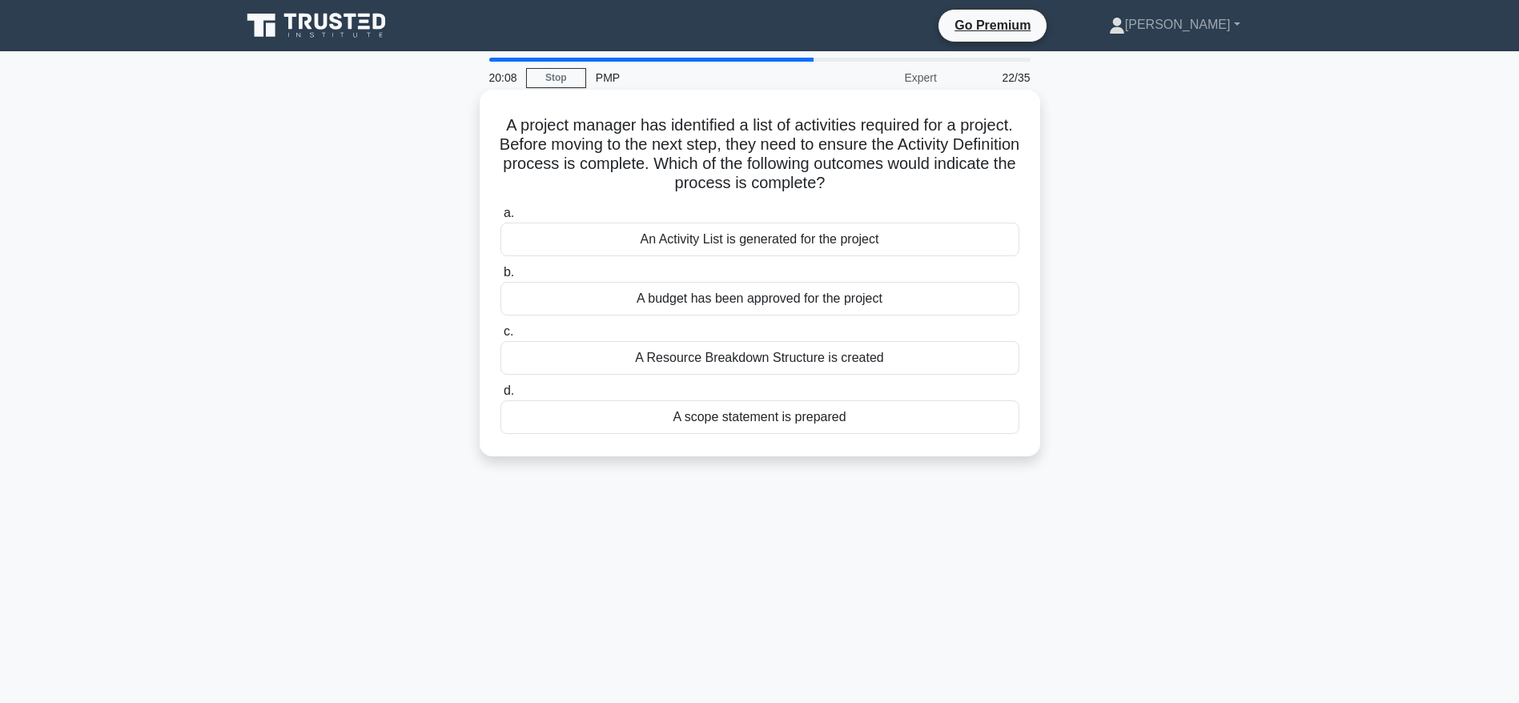
click at [500, 208] on input "a. An Activity List is generated for the project" at bounding box center [500, 213] width 0 height 10
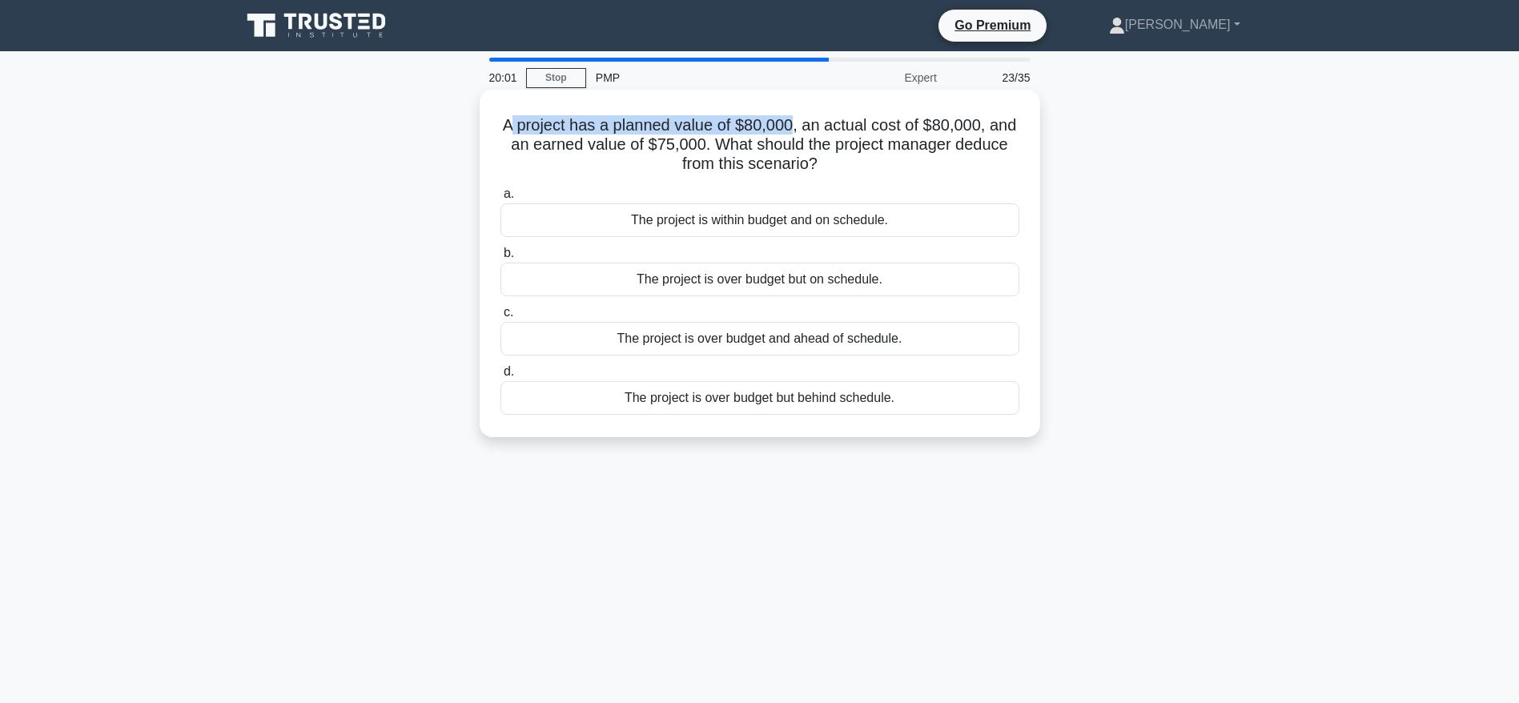
drag, startPoint x: 506, startPoint y: 130, endPoint x: 796, endPoint y: 126, distance: 289.8
click at [796, 126] on h5 "A project has a planned value of $80,000, an actual cost of $80,000, and an ear…" at bounding box center [760, 144] width 522 height 59
drag, startPoint x: 762, startPoint y: 148, endPoint x: 833, endPoint y: 173, distance: 74.7
click at [833, 173] on h5 "A project has a planned value of $80,000, an actual cost of $80,000, and an ear…" at bounding box center [760, 144] width 522 height 59
click at [783, 406] on div "The project is over budget but behind schedule." at bounding box center [759, 398] width 519 height 34
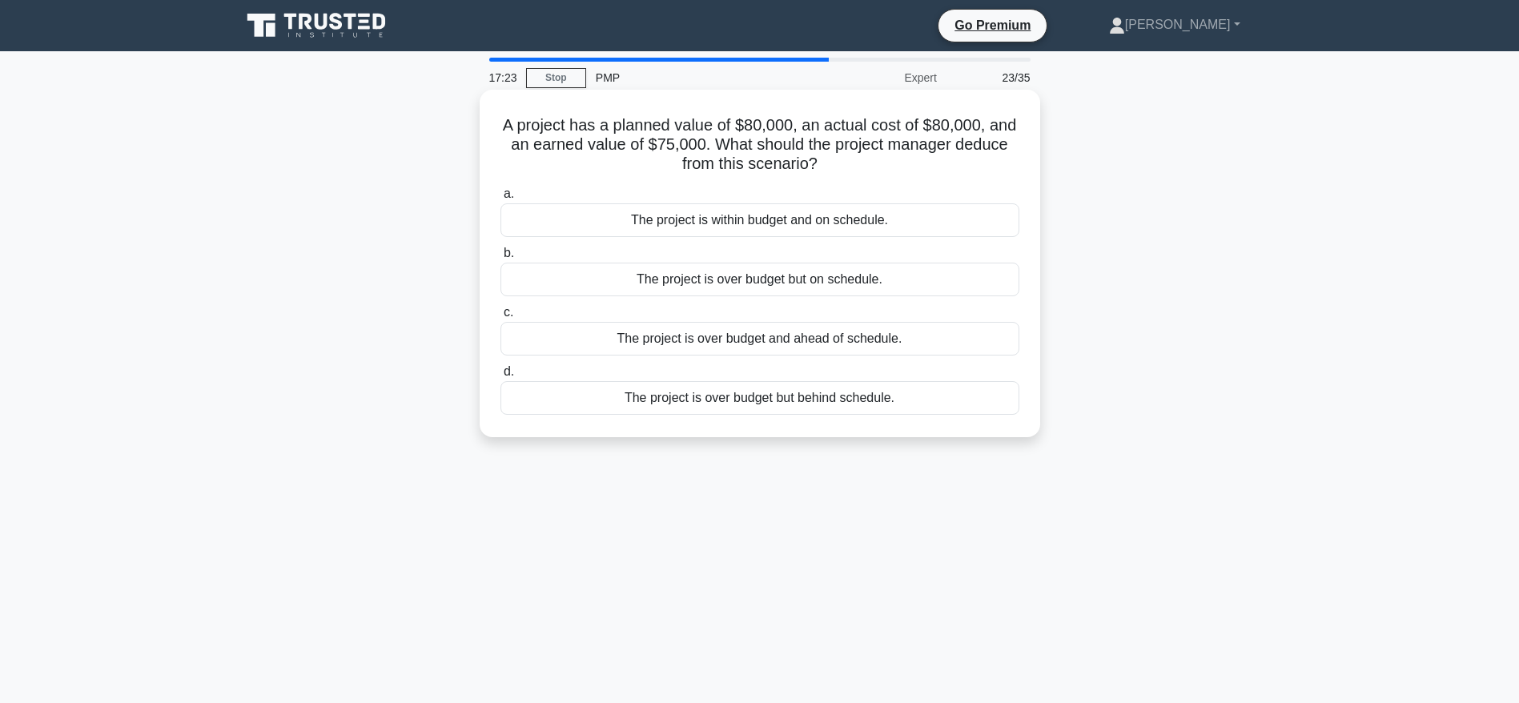
click at [500, 377] on input "d. The project is over budget but behind schedule." at bounding box center [500, 372] width 0 height 10
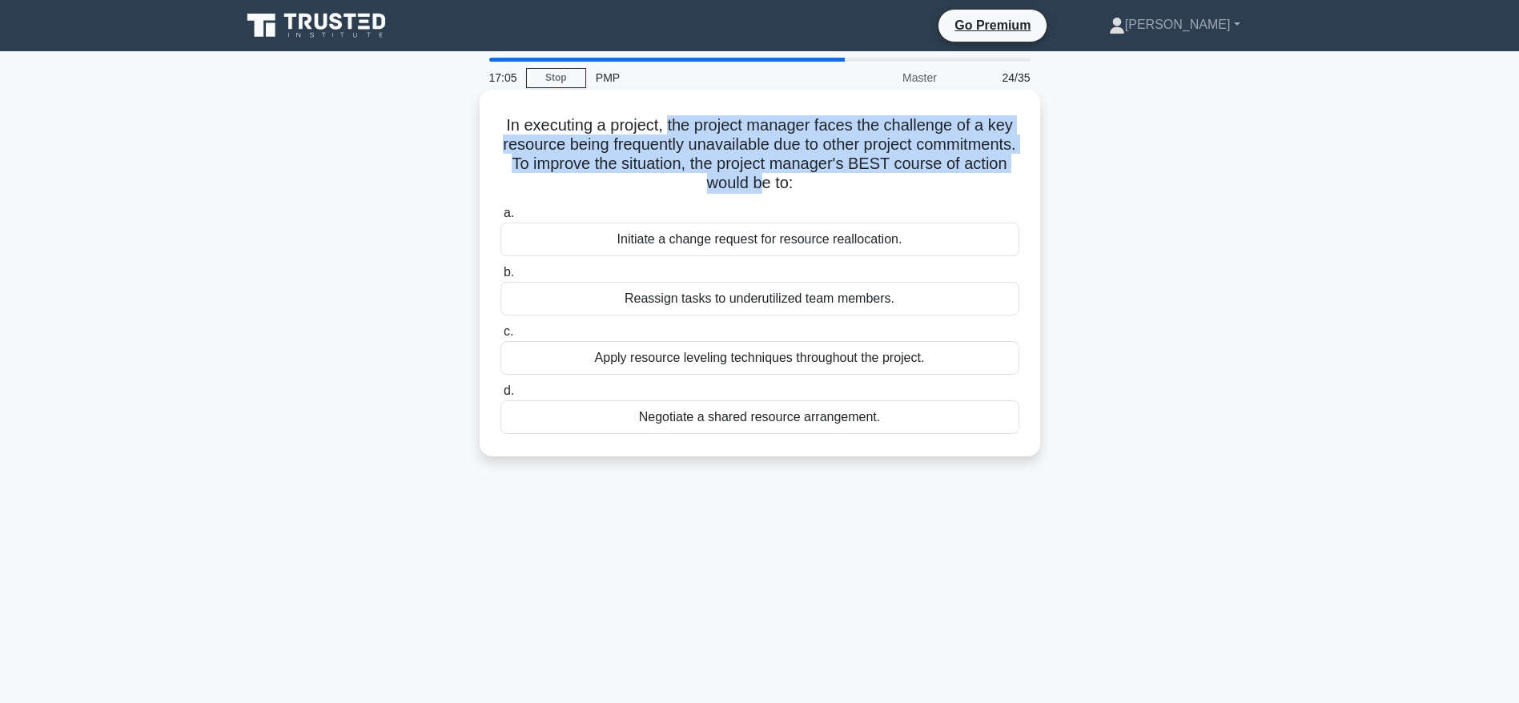
drag, startPoint x: 666, startPoint y: 127, endPoint x: 817, endPoint y: 179, distance: 160.0
click at [817, 179] on h5 "In executing a project, the project manager faces the challenge of a key resour…" at bounding box center [760, 154] width 522 height 78
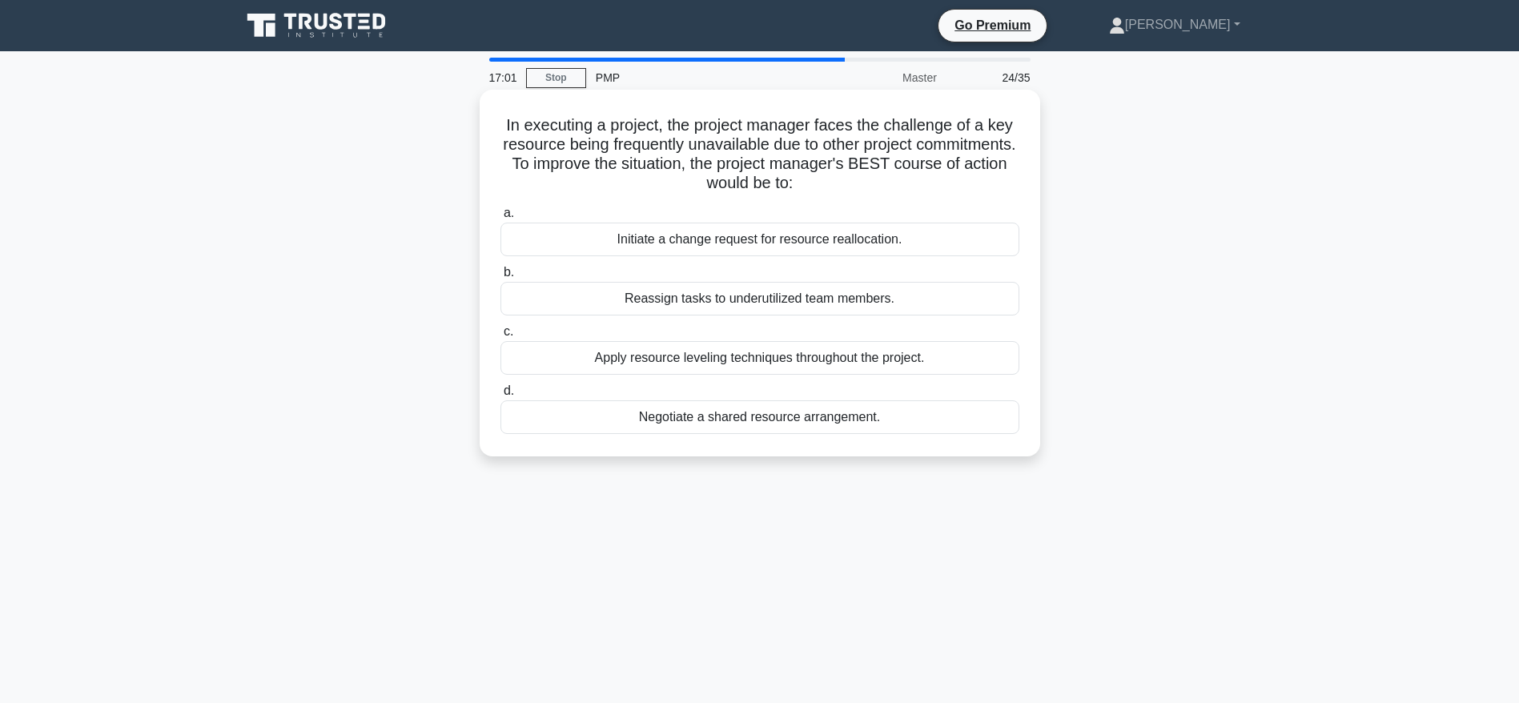
click at [813, 208] on label "a. Initiate a change request for resource reallocation." at bounding box center [759, 229] width 519 height 53
click at [500, 208] on input "a. Initiate a change request for resource reallocation." at bounding box center [500, 213] width 0 height 10
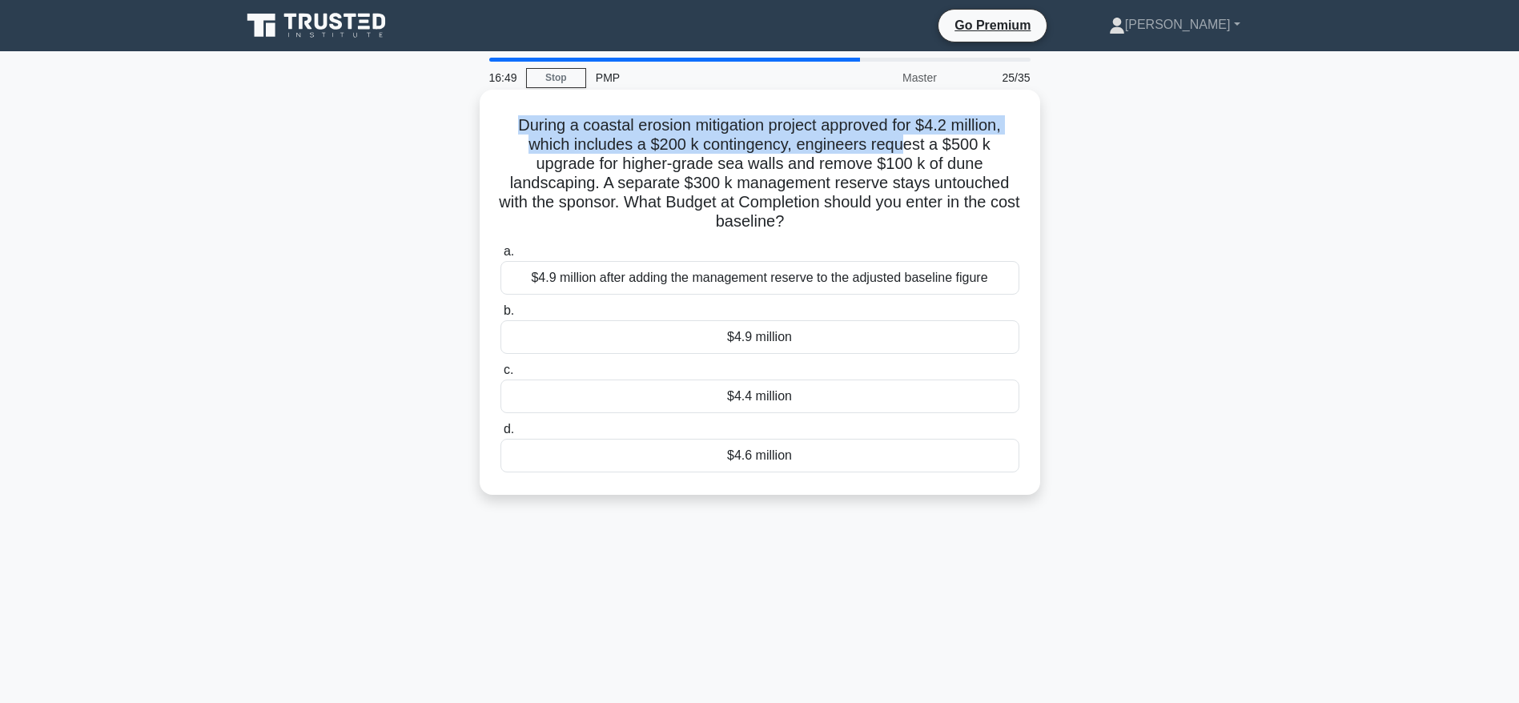
drag, startPoint x: 508, startPoint y: 122, endPoint x: 904, endPoint y: 155, distance: 397.6
click at [904, 155] on h5 "During a coastal erosion mitigation project approved for $4.2 million, which in…" at bounding box center [760, 173] width 522 height 117
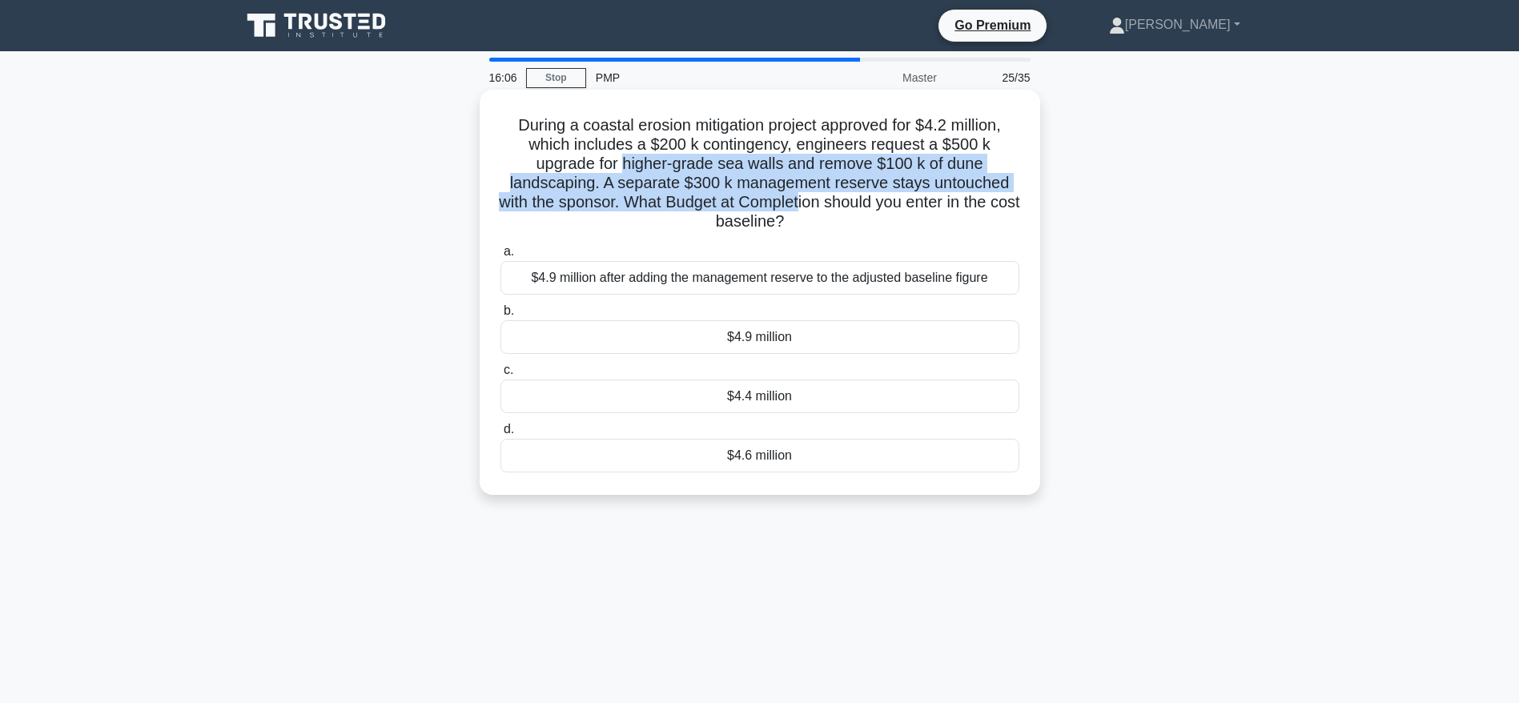
drag, startPoint x: 621, startPoint y: 159, endPoint x: 813, endPoint y: 211, distance: 198.8
click at [813, 211] on h5 "During a coastal erosion mitigation project approved for $4.2 million, which in…" at bounding box center [760, 173] width 522 height 117
click at [602, 192] on h5 "During a coastal erosion mitigation project approved for $4.2 million, which in…" at bounding box center [760, 173] width 522 height 117
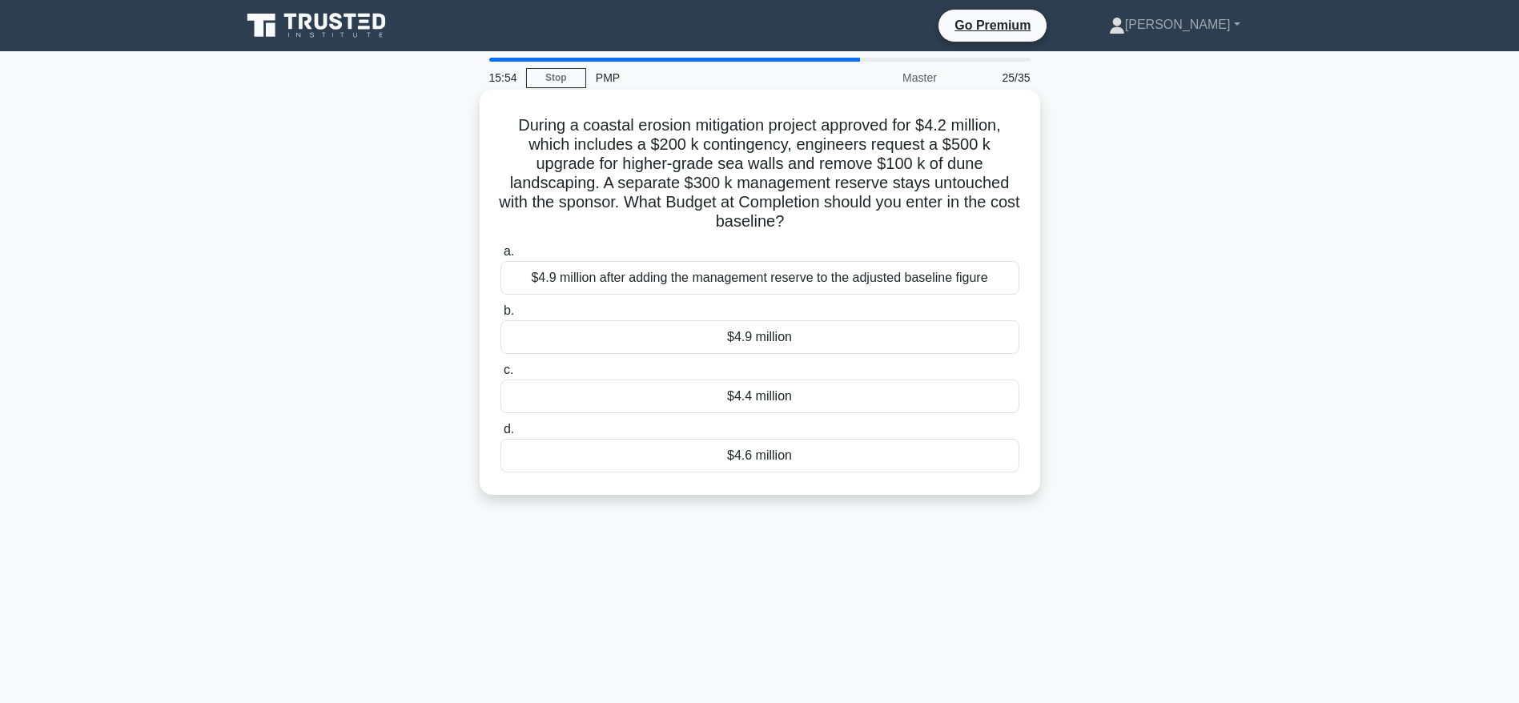
drag, startPoint x: 639, startPoint y: 201, endPoint x: 825, endPoint y: 229, distance: 188.6
click at [825, 229] on h5 "During a coastal erosion mitigation project approved for $4.2 million, which in…" at bounding box center [760, 173] width 522 height 117
click at [761, 458] on div "$4.6 million" at bounding box center [759, 456] width 519 height 34
click at [500, 435] on input "d. $4.6 million" at bounding box center [500, 429] width 0 height 10
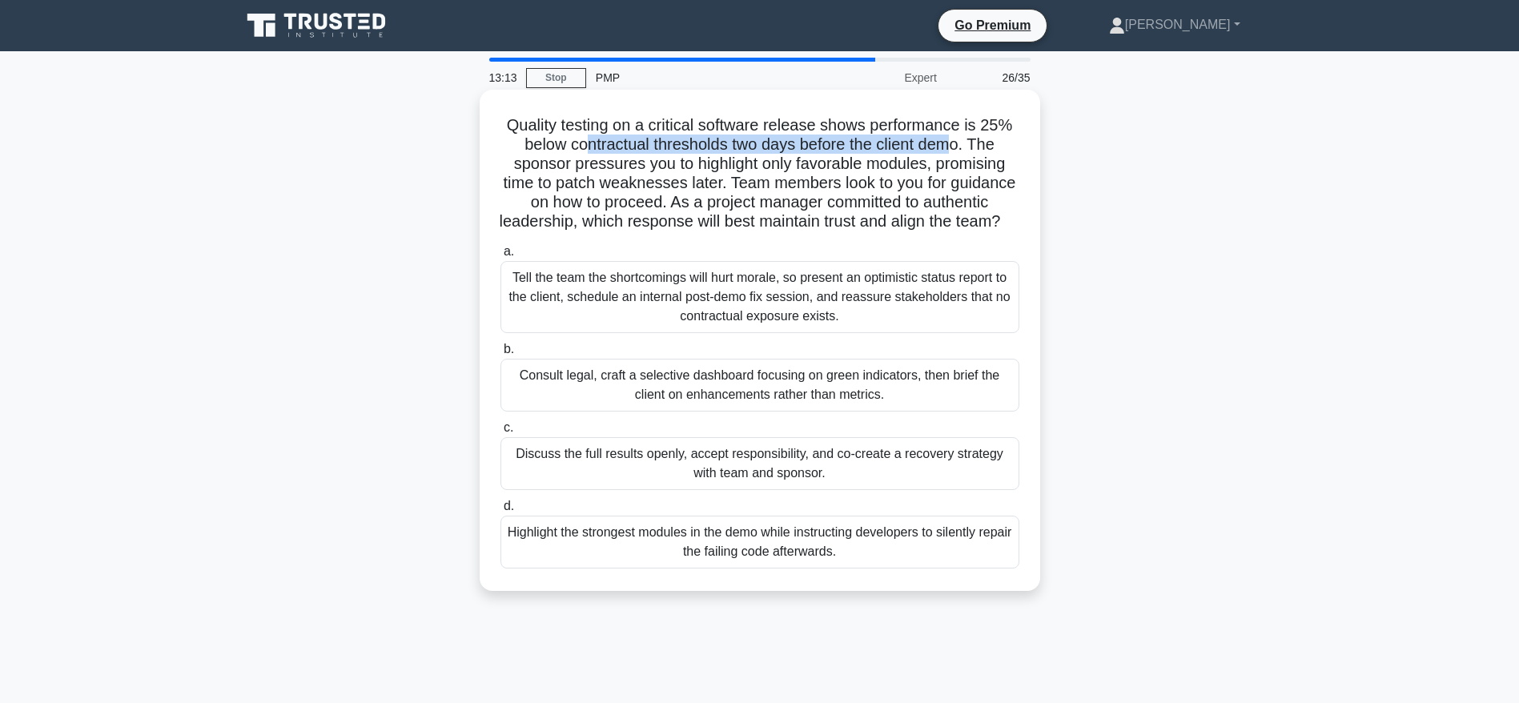
drag, startPoint x: 583, startPoint y: 149, endPoint x: 961, endPoint y: 147, distance: 377.9
click at [961, 147] on h5 "Quality testing on a critical software release shows performance is 25% below c…" at bounding box center [760, 173] width 522 height 117
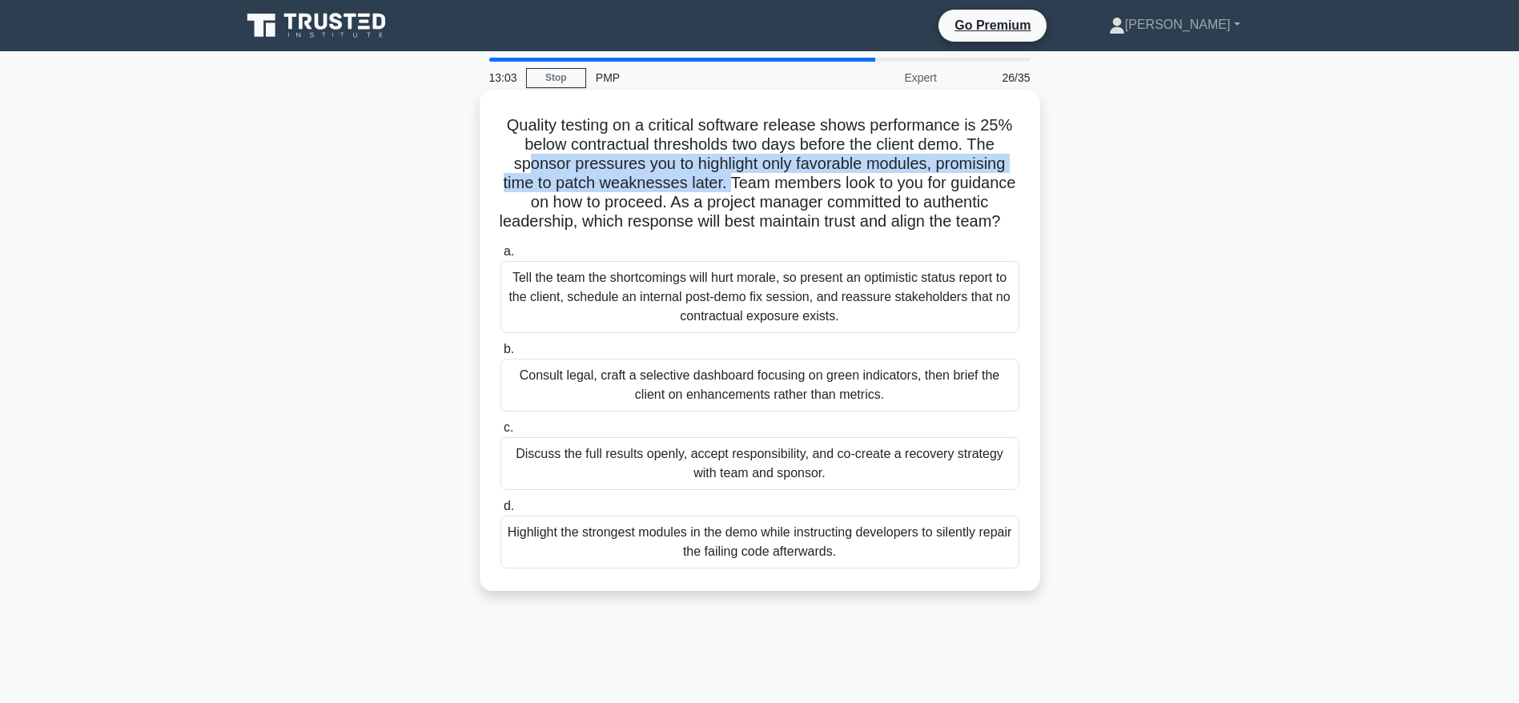
drag, startPoint x: 522, startPoint y: 170, endPoint x: 761, endPoint y: 186, distance: 239.9
click at [761, 186] on h5 "Quality testing on a critical software release shows performance is 25% below c…" at bounding box center [760, 173] width 522 height 117
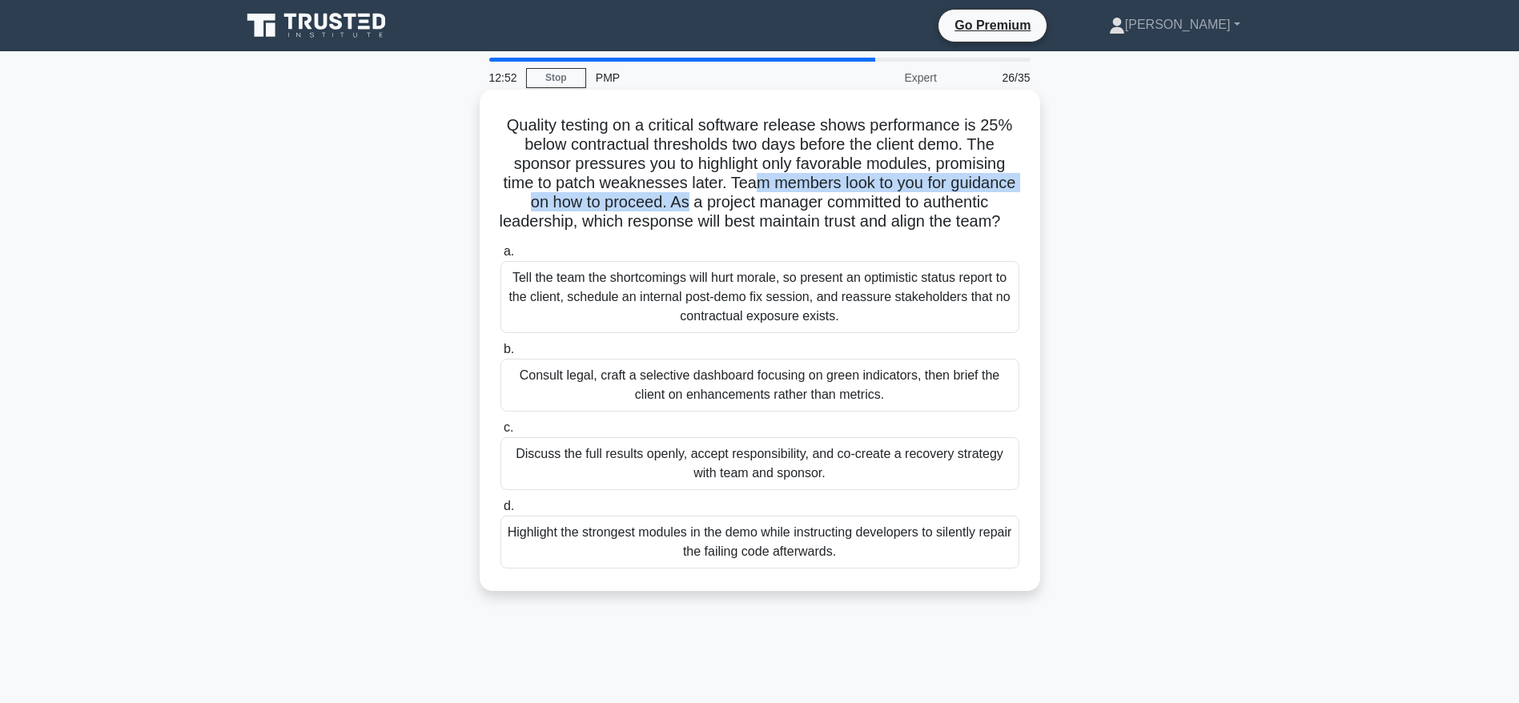
drag, startPoint x: 786, startPoint y: 187, endPoint x: 754, endPoint y: 206, distance: 37.3
click at [754, 206] on h5 "Quality testing on a critical software release shows performance is 25% below c…" at bounding box center [760, 173] width 522 height 117
drag, startPoint x: 802, startPoint y: 207, endPoint x: 795, endPoint y: 241, distance: 34.4
click at [795, 232] on h5 "Quality testing on a critical software release shows performance is 25% below c…" at bounding box center [760, 173] width 522 height 117
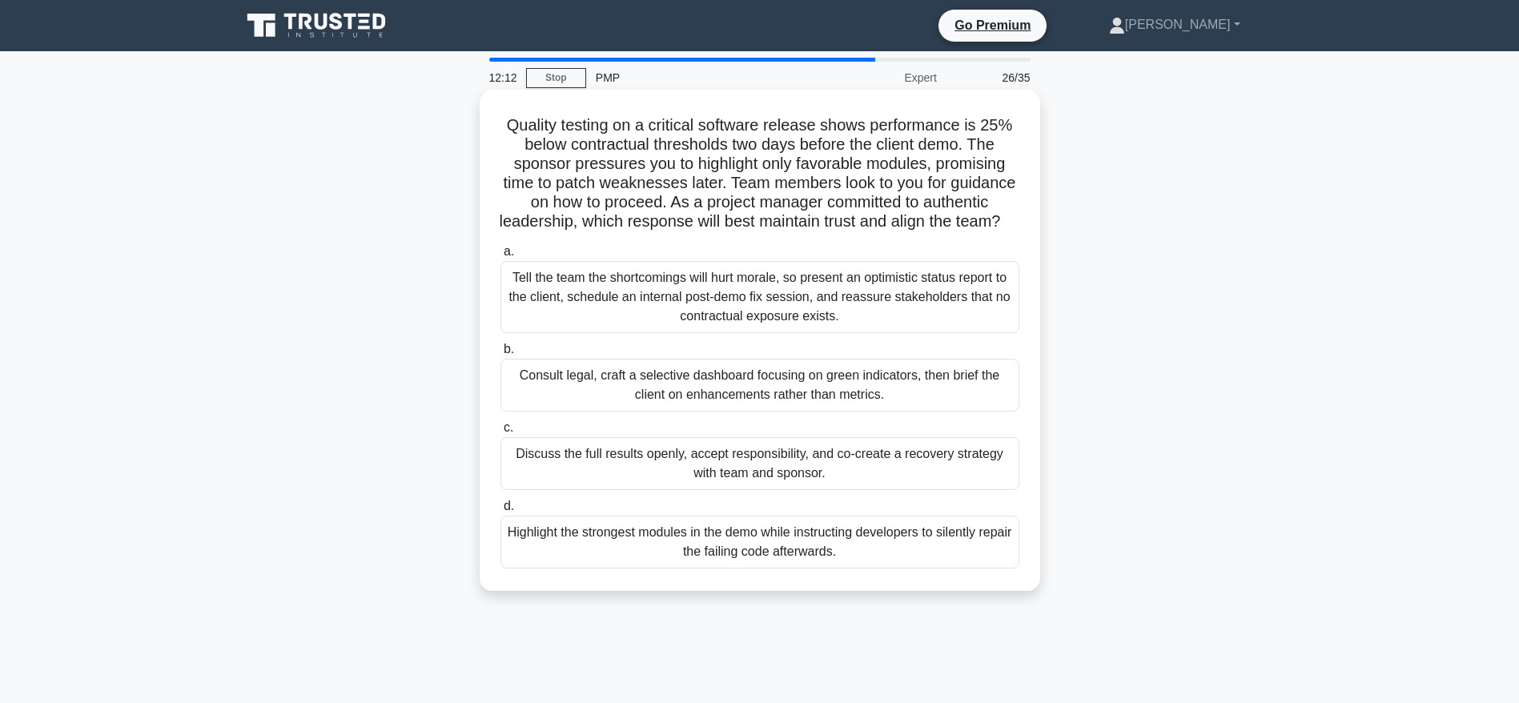
click at [779, 487] on div "Discuss the full results openly, accept responsibility, and co-create a recover…" at bounding box center [759, 463] width 519 height 53
click at [500, 433] on input "c. Discuss the full results openly, accept responsibility, and co-create a reco…" at bounding box center [500, 428] width 0 height 10
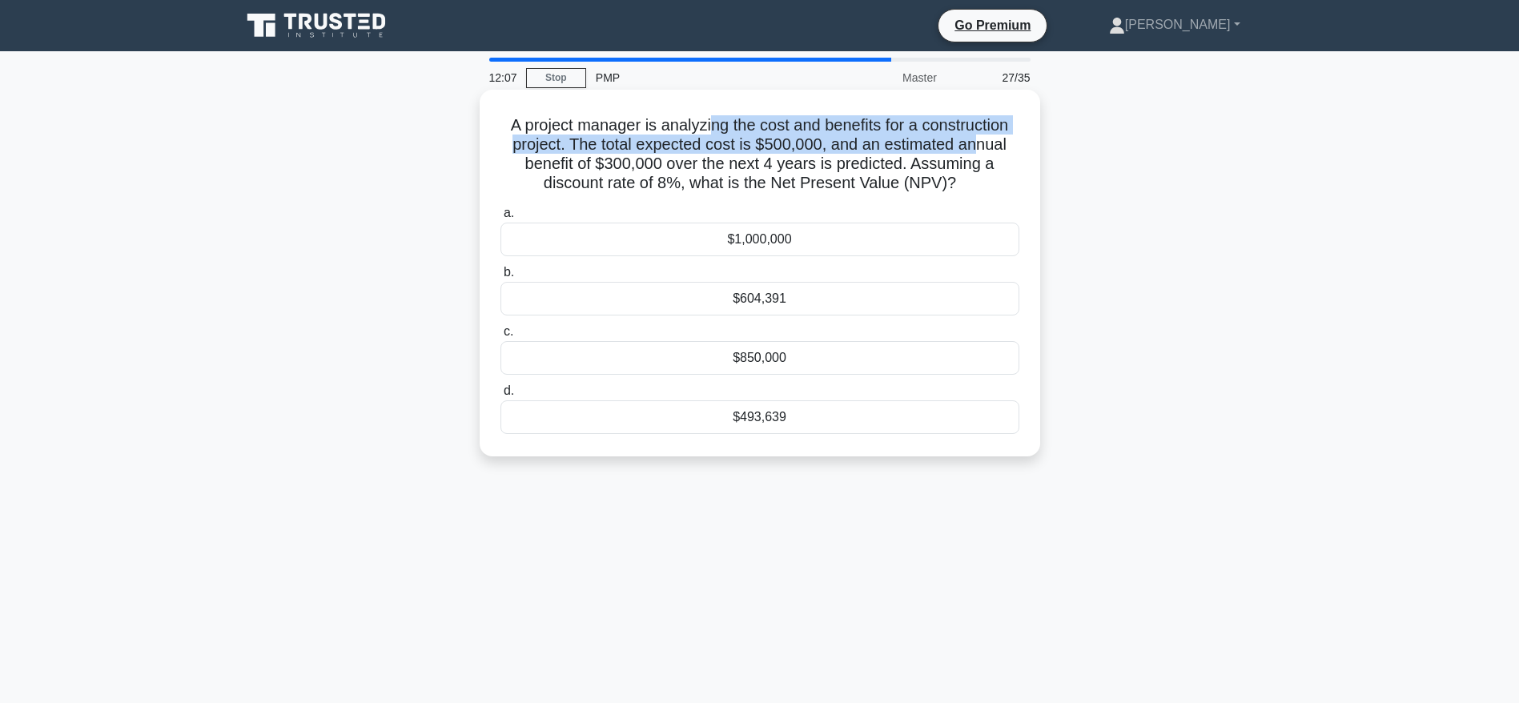
drag, startPoint x: 712, startPoint y: 124, endPoint x: 981, endPoint y: 143, distance: 270.5
click at [981, 143] on h5 "A project manager is analyzing the cost and benefits for a construction project…" at bounding box center [760, 154] width 522 height 78
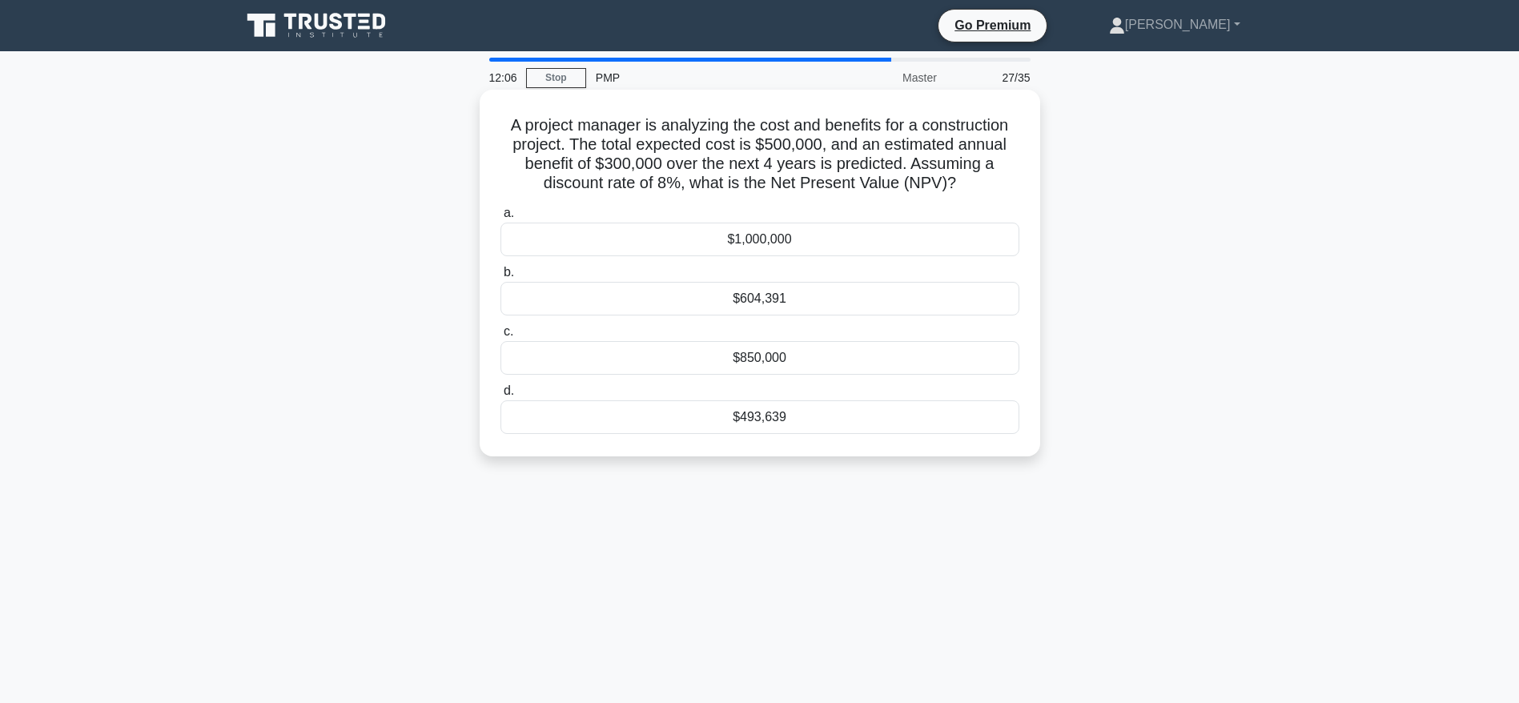
click at [1000, 183] on h5 "A project manager is analyzing the cost and benefits for a construction project…" at bounding box center [760, 154] width 522 height 78
drag, startPoint x: 884, startPoint y: 123, endPoint x: 742, endPoint y: 150, distance: 144.1
click at [742, 150] on h5 "A project manager is analyzing the cost and benefits for a construction project…" at bounding box center [760, 154] width 522 height 78
click at [842, 157] on h5 "A project manager is analyzing the cost and benefits for a construction project…" at bounding box center [760, 154] width 522 height 78
drag, startPoint x: 898, startPoint y: 147, endPoint x: 766, endPoint y: 167, distance: 133.6
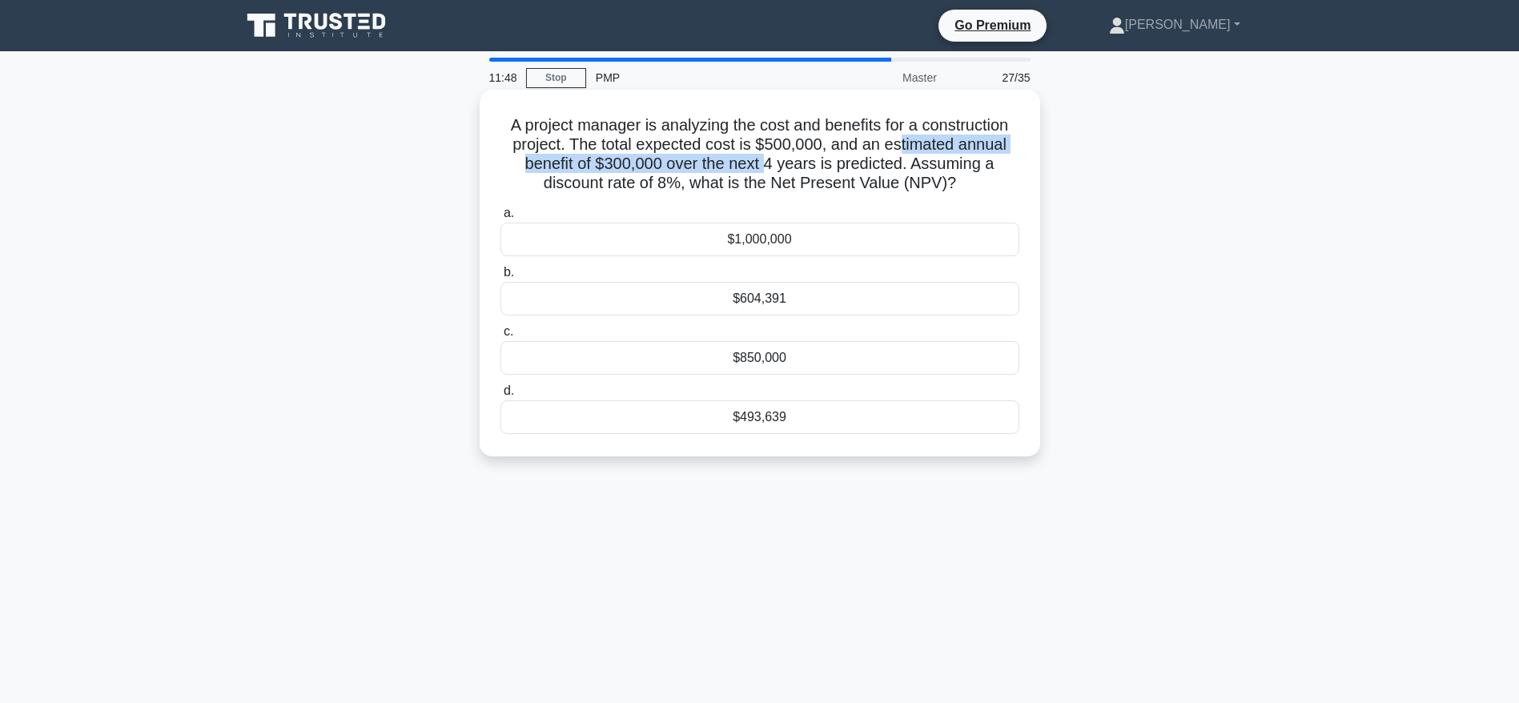
click at [766, 167] on h5 "A project manager is analyzing the cost and benefits for a construction project…" at bounding box center [760, 154] width 522 height 78
click at [760, 365] on div "$850,000" at bounding box center [759, 358] width 519 height 34
click at [500, 337] on input "c. $850,000" at bounding box center [500, 332] width 0 height 10
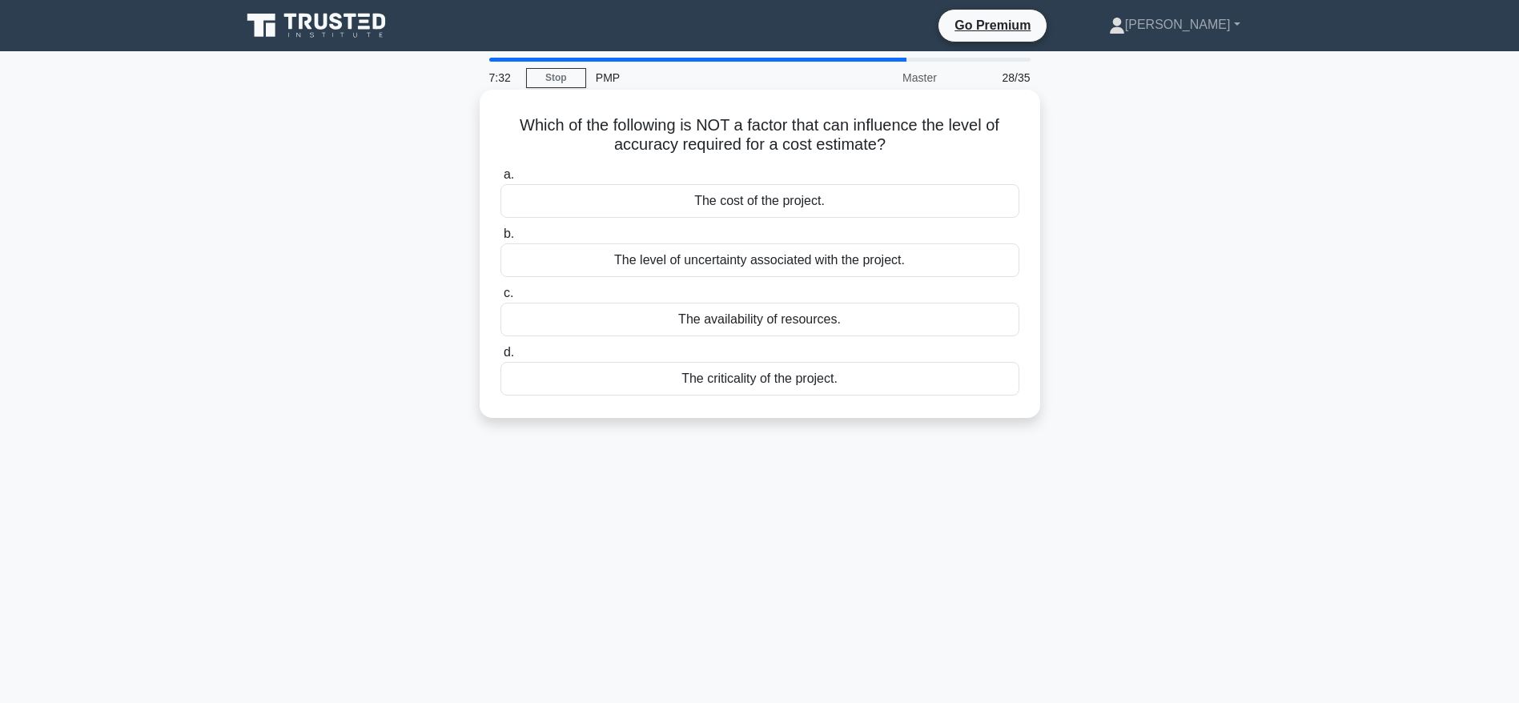
drag, startPoint x: 718, startPoint y: 148, endPoint x: 906, endPoint y: 148, distance: 188.1
click at [906, 148] on h5 "Which of the following is NOT a factor that can influence the level of accuracy…" at bounding box center [760, 135] width 522 height 40
click at [769, 383] on div "The criticality of the project." at bounding box center [759, 379] width 519 height 34
click at [500, 358] on input "d. The criticality of the project." at bounding box center [500, 352] width 0 height 10
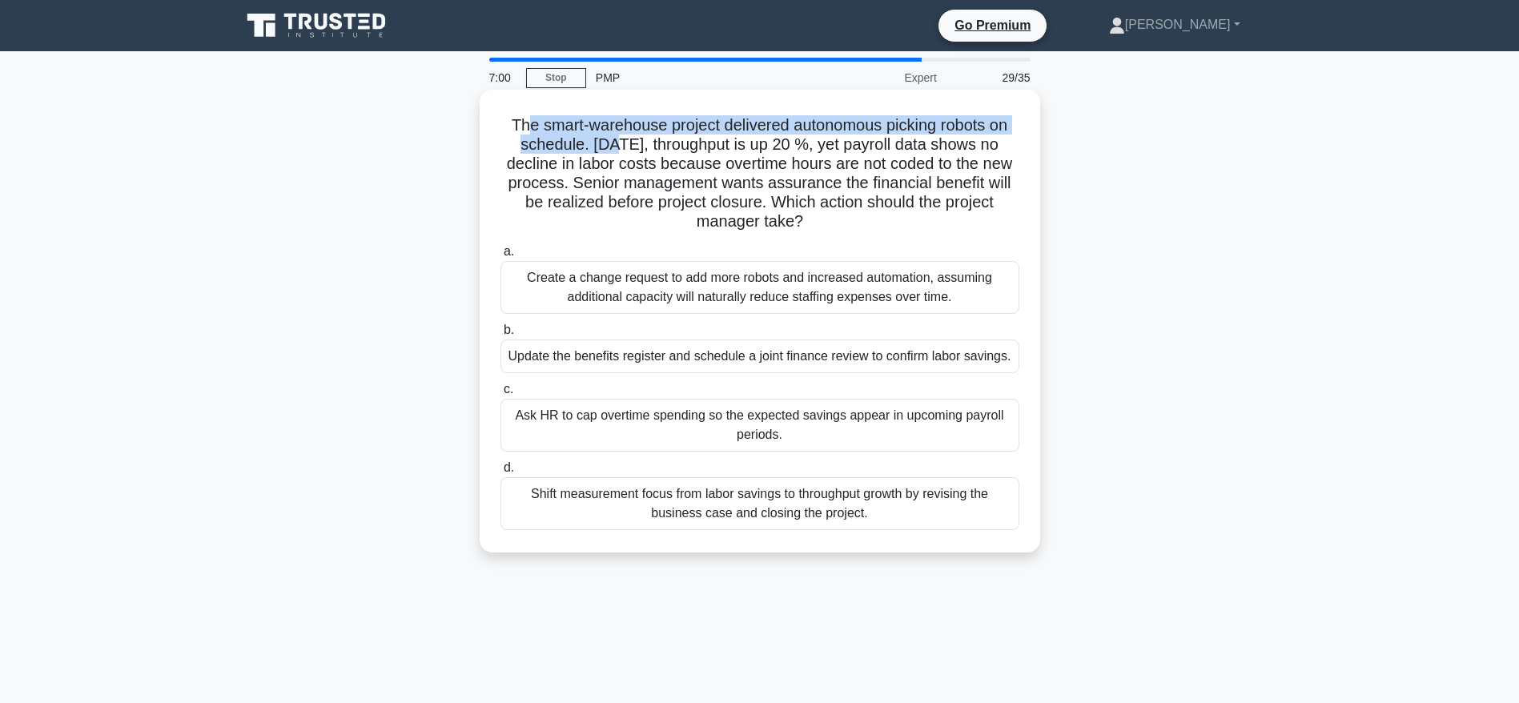
drag, startPoint x: 523, startPoint y: 124, endPoint x: 604, endPoint y: 150, distance: 84.8
click at [604, 150] on h5 "The smart-warehouse project delivered autonomous picking robots on schedule. Th…" at bounding box center [760, 173] width 522 height 117
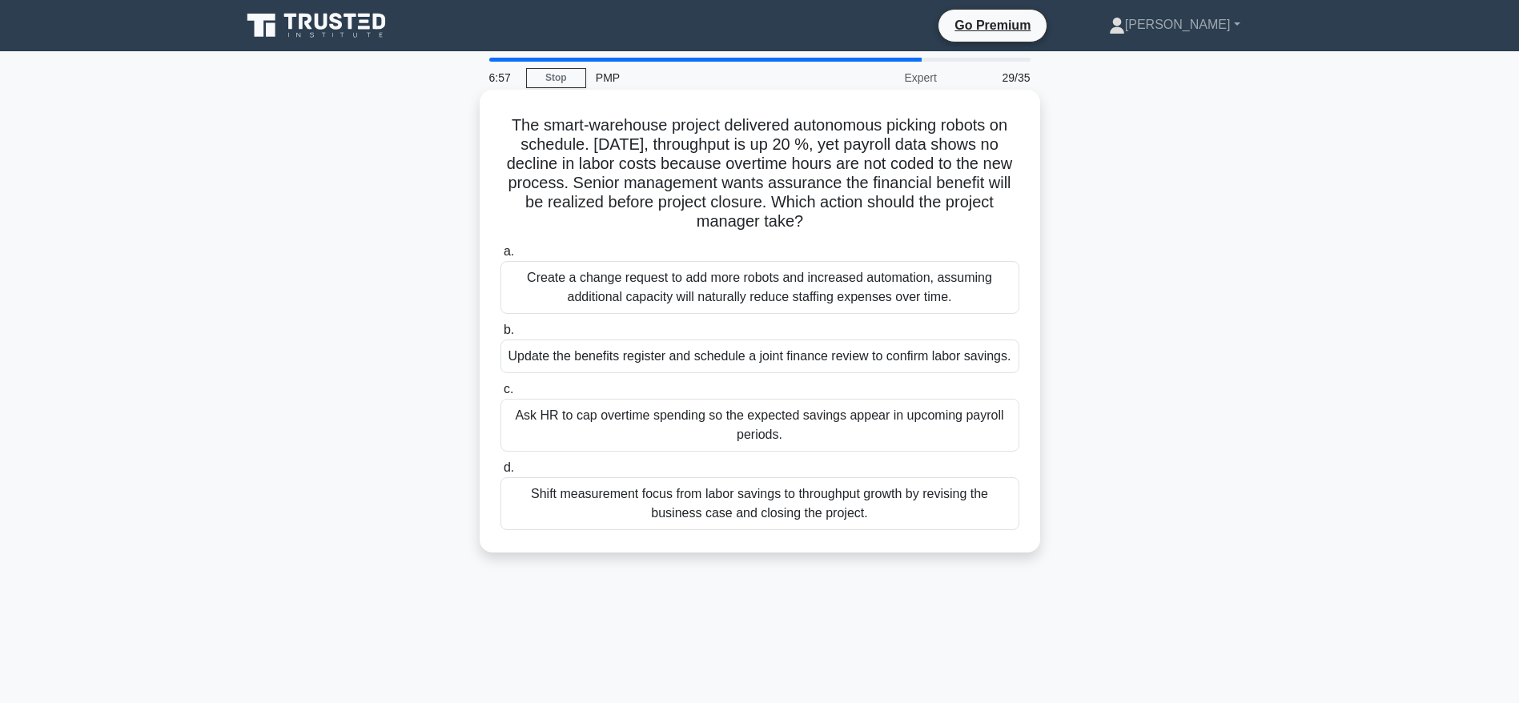
click at [632, 154] on h5 "The smart-warehouse project delivered autonomous picking robots on schedule. Th…" at bounding box center [760, 173] width 522 height 117
drag, startPoint x: 704, startPoint y: 148, endPoint x: 875, endPoint y: 151, distance: 170.5
click at [875, 151] on h5 "The smart-warehouse project delivered autonomous picking robots on schedule. Th…" at bounding box center [760, 173] width 522 height 117
click at [591, 147] on h5 "The smart-warehouse project delivered autonomous picking robots on schedule. Th…" at bounding box center [760, 173] width 522 height 117
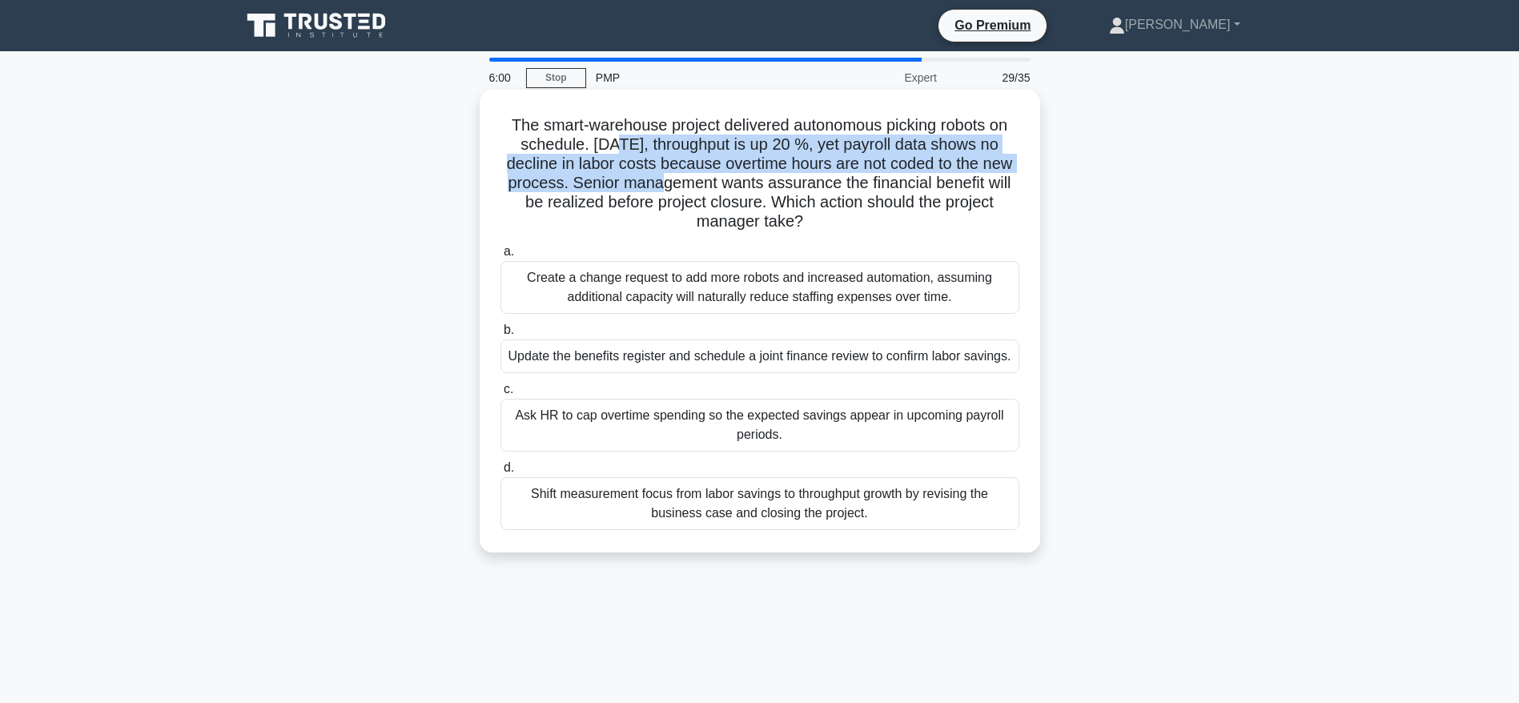
drag, startPoint x: 608, startPoint y: 147, endPoint x: 648, endPoint y: 193, distance: 61.3
click at [648, 193] on h5 "The smart-warehouse project delivered autonomous picking robots on schedule. Th…" at bounding box center [760, 173] width 522 height 117
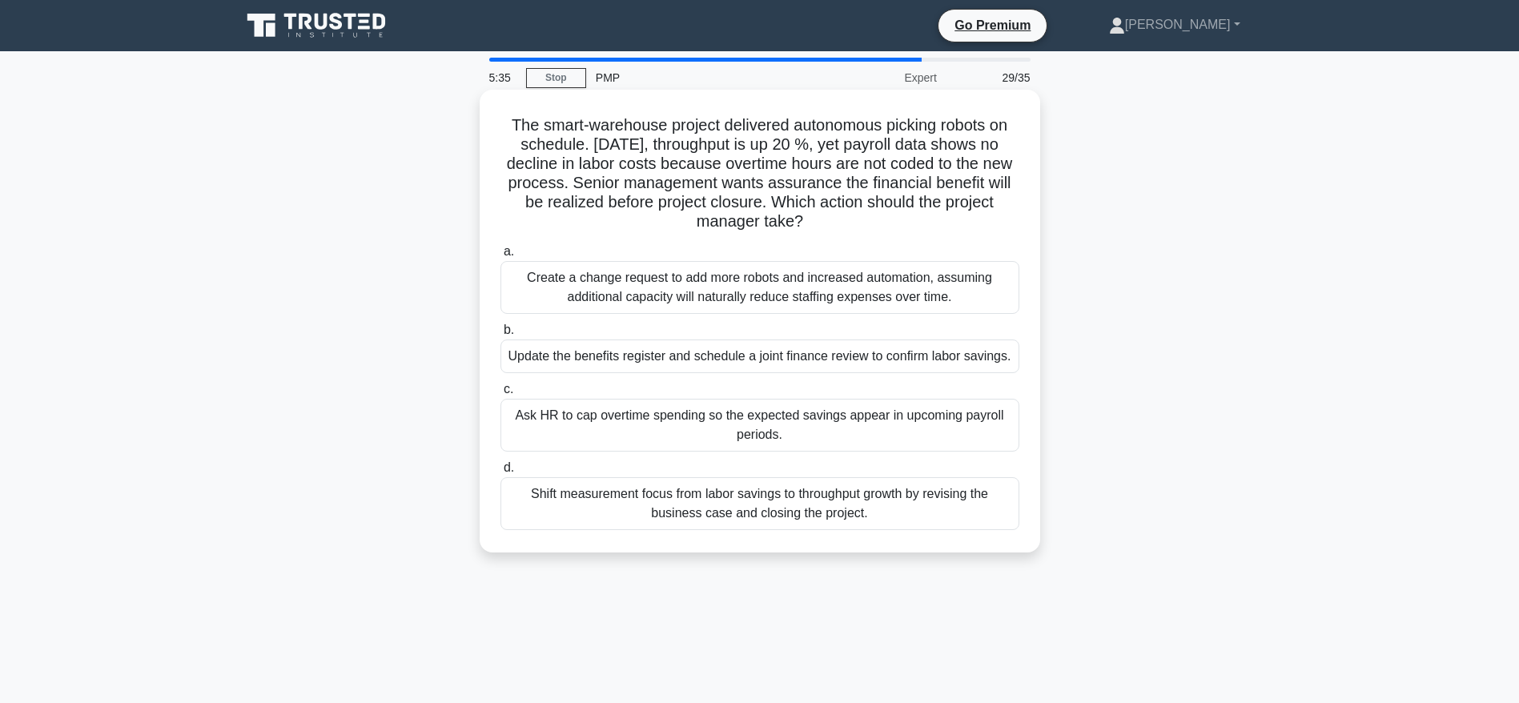
click at [738, 421] on div "Ask HR to cap overtime spending so the expected savings appear in upcoming payr…" at bounding box center [759, 425] width 519 height 53
click at [500, 395] on input "c. Ask HR to cap overtime spending so the expected savings appear in upcoming p…" at bounding box center [500, 389] width 0 height 10
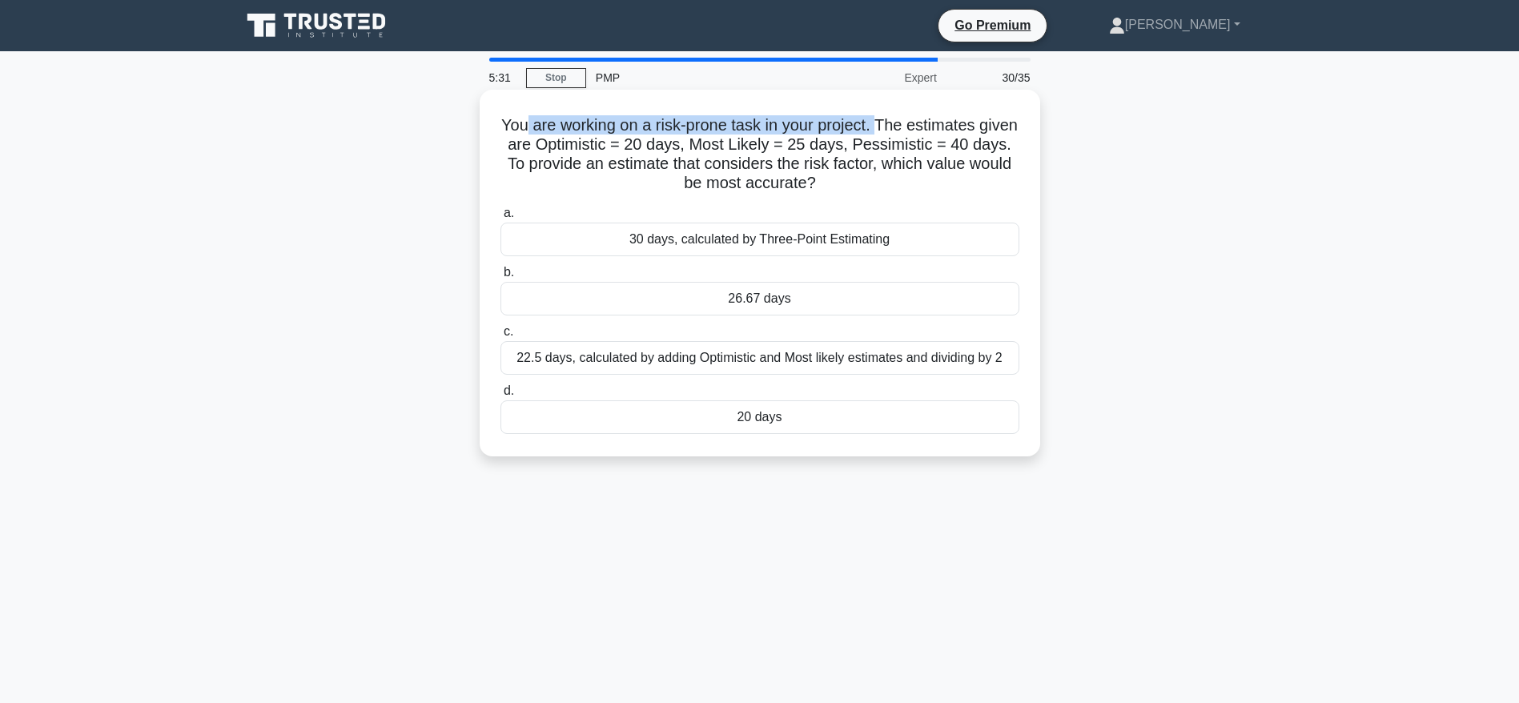
drag, startPoint x: 542, startPoint y: 124, endPoint x: 904, endPoint y: 127, distance: 361.9
click at [904, 127] on h5 "You are working on a risk-prone task in your project. The estimates given are O…" at bounding box center [760, 154] width 522 height 78
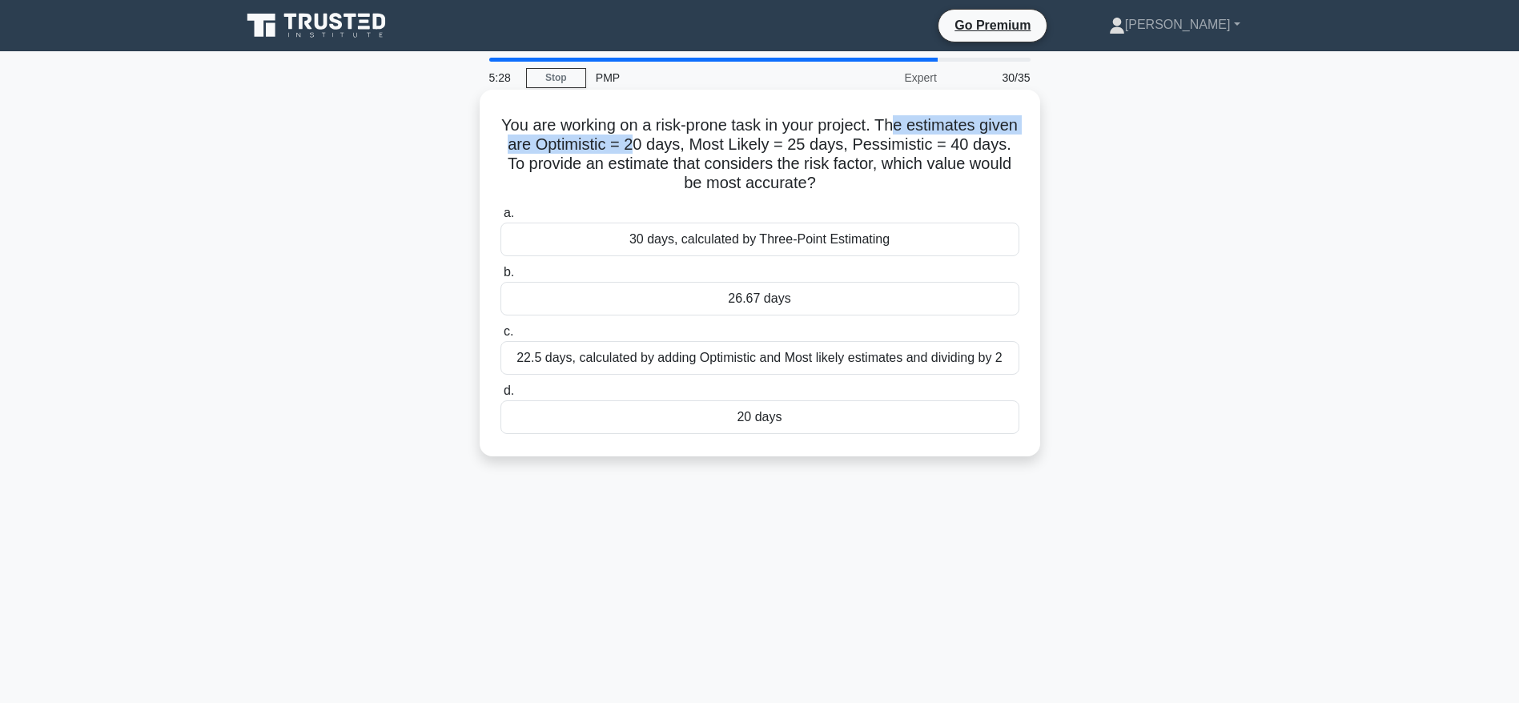
drag, startPoint x: 919, startPoint y: 126, endPoint x: 675, endPoint y: 147, distance: 245.1
click at [675, 147] on h5 "You are working on a risk-prone task in your project. The estimates given are O…" at bounding box center [760, 154] width 522 height 78
click at [773, 304] on div "26.67 days" at bounding box center [759, 299] width 519 height 34
click at [500, 278] on input "b. 26.67 days" at bounding box center [500, 272] width 0 height 10
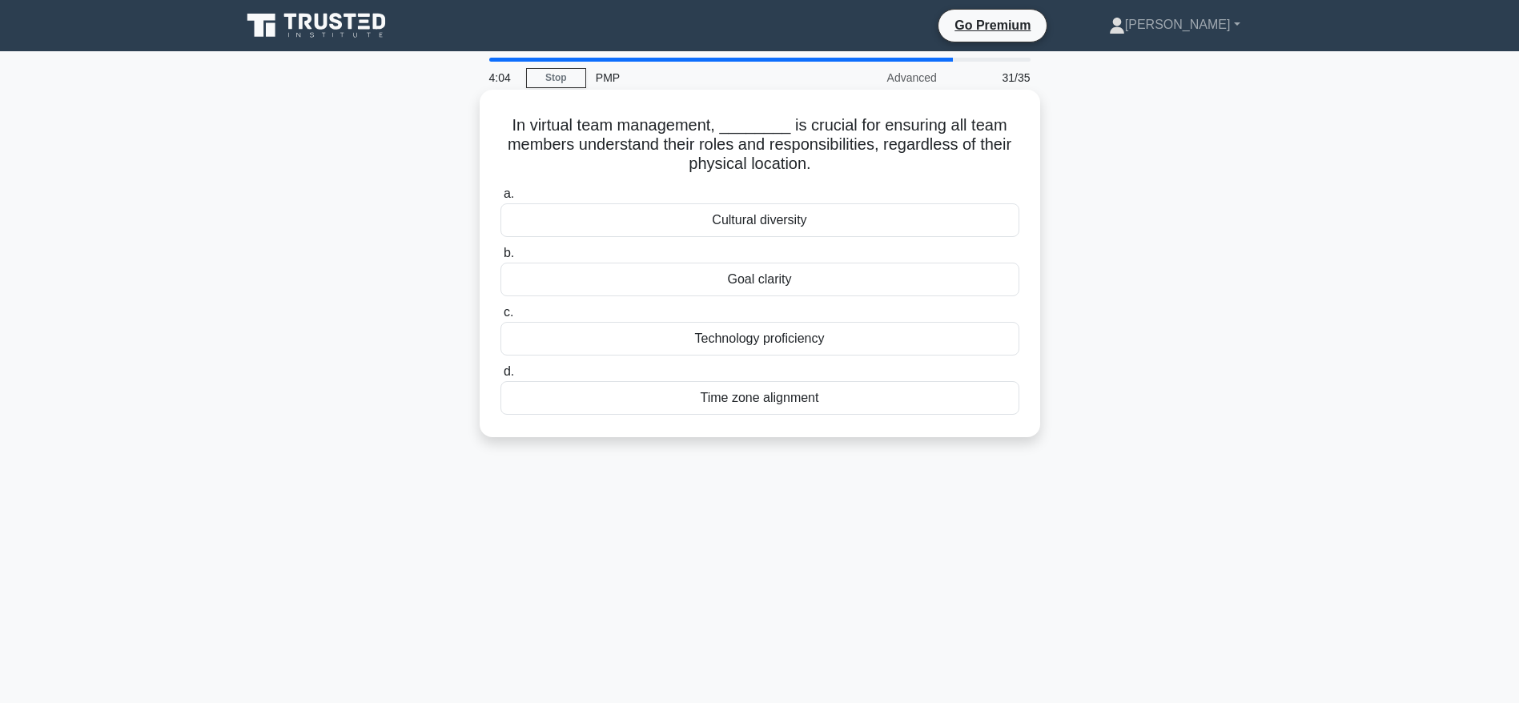
click at [761, 277] on div "Goal clarity" at bounding box center [759, 280] width 519 height 34
click at [500, 259] on input "b. Goal clarity" at bounding box center [500, 253] width 0 height 10
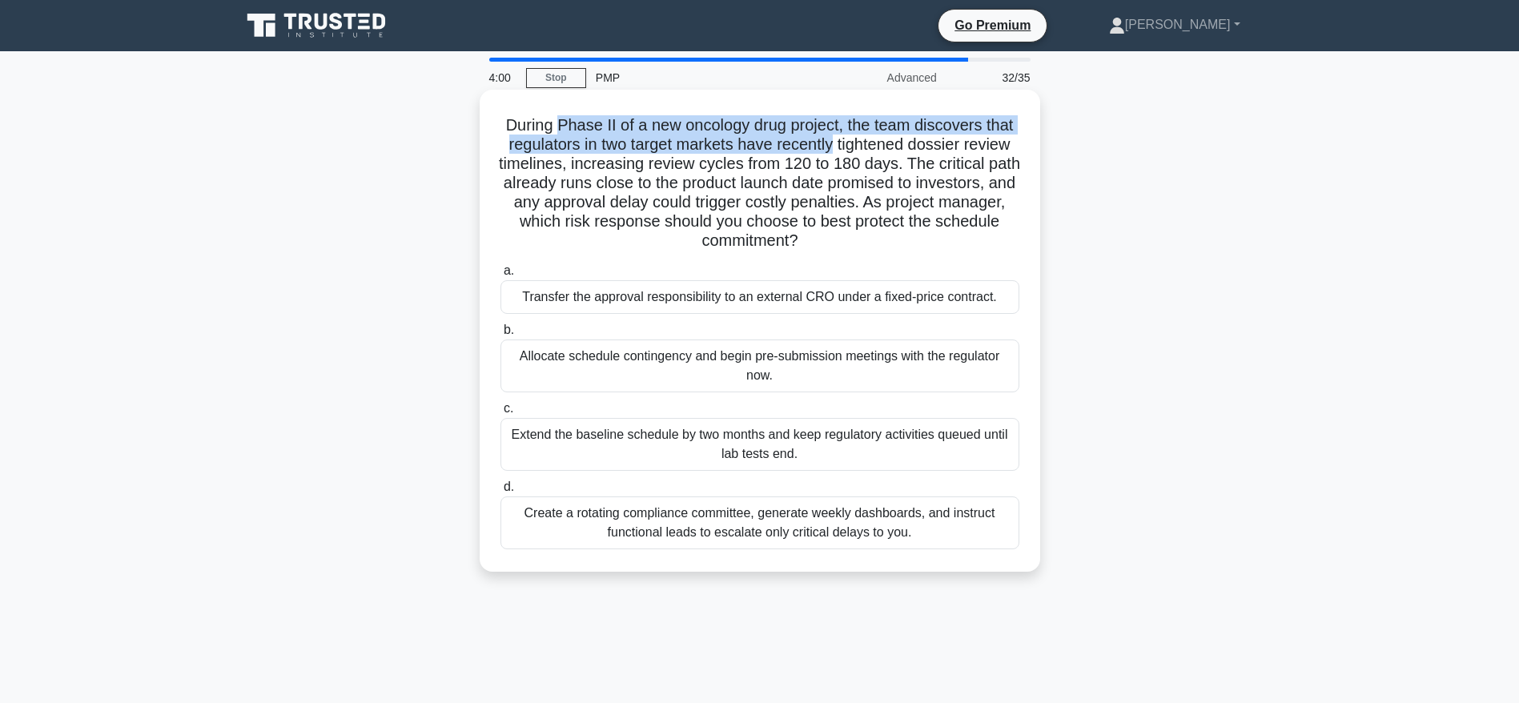
drag, startPoint x: 556, startPoint y: 128, endPoint x: 833, endPoint y: 136, distance: 276.3
click at [833, 136] on h5 "During Phase II of a new oncology drug project, the team discovers that regulat…" at bounding box center [760, 183] width 522 height 136
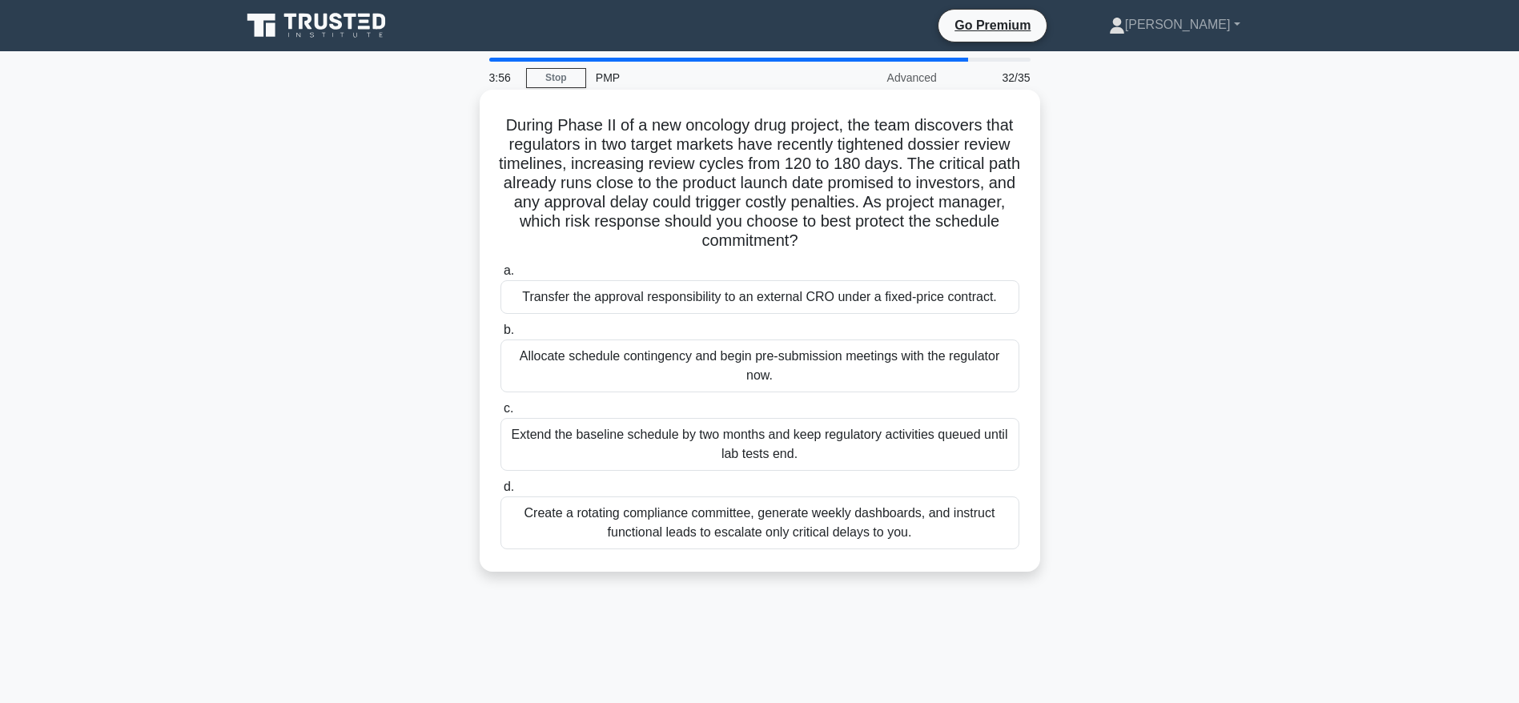
click at [716, 169] on h5 "During Phase II of a new oncology drug project, the team discovers that regulat…" at bounding box center [760, 183] width 522 height 136
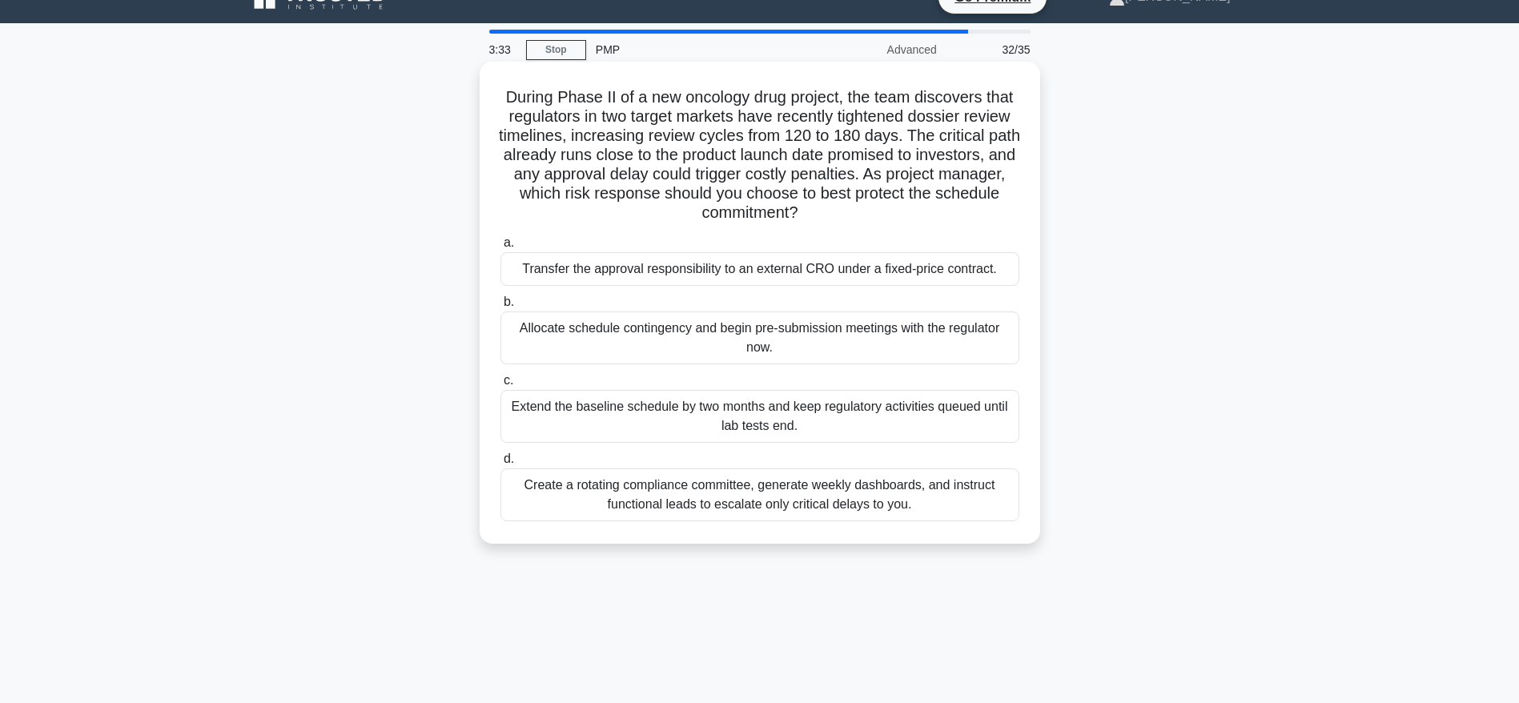
scroll to position [30, 0]
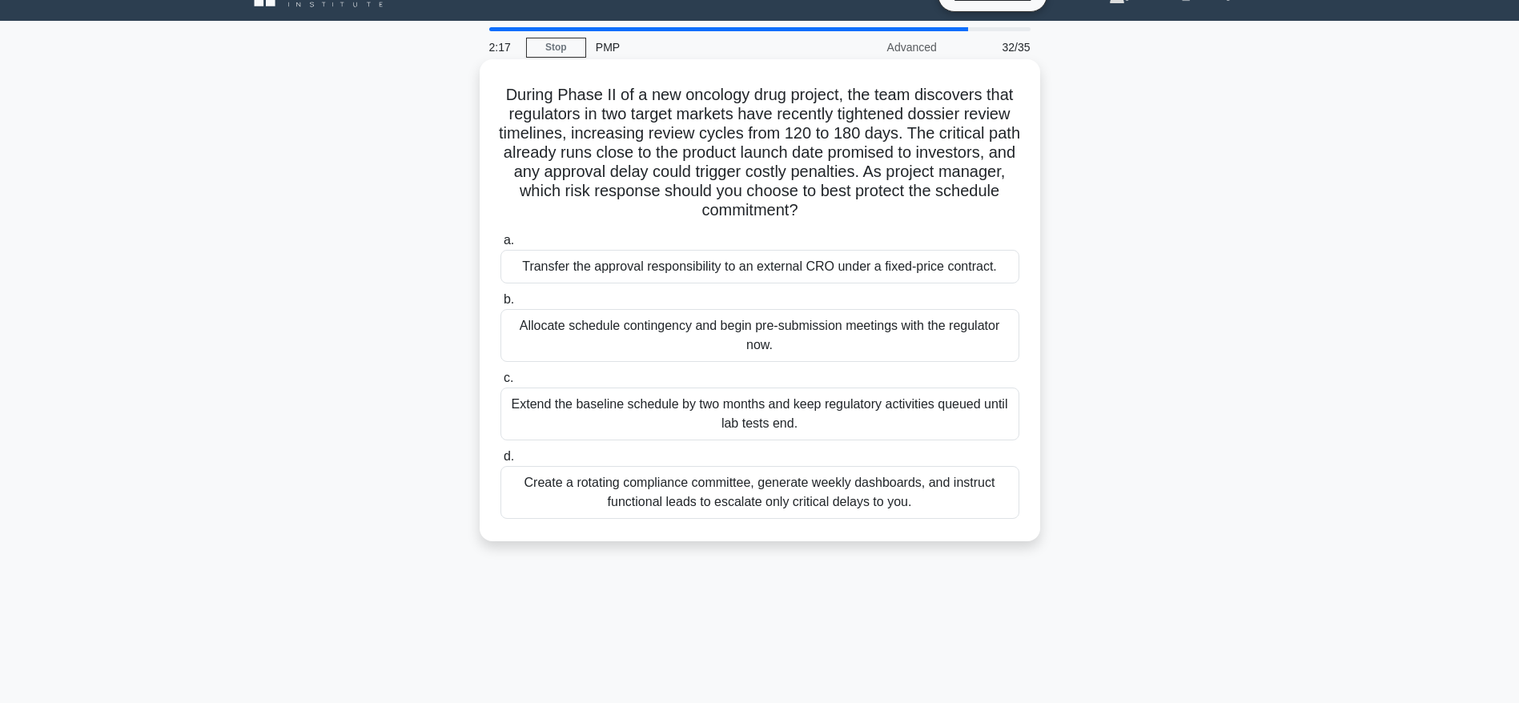
click at [800, 341] on div "Allocate schedule contingency and begin pre-submission meetings with the regula…" at bounding box center [759, 335] width 519 height 53
click at [500, 305] on input "b. Allocate schedule contingency and begin pre-submission meetings with the reg…" at bounding box center [500, 300] width 0 height 10
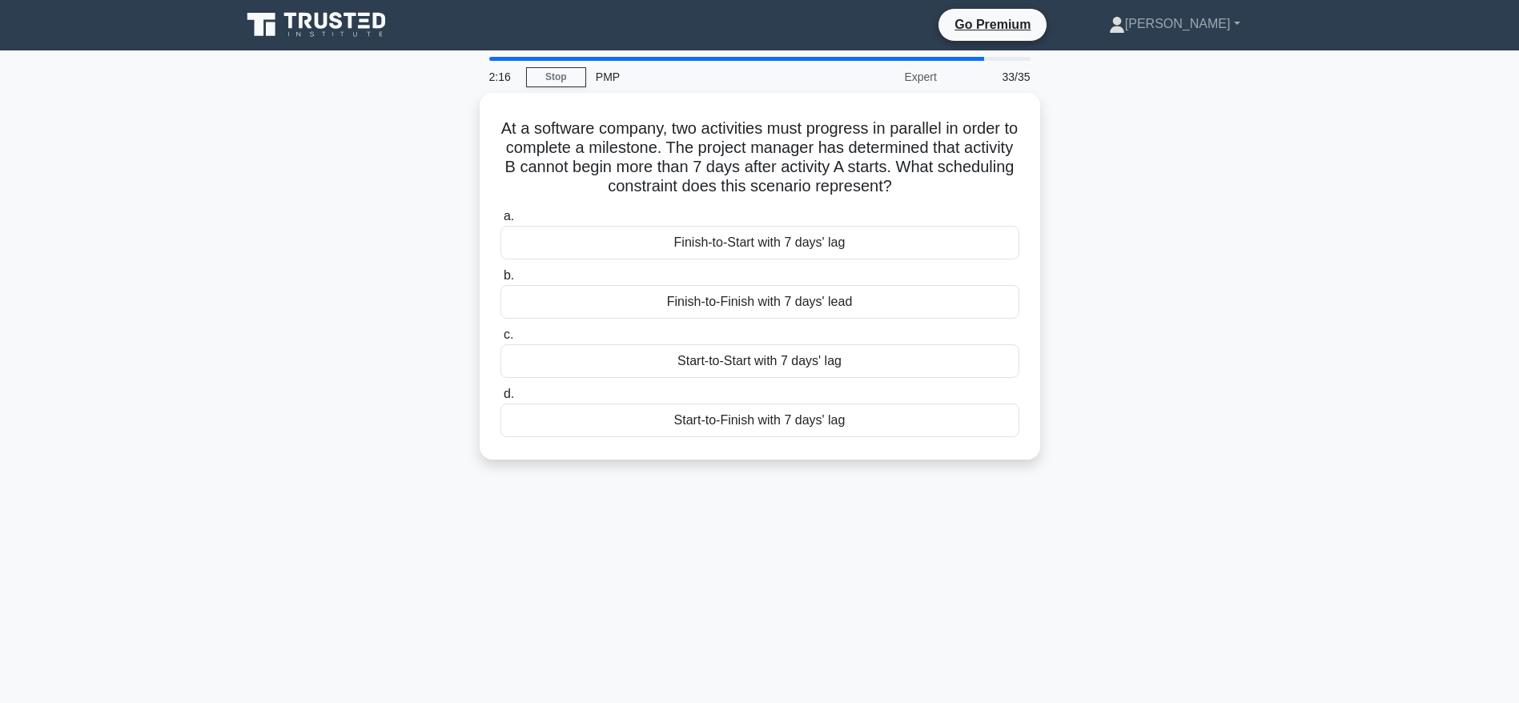
scroll to position [0, 0]
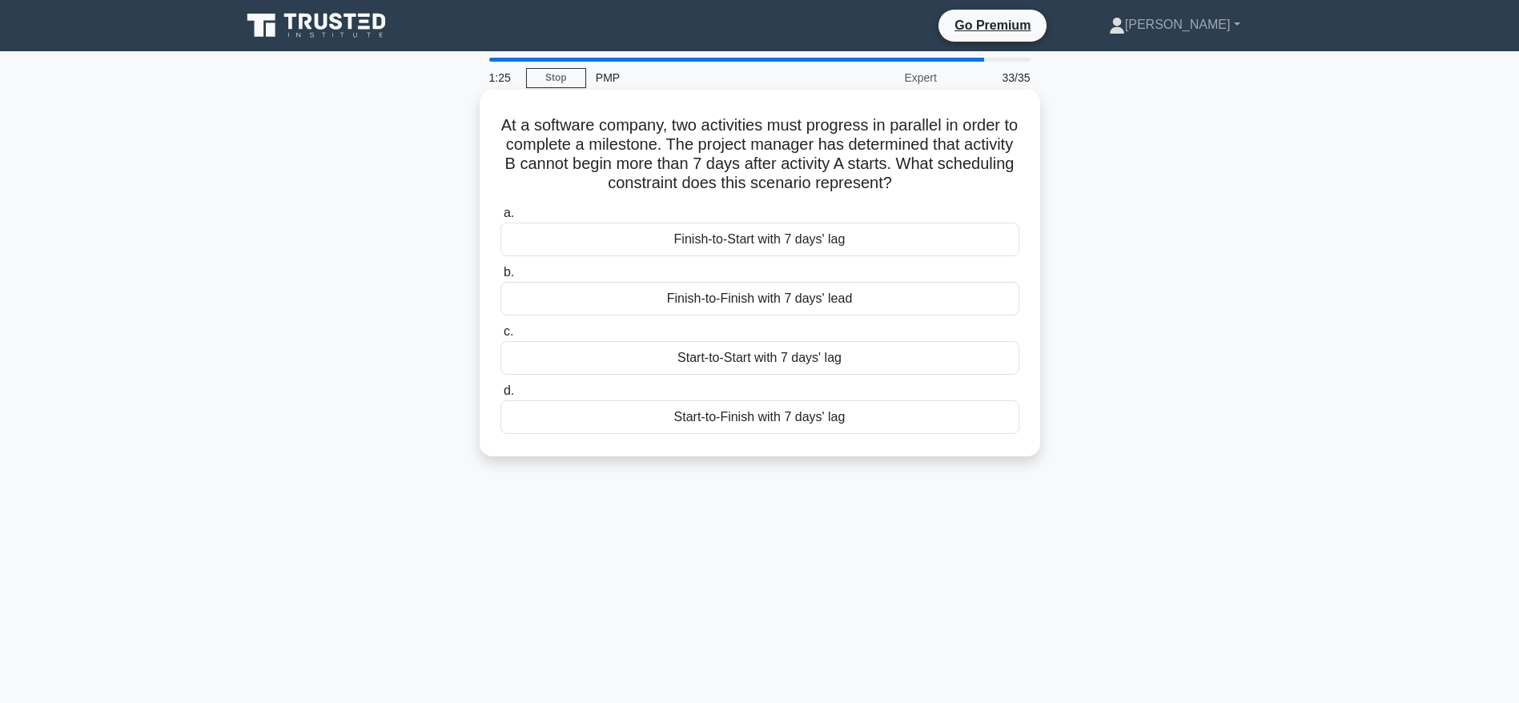
click at [772, 242] on div "Finish-to-Start with 7 days' lag" at bounding box center [759, 240] width 519 height 34
click at [500, 219] on input "a. Finish-to-Start with 7 days' lag" at bounding box center [500, 213] width 0 height 10
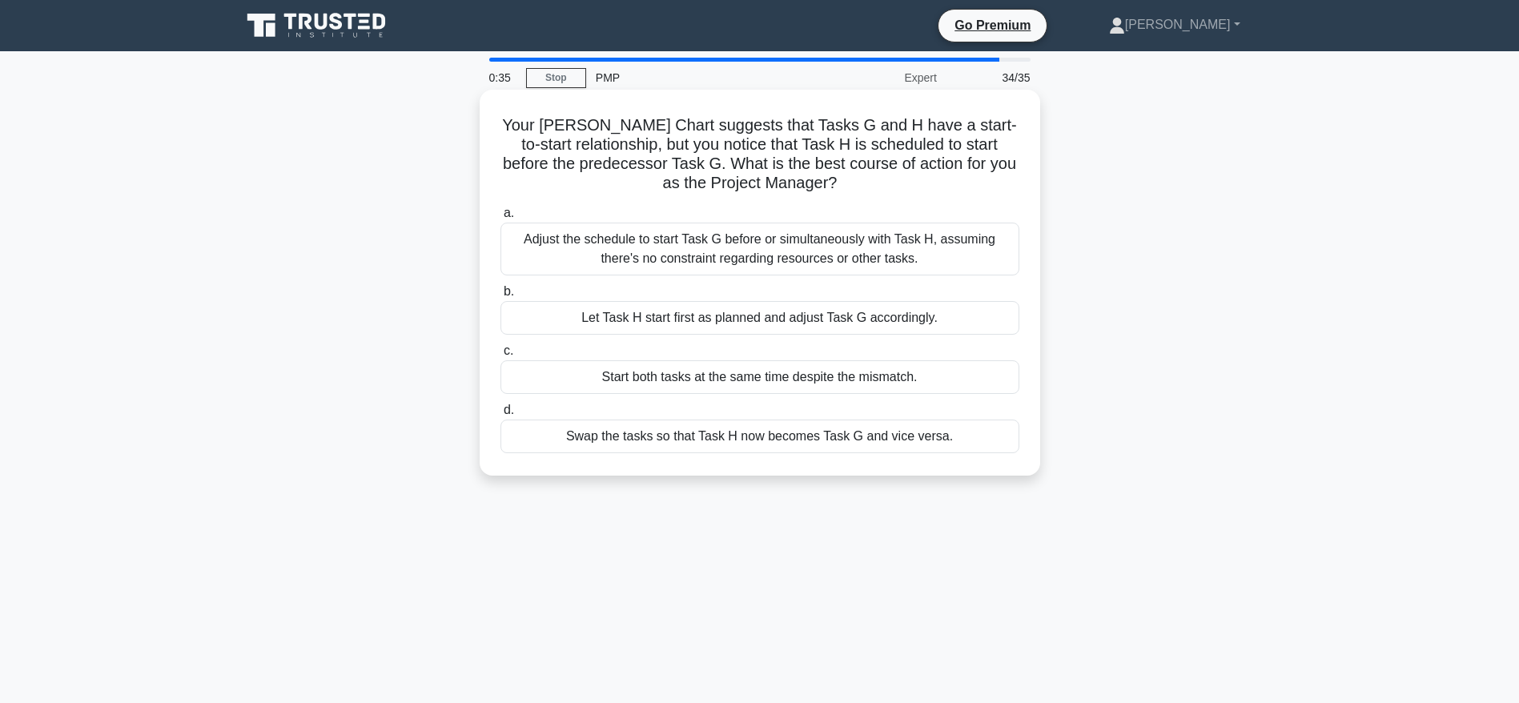
click at [744, 380] on div "Start both tasks at the same time despite the mismatch." at bounding box center [759, 377] width 519 height 34
click at [500, 356] on input "c. Start both tasks at the same time despite the mismatch." at bounding box center [500, 351] width 0 height 10
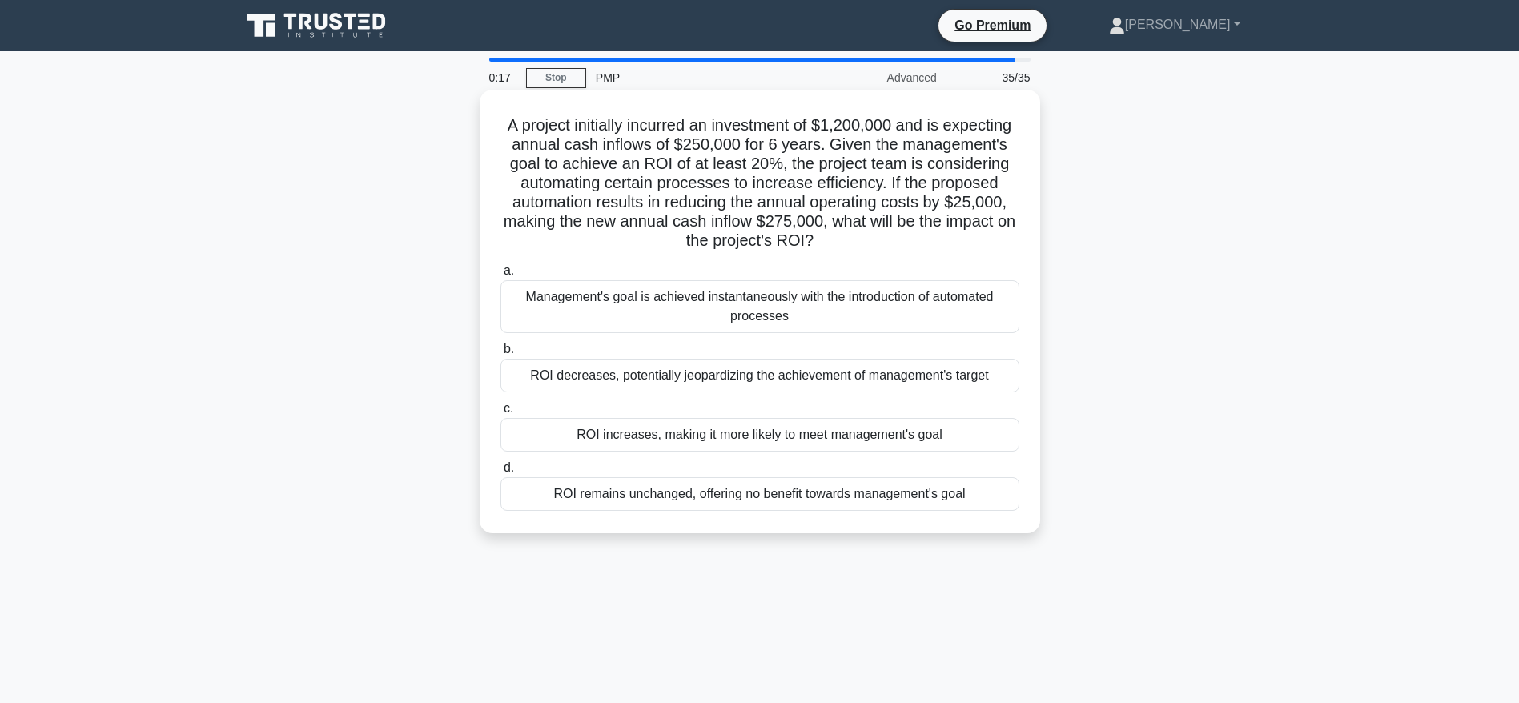
click at [750, 434] on div "ROI increases, making it more likely to meet management's goal" at bounding box center [759, 435] width 519 height 34
click at [500, 414] on input "c. ROI increases, making it more likely to meet management's goal" at bounding box center [500, 408] width 0 height 10
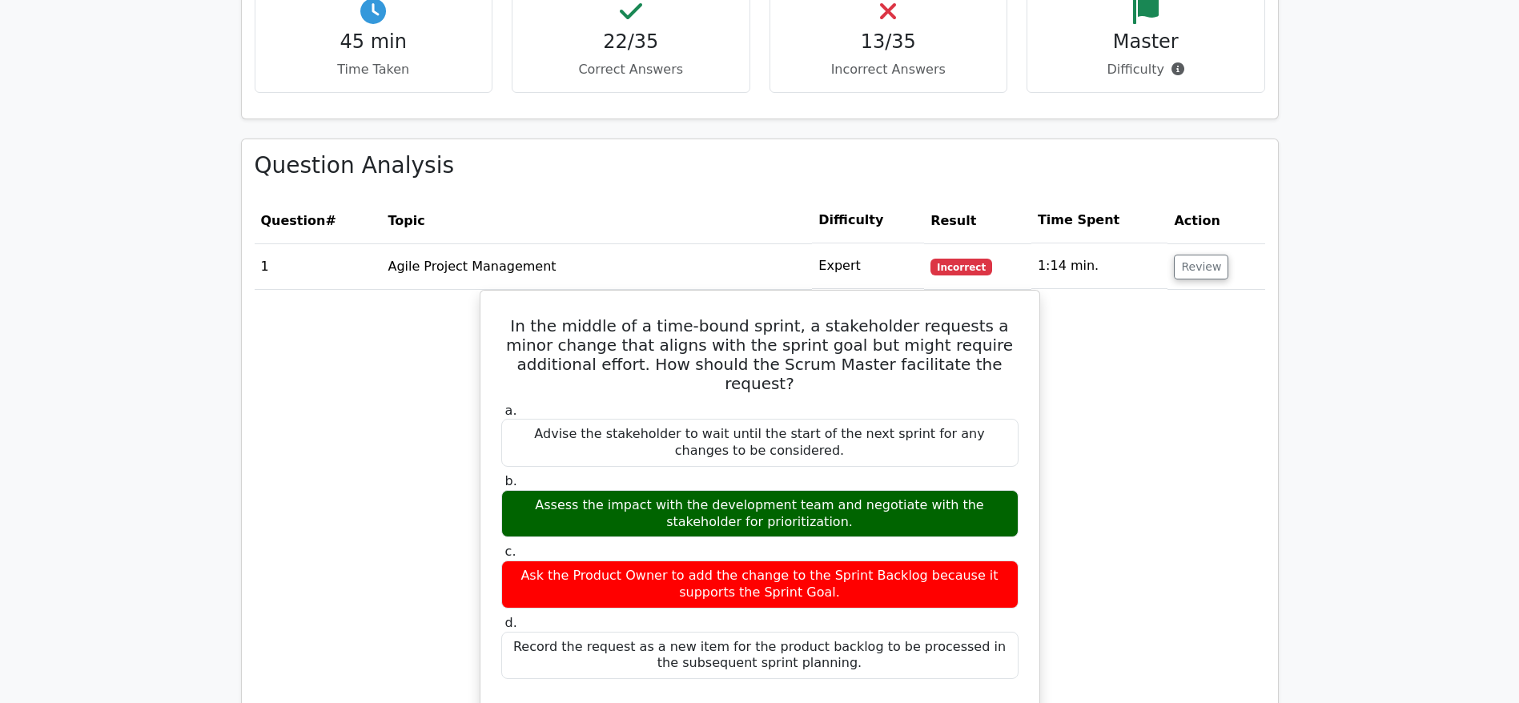
scroll to position [1748, 0]
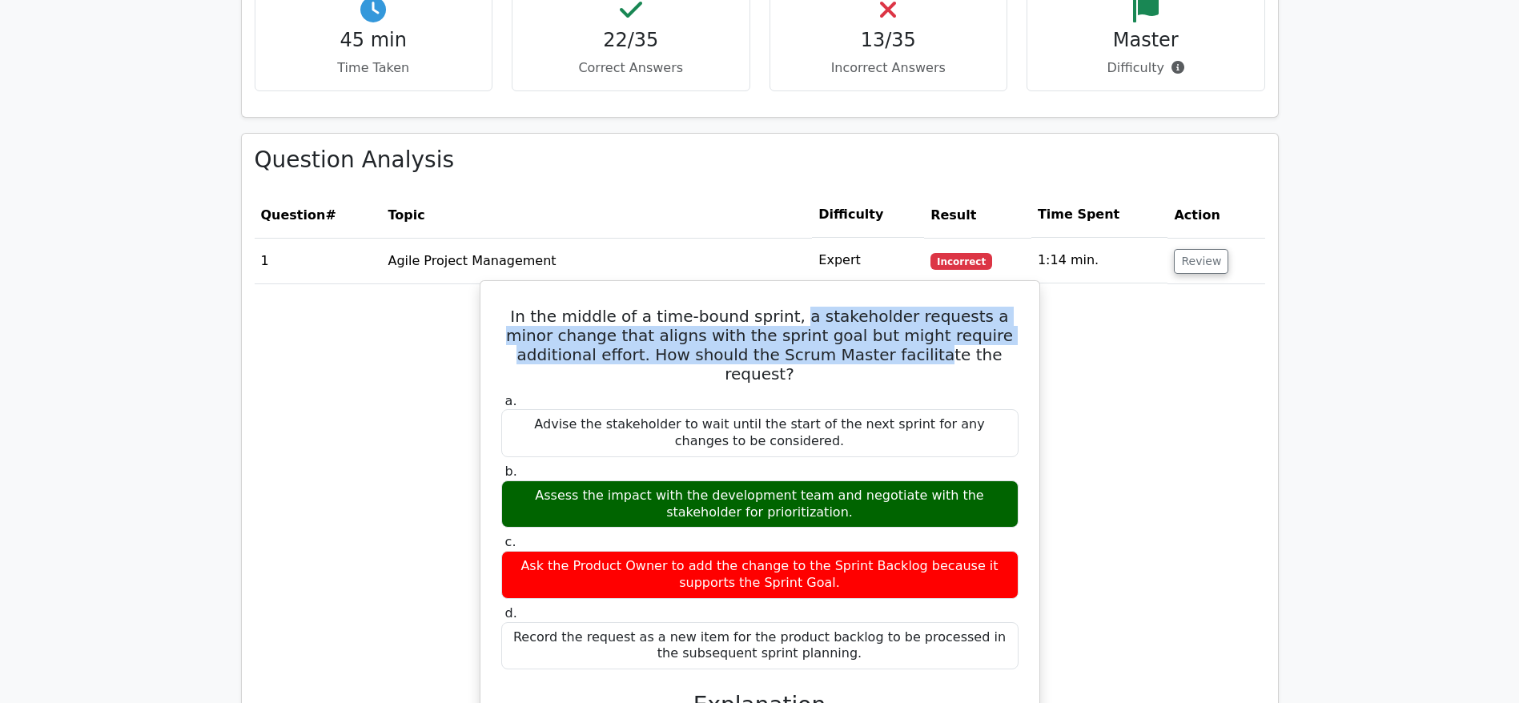
drag, startPoint x: 787, startPoint y: 293, endPoint x: 871, endPoint y: 339, distance: 95.6
click at [871, 339] on h5 "In the middle of a time-bound sprint, a stakeholder requests a minor change tha…" at bounding box center [760, 345] width 520 height 77
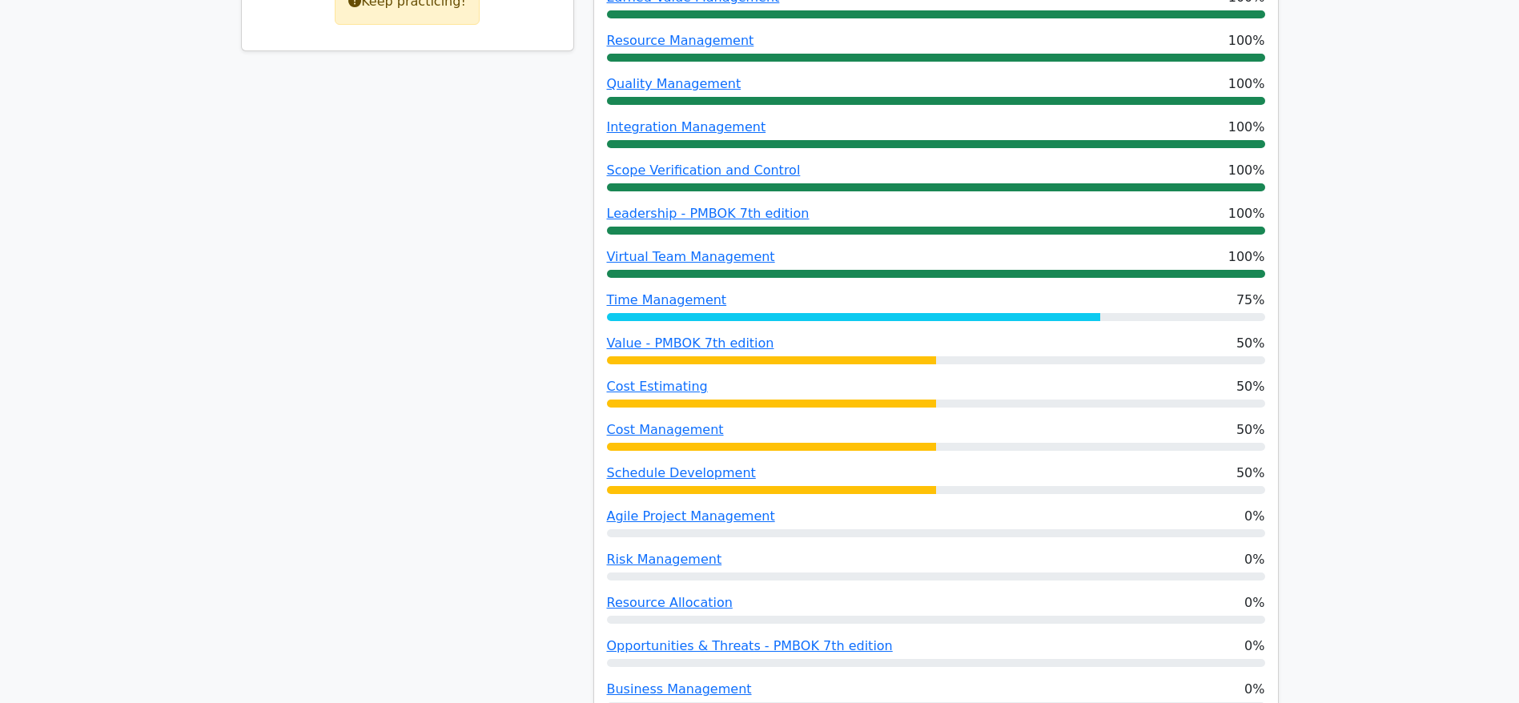
scroll to position [913, 0]
